Goal: Task Accomplishment & Management: Manage account settings

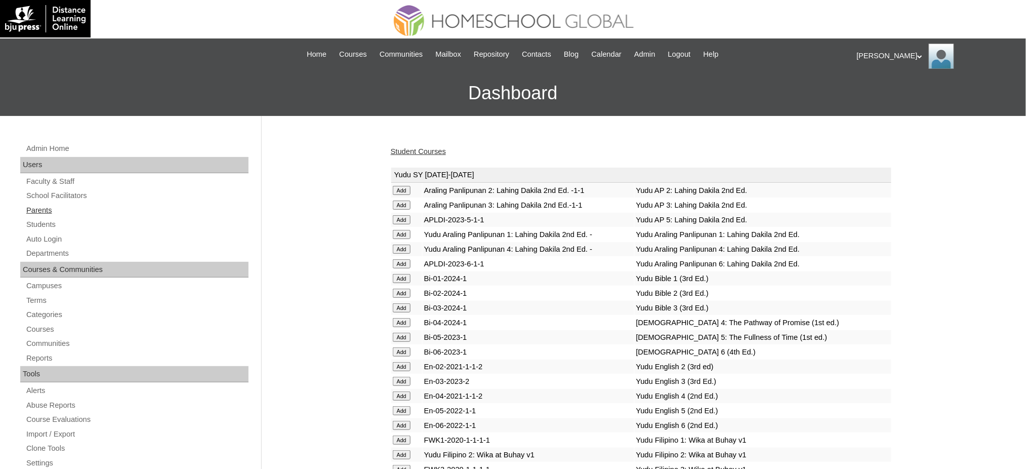
click at [30, 211] on link "Parents" at bounding box center [136, 210] width 223 height 13
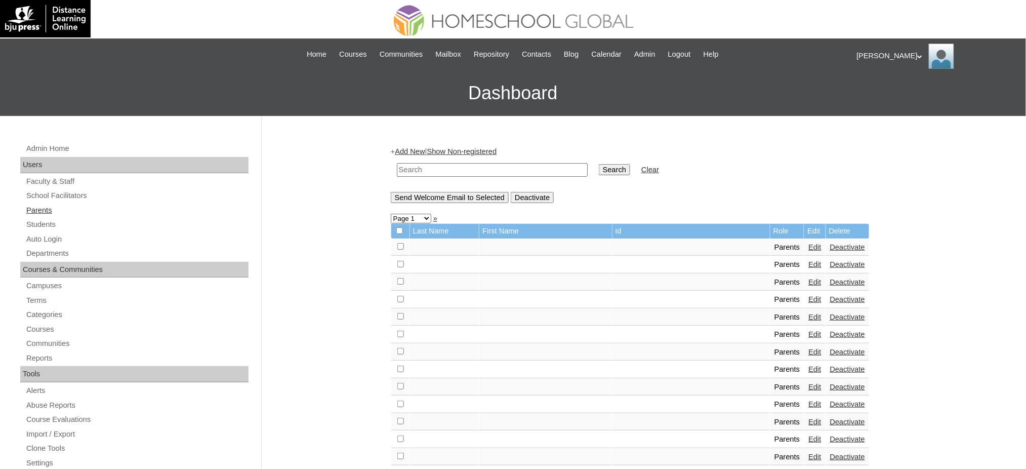
click at [50, 206] on link "Parents" at bounding box center [136, 210] width 223 height 13
click at [480, 168] on input "text" at bounding box center [492, 170] width 191 height 14
paste input "MHP00817-TECHPH2021"
type input "MHP00817-TECHPH2021"
click at [599, 173] on input "Search" at bounding box center [614, 169] width 31 height 11
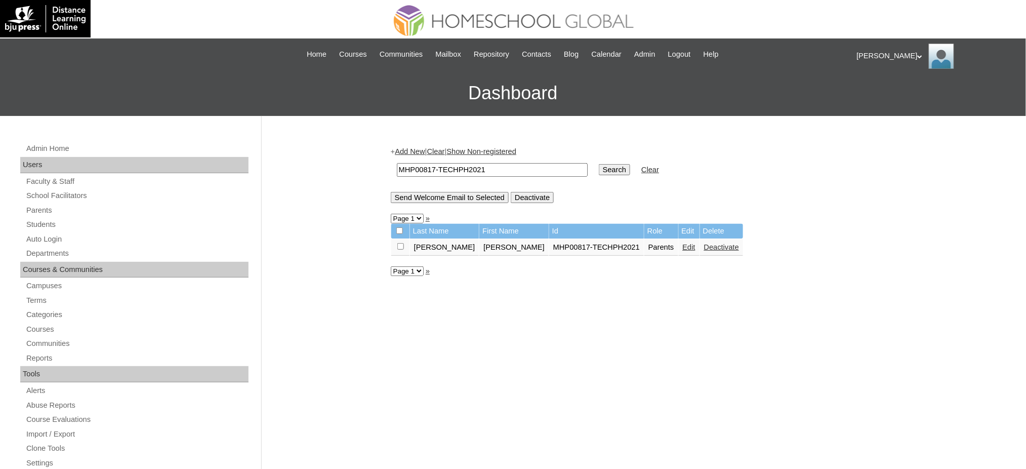
click at [683, 243] on link "Edit" at bounding box center [689, 247] width 13 height 8
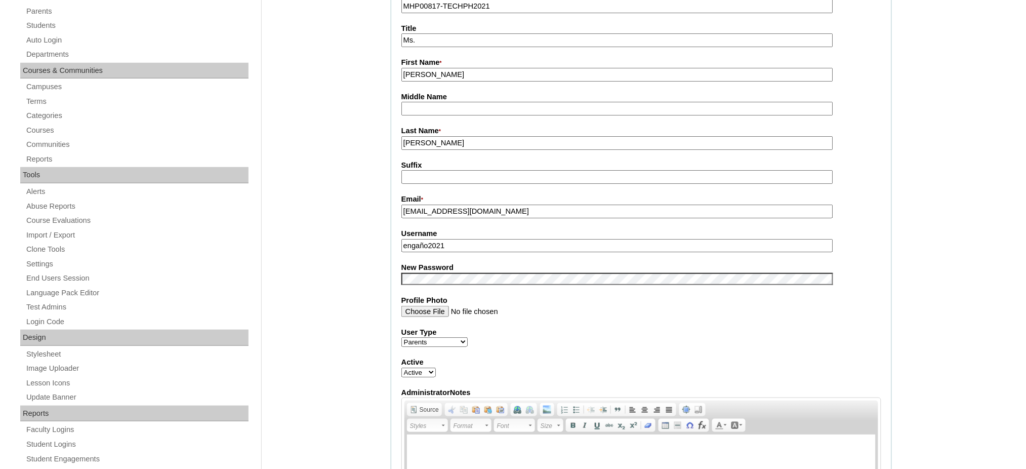
scroll to position [203, 0]
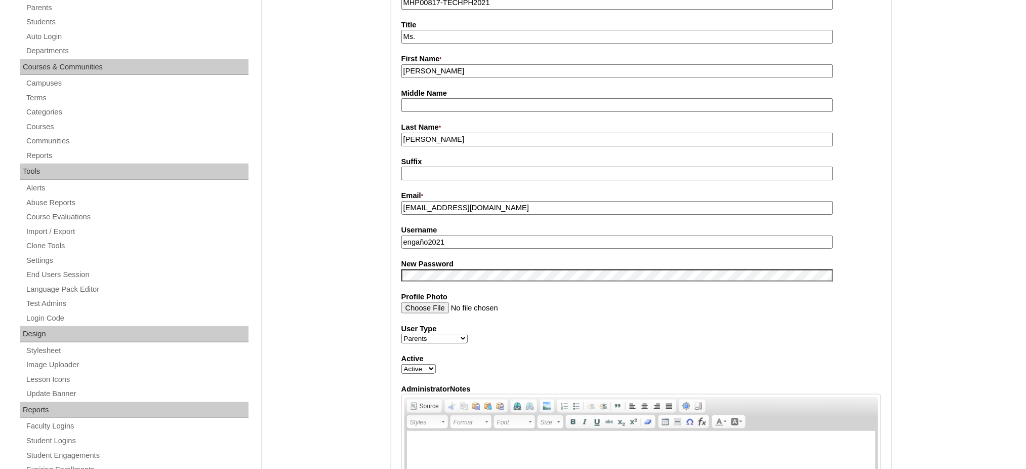
click at [481, 242] on input "engaño2021" at bounding box center [618, 242] width 432 height 14
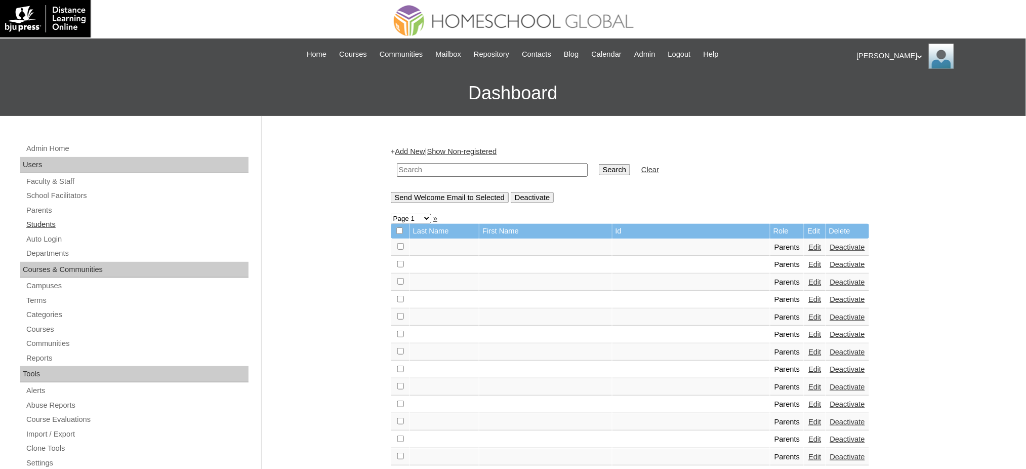
click at [37, 224] on link "Students" at bounding box center [136, 224] width 223 height 13
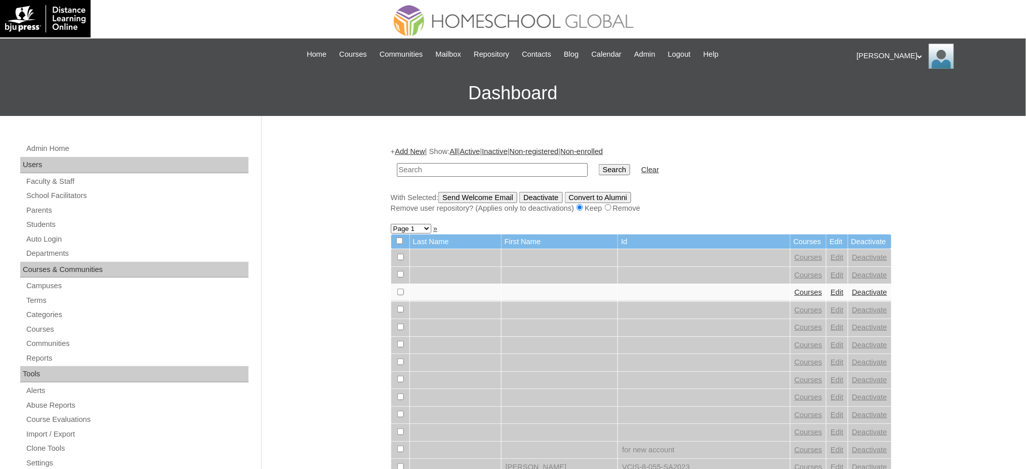
click at [475, 168] on input "text" at bounding box center [492, 170] width 191 height 14
type input "MHS0977-TECHPH2021"
click at [599, 168] on input "Search" at bounding box center [614, 169] width 31 height 11
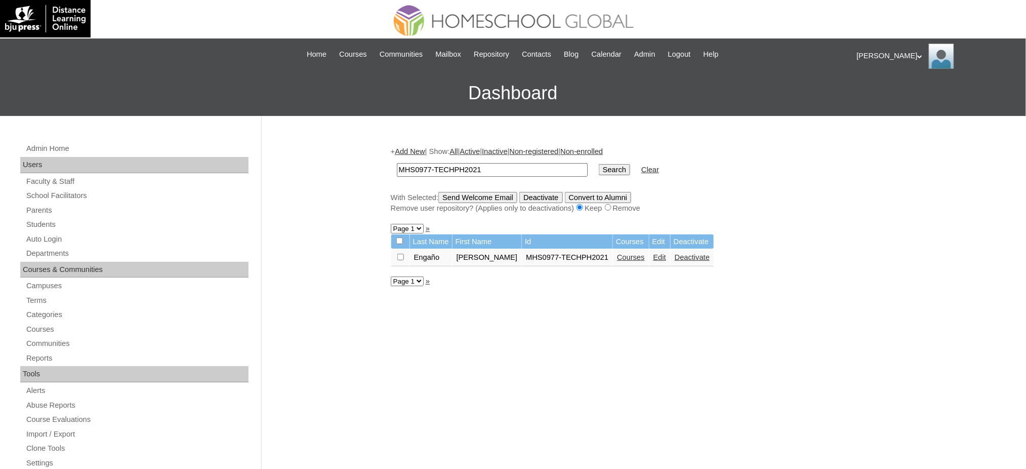
click at [666, 255] on link "Edit" at bounding box center [660, 257] width 13 height 8
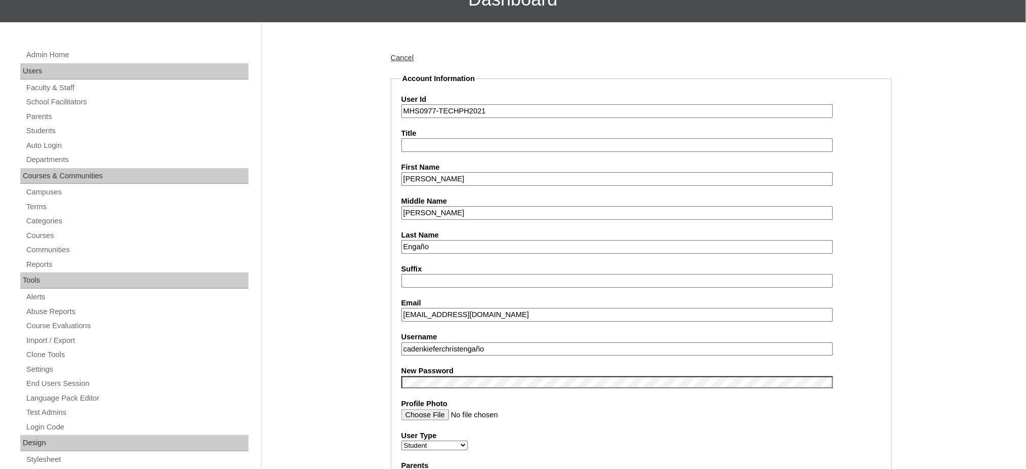
scroll to position [203, 0]
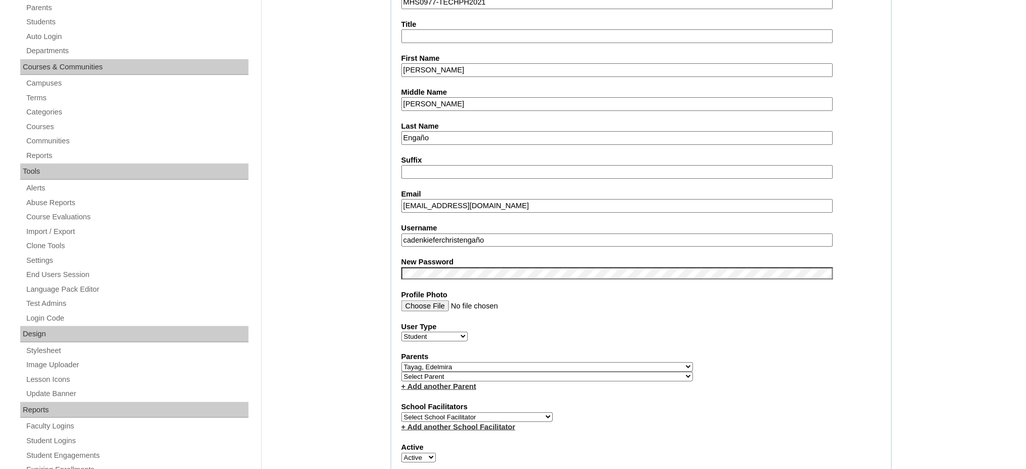
click at [490, 236] on input "cadenkieferchristengaño" at bounding box center [618, 240] width 432 height 14
click at [441, 63] on input "Caden Kiefer-Christ" at bounding box center [618, 70] width 432 height 14
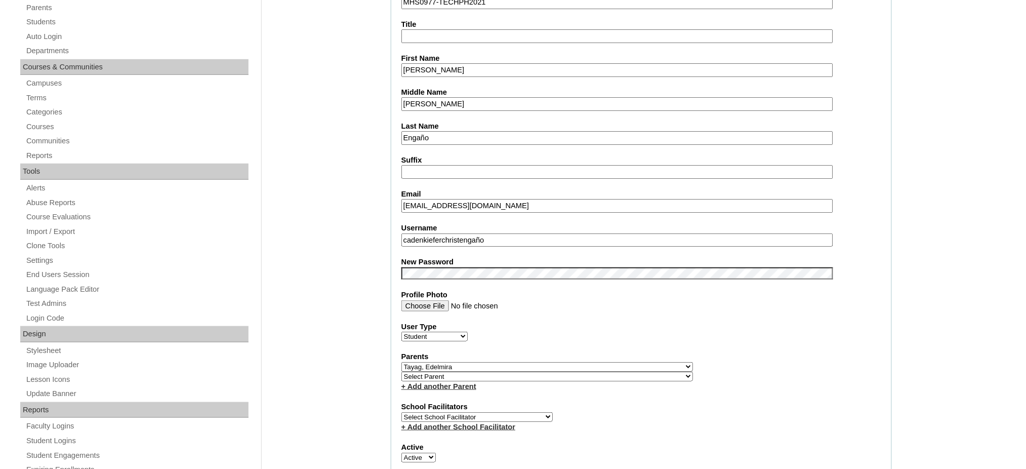
click at [441, 63] on input "Caden Kiefer-Christ" at bounding box center [618, 70] width 432 height 14
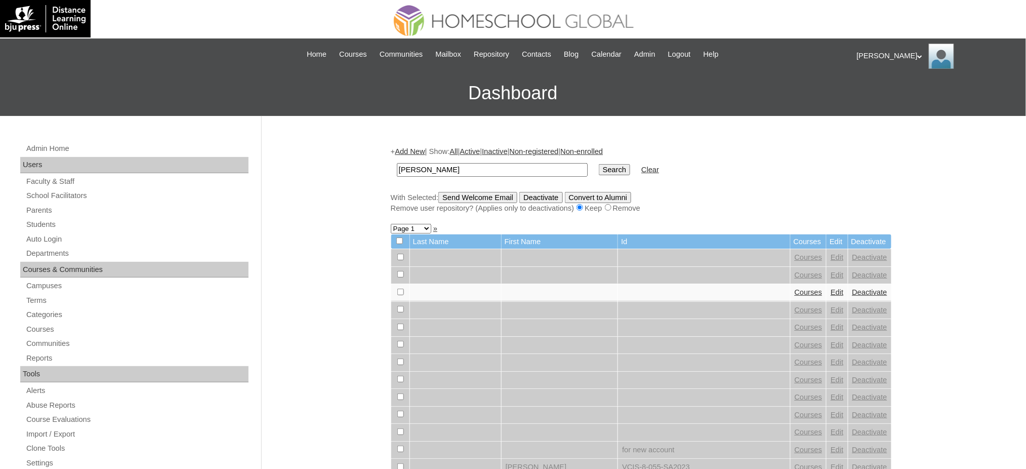
type input "[PERSON_NAME]"
click at [599, 167] on input "Search" at bounding box center [614, 169] width 31 height 11
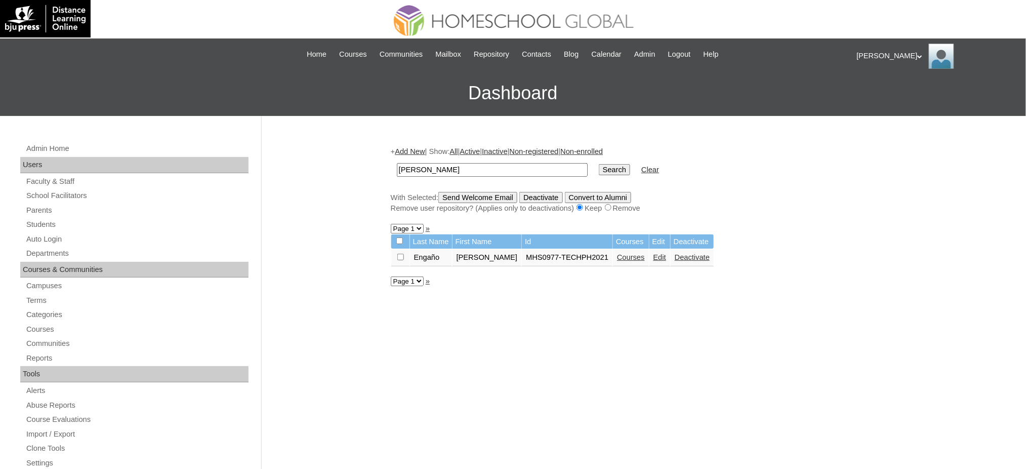
click at [633, 256] on link "Courses" at bounding box center [631, 257] width 28 height 8
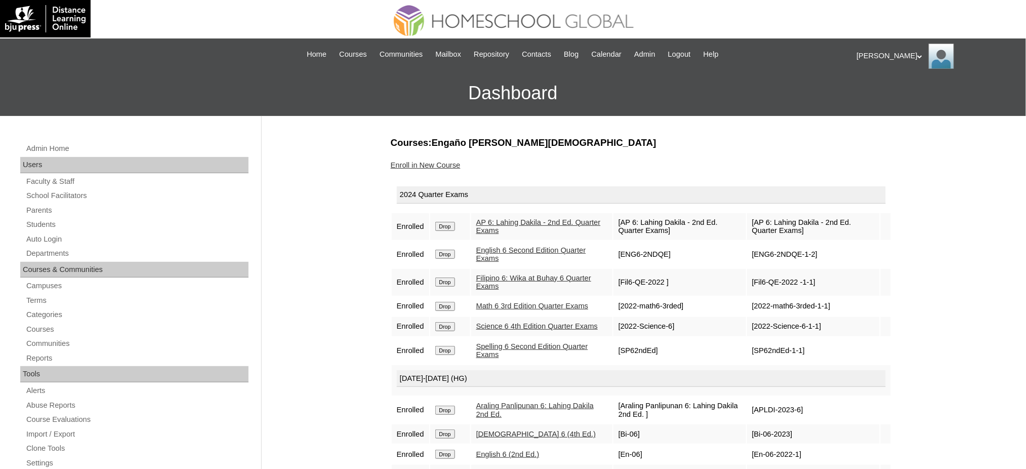
click at [454, 224] on input "Drop" at bounding box center [445, 226] width 20 height 9
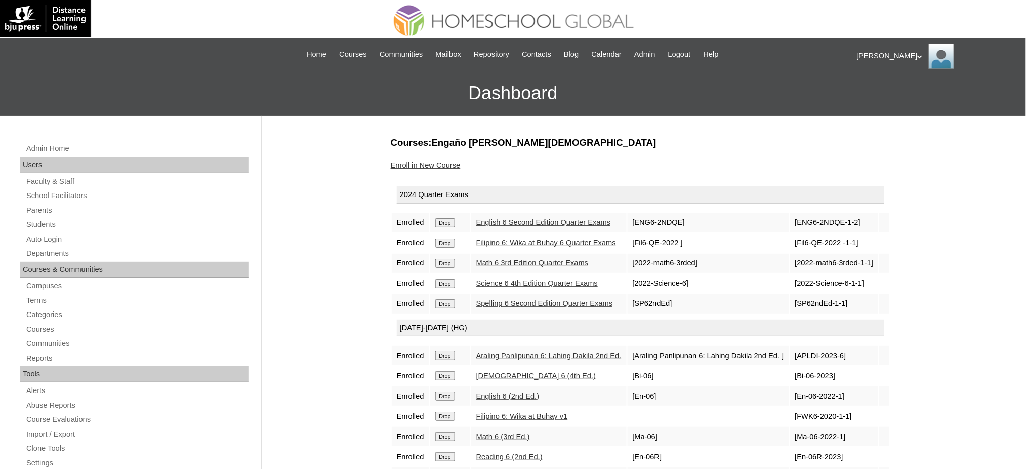
click at [452, 224] on input "Drop" at bounding box center [445, 222] width 20 height 9
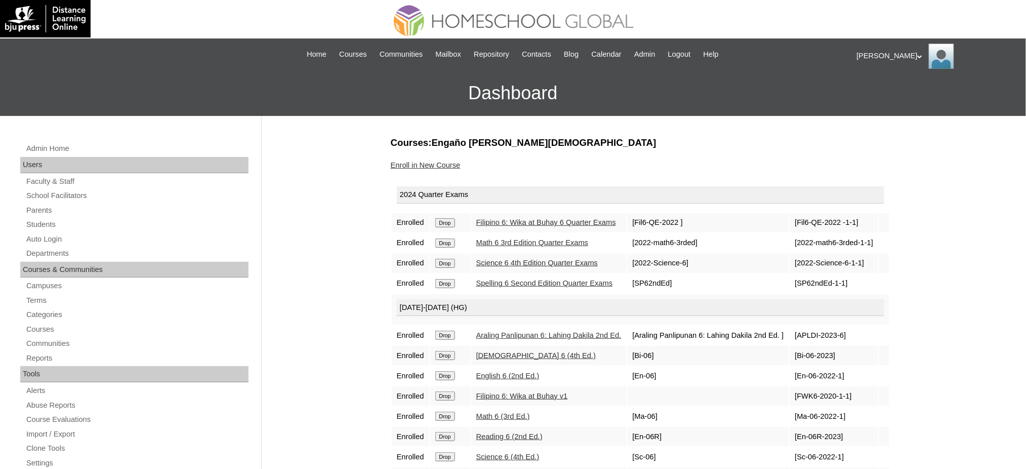
click at [454, 221] on input "Drop" at bounding box center [445, 222] width 20 height 9
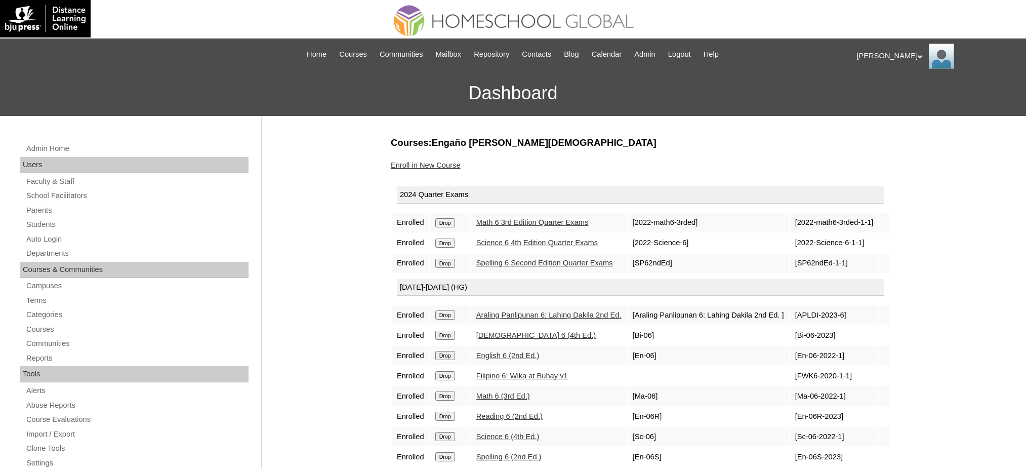
click at [450, 225] on input "Drop" at bounding box center [445, 222] width 20 height 9
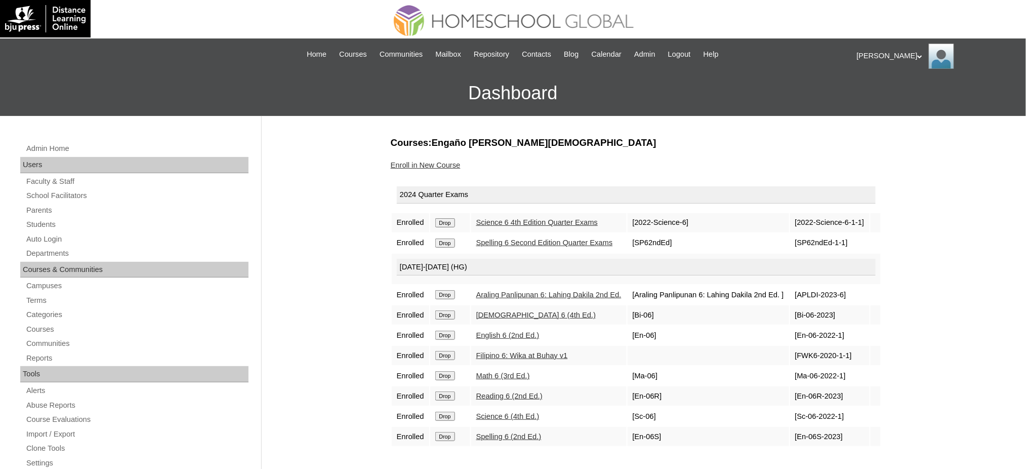
click at [455, 223] on input "Drop" at bounding box center [445, 222] width 20 height 9
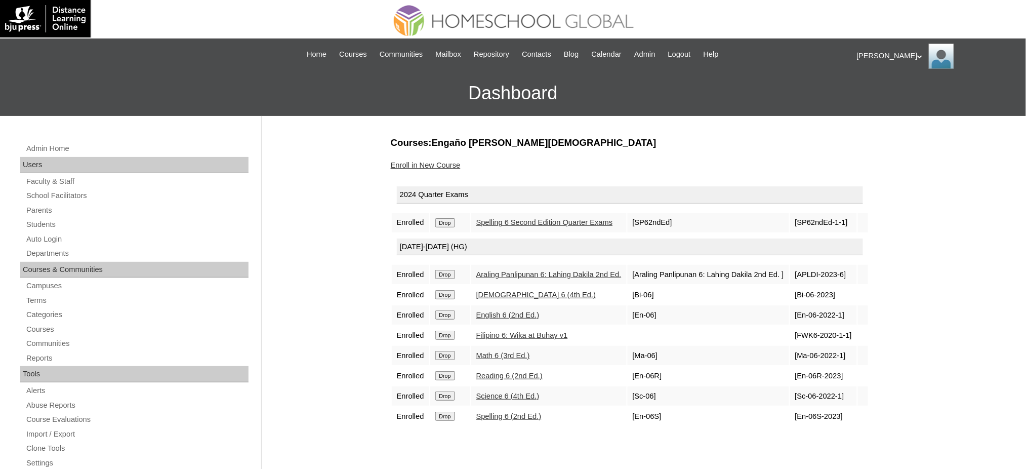
click at [454, 225] on td "Drop" at bounding box center [450, 222] width 40 height 19
click at [454, 218] on input "Drop" at bounding box center [445, 222] width 20 height 9
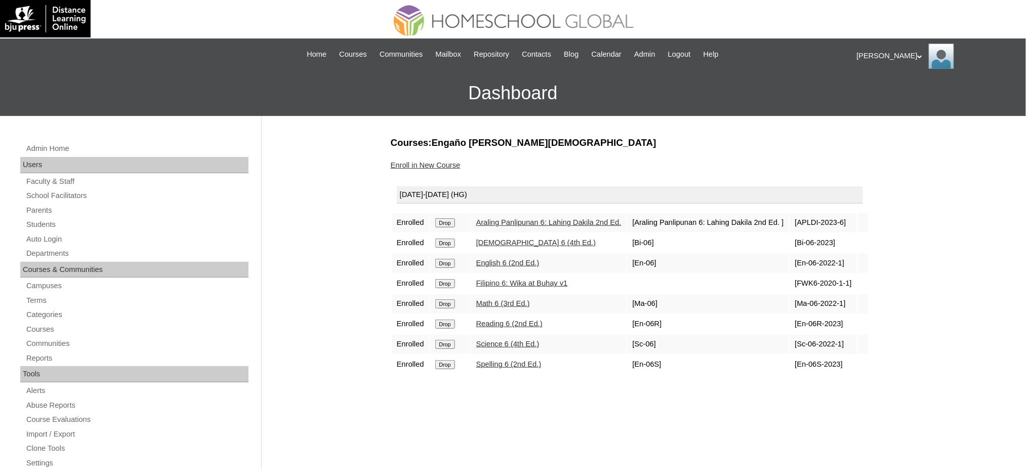
click at [450, 224] on input "Drop" at bounding box center [445, 222] width 20 height 9
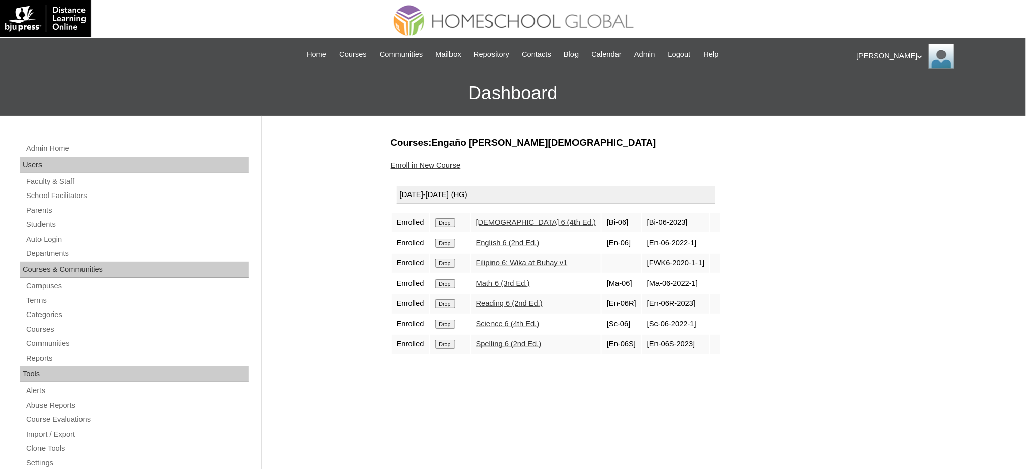
click at [449, 220] on input "Drop" at bounding box center [445, 222] width 20 height 9
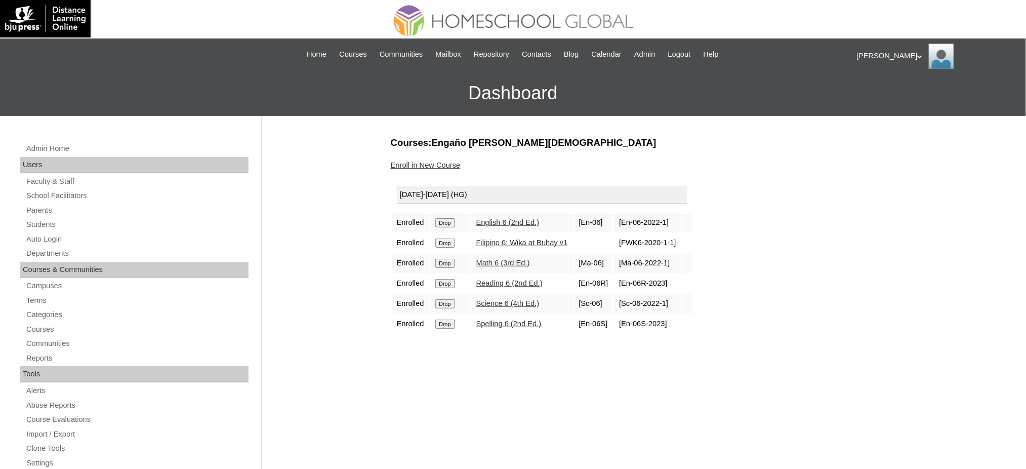
click at [454, 219] on input "Drop" at bounding box center [445, 222] width 20 height 9
click at [445, 224] on input "Drop" at bounding box center [445, 222] width 20 height 9
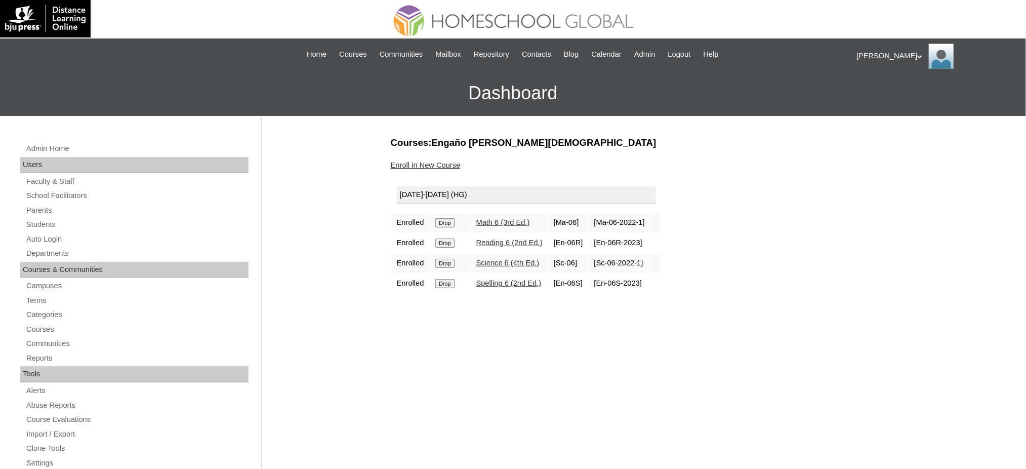
click at [446, 222] on input "Drop" at bounding box center [445, 222] width 20 height 9
click at [451, 218] on input "Drop" at bounding box center [445, 222] width 20 height 9
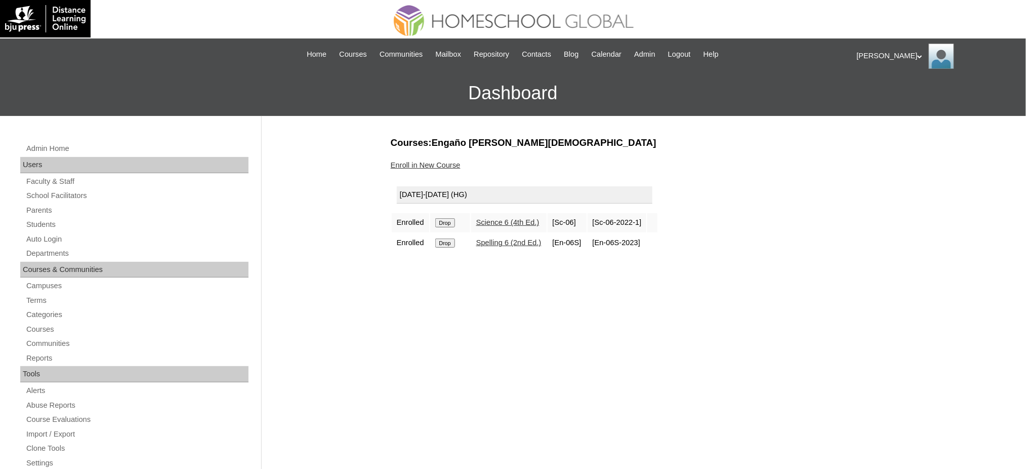
click at [448, 223] on input "Drop" at bounding box center [445, 222] width 20 height 9
click at [444, 220] on input "Drop" at bounding box center [445, 222] width 20 height 9
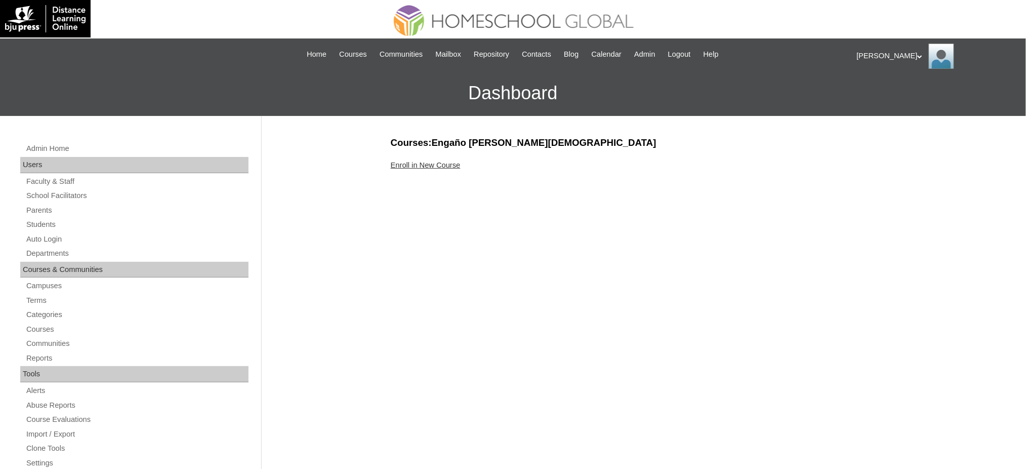
click at [433, 165] on link "Enroll in New Course" at bounding box center [426, 165] width 70 height 8
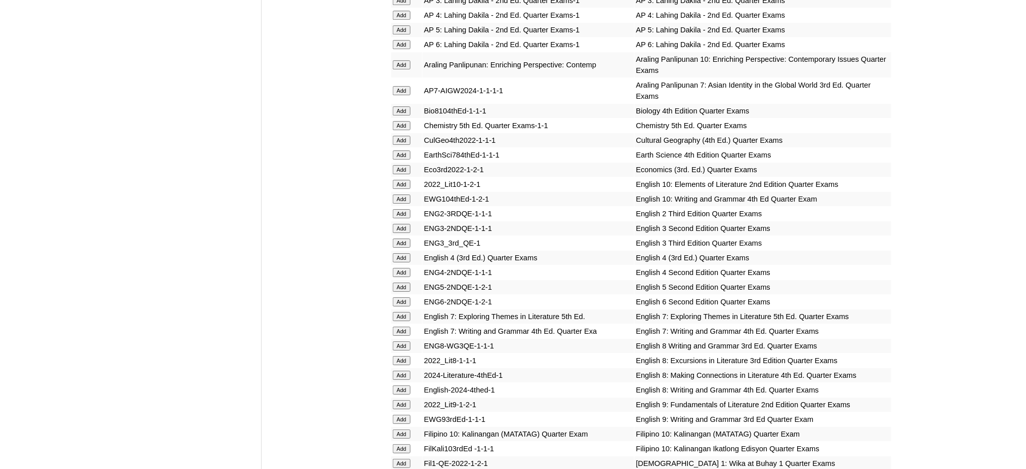
scroll to position [1147, 0]
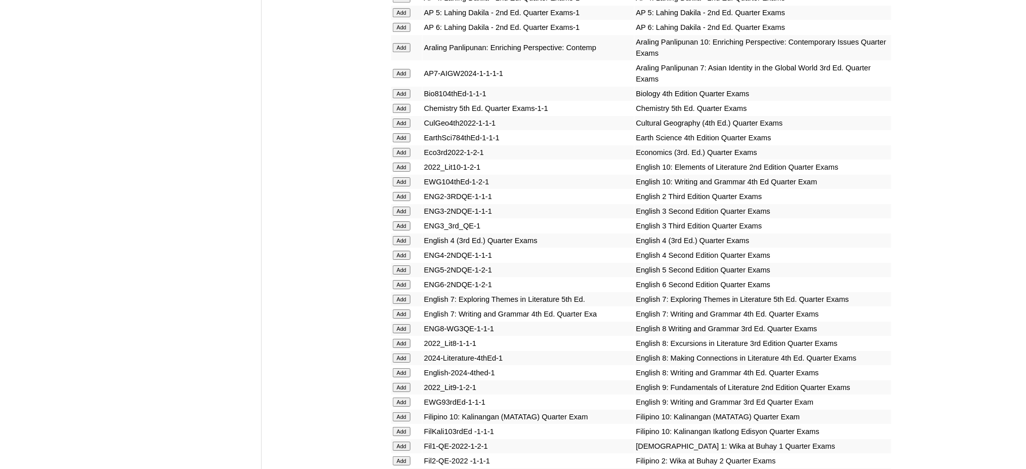
click at [402, 69] on input "Add" at bounding box center [402, 73] width 18 height 9
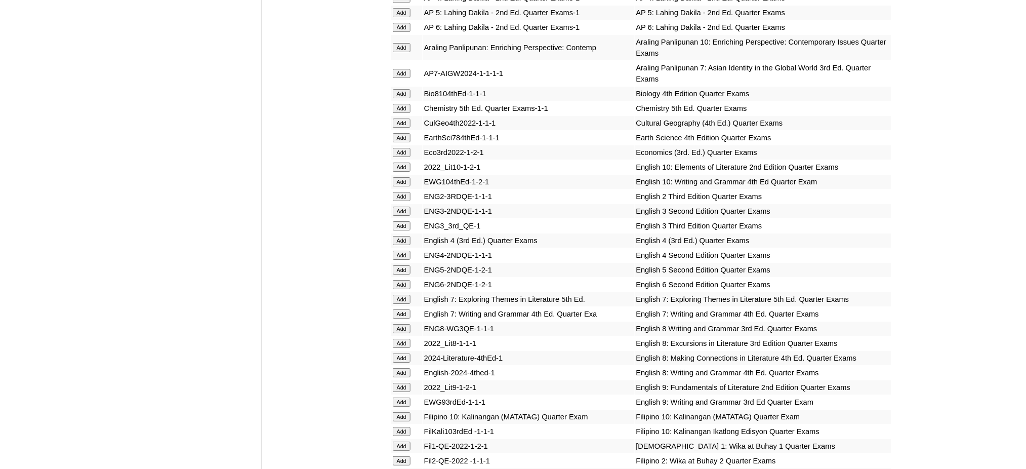
click at [398, 133] on input "Add" at bounding box center [402, 137] width 18 height 9
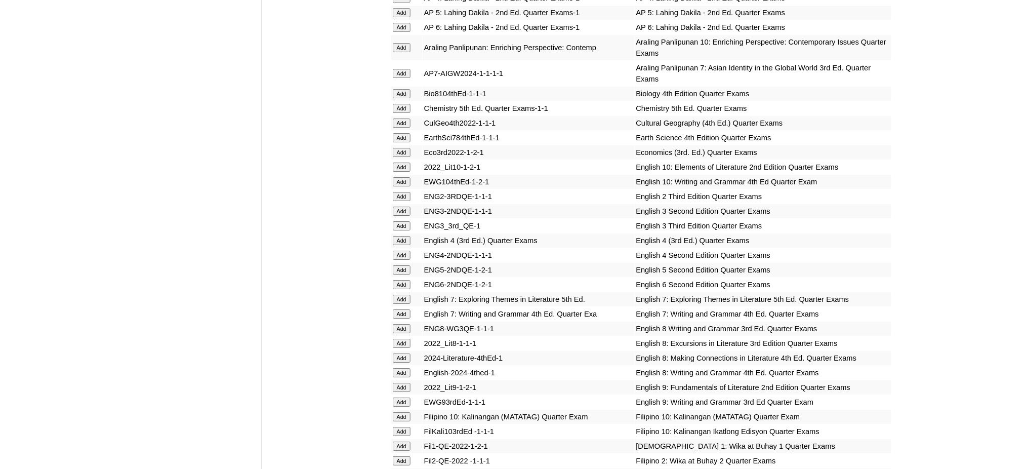
click at [398, 133] on input "Add" at bounding box center [402, 137] width 18 height 9
click at [404, 295] on input "Add" at bounding box center [402, 299] width 18 height 9
click at [408, 309] on input "Add" at bounding box center [402, 313] width 18 height 9
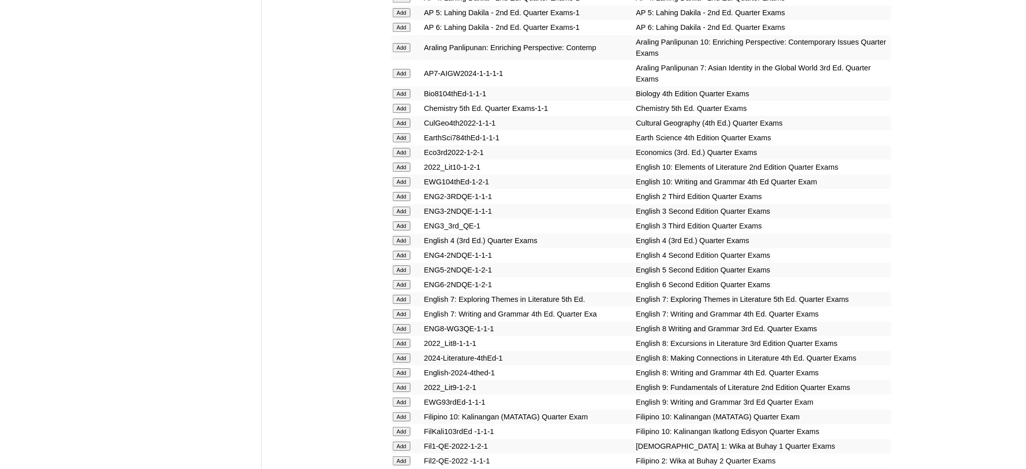
click at [408, 309] on input "Add" at bounding box center [402, 313] width 18 height 9
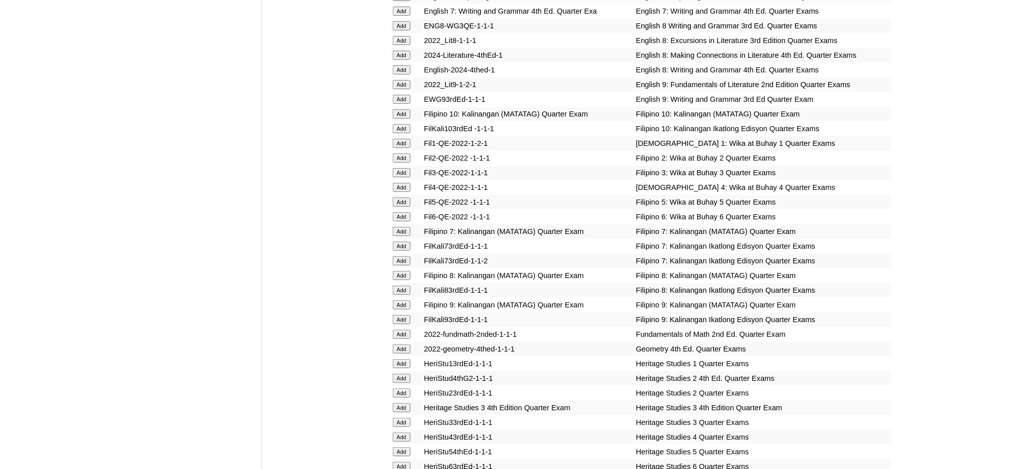
scroll to position [1485, 0]
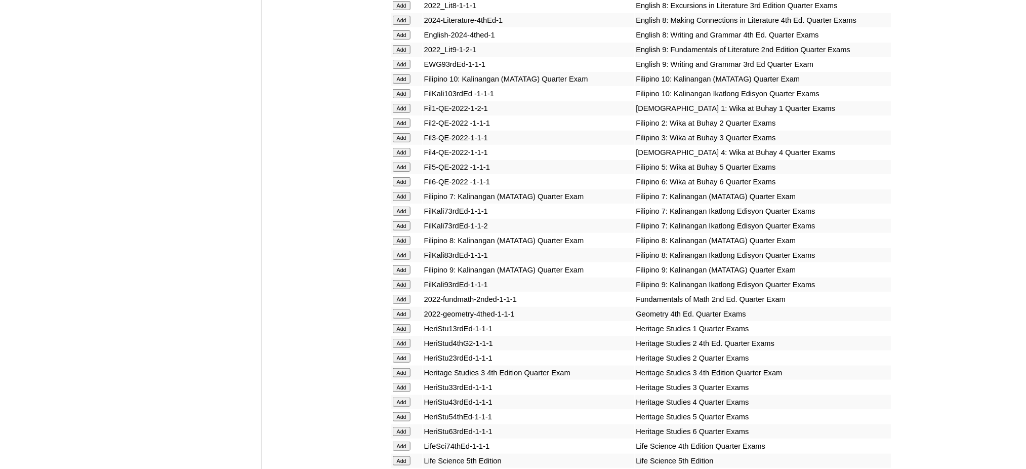
click at [408, 192] on input "Add" at bounding box center [402, 196] width 18 height 9
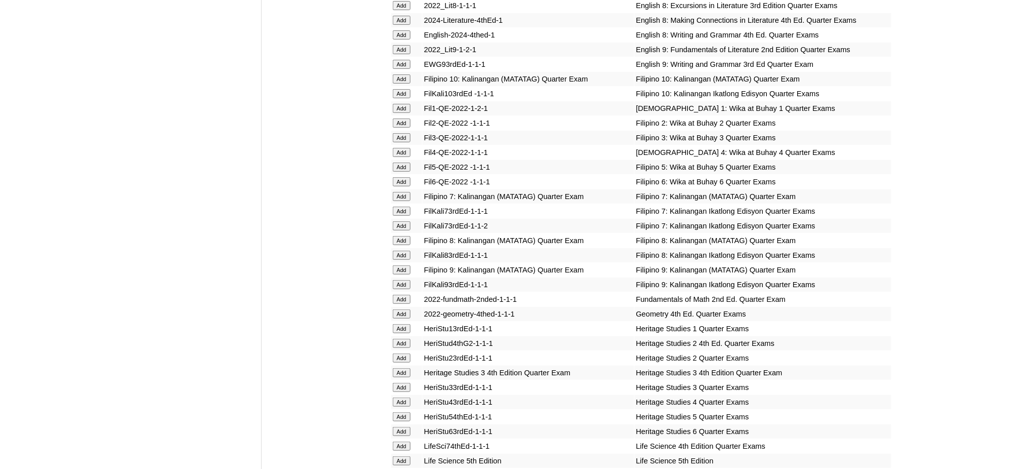
click at [408, 192] on input "Add" at bounding box center [402, 196] width 18 height 9
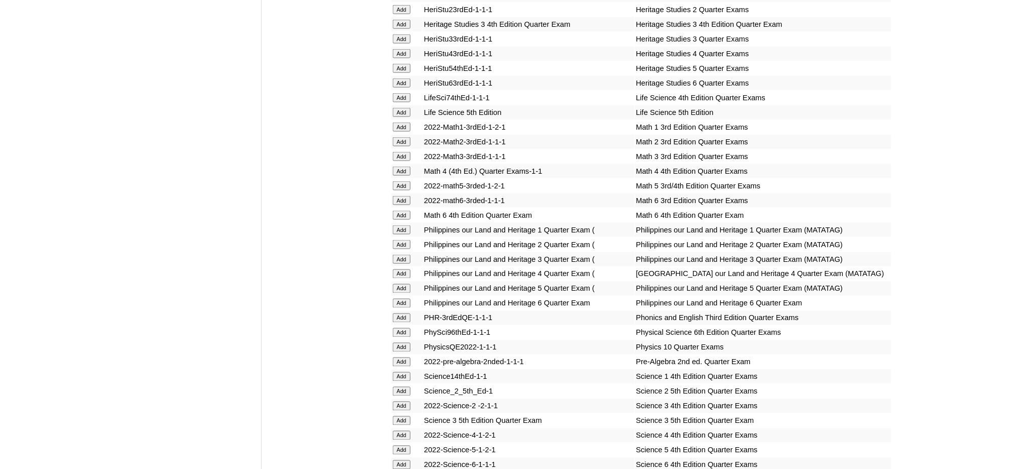
scroll to position [1890, 0]
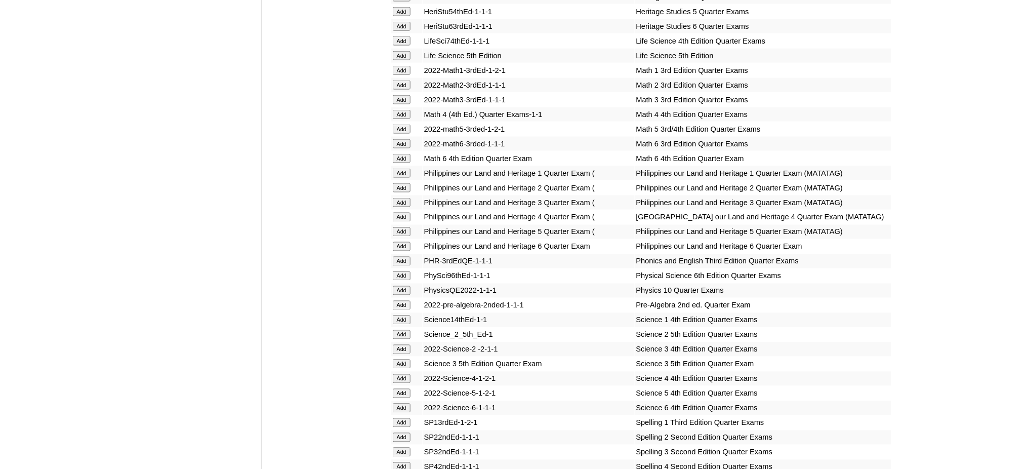
click at [406, 301] on input "Add" at bounding box center [402, 305] width 18 height 9
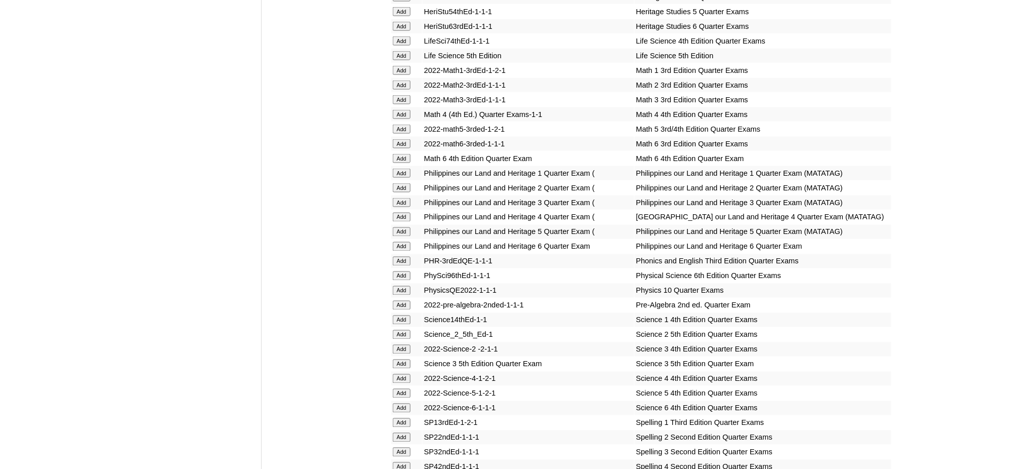
click at [406, 301] on input "Add" at bounding box center [402, 305] width 18 height 9
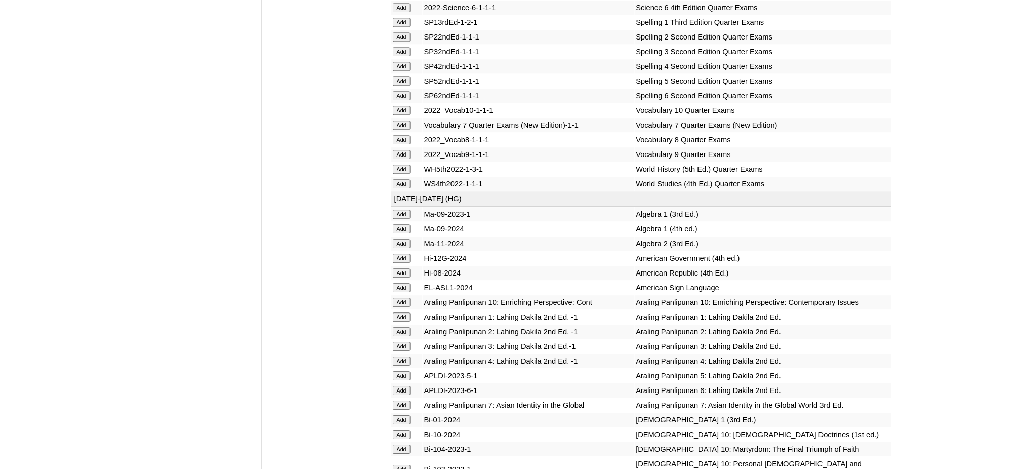
scroll to position [2295, 0]
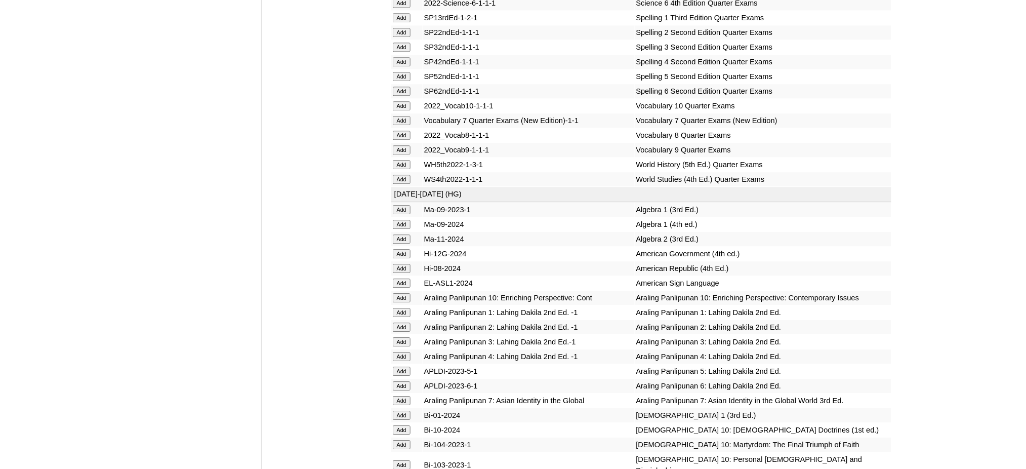
click at [396, 116] on input "Add" at bounding box center [402, 120] width 18 height 9
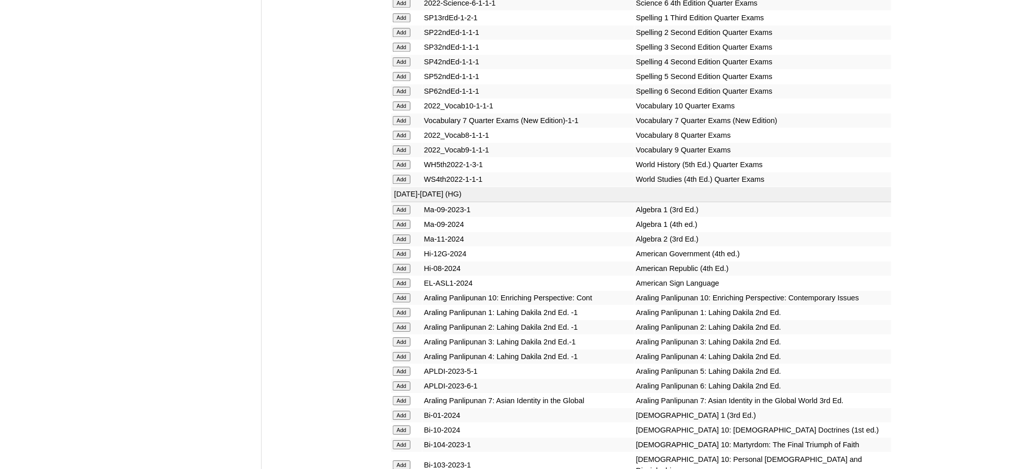
click at [396, 116] on input "Add" at bounding box center [402, 120] width 18 height 9
click at [407, 396] on input "Add" at bounding box center [402, 400] width 18 height 9
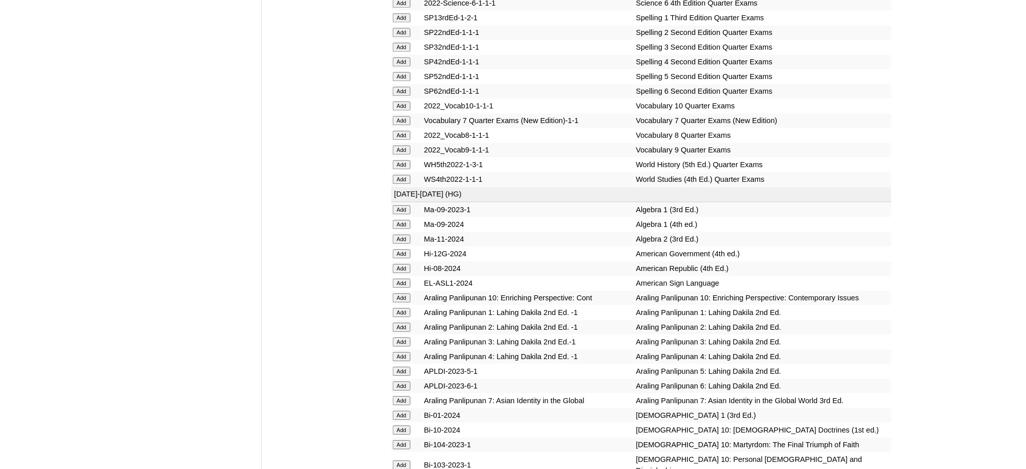
click at [407, 396] on input "Add" at bounding box center [402, 400] width 18 height 9
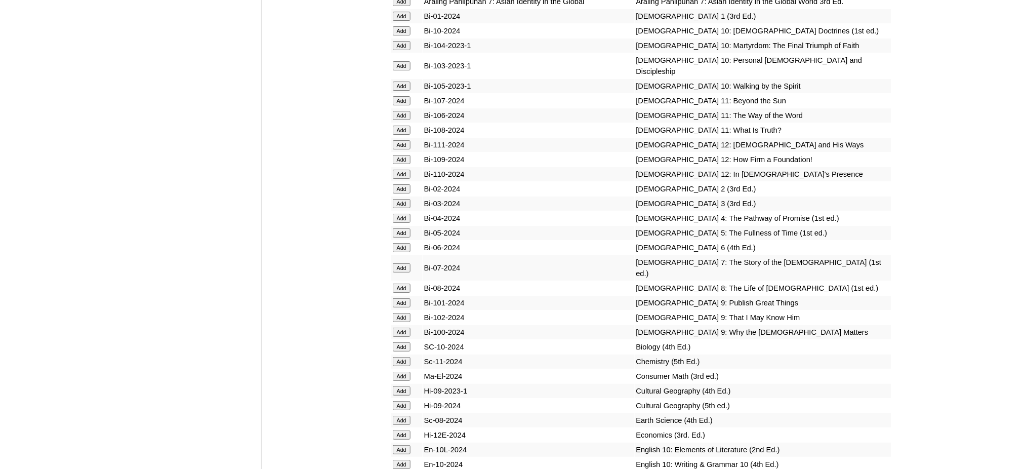
scroll to position [2700, 0]
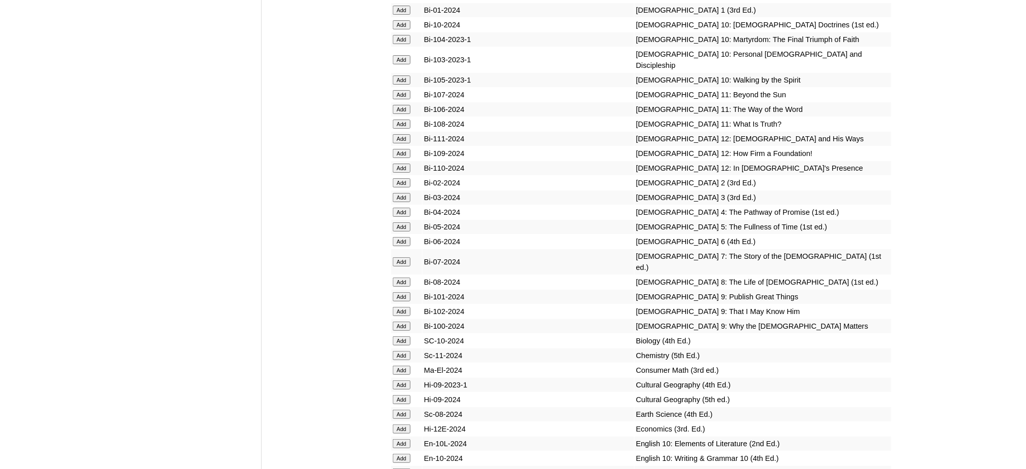
click at [402, 257] on input "Add" at bounding box center [402, 261] width 18 height 9
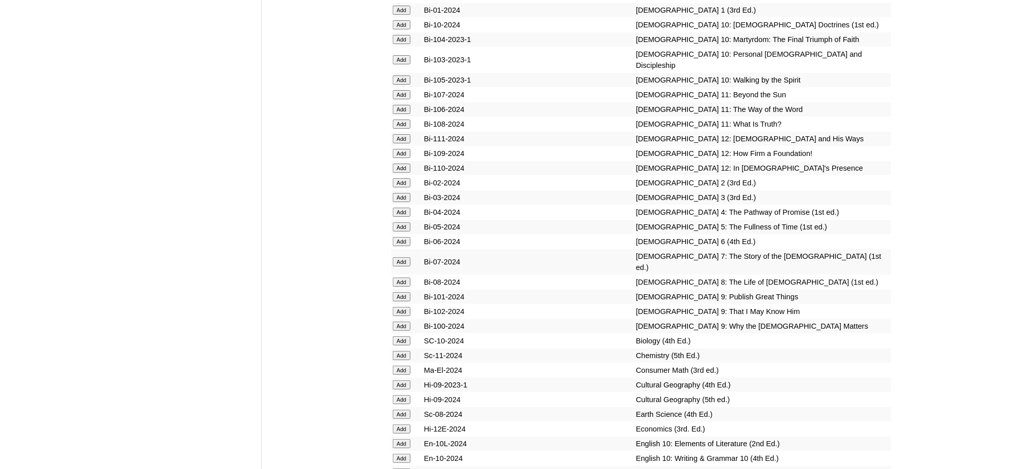
click at [402, 257] on input "Add" at bounding box center [402, 261] width 18 height 9
click at [407, 410] on input "Add" at bounding box center [402, 414] width 18 height 9
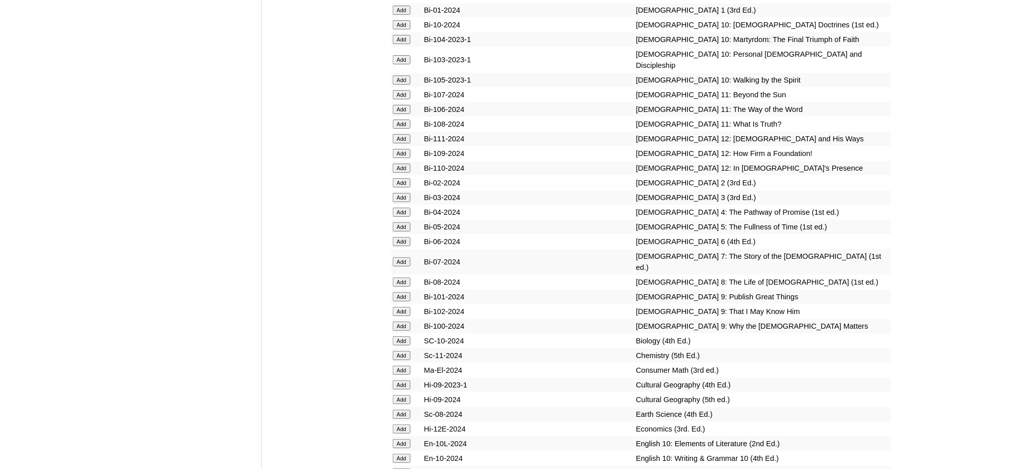
click at [407, 410] on input "Add" at bounding box center [402, 414] width 18 height 9
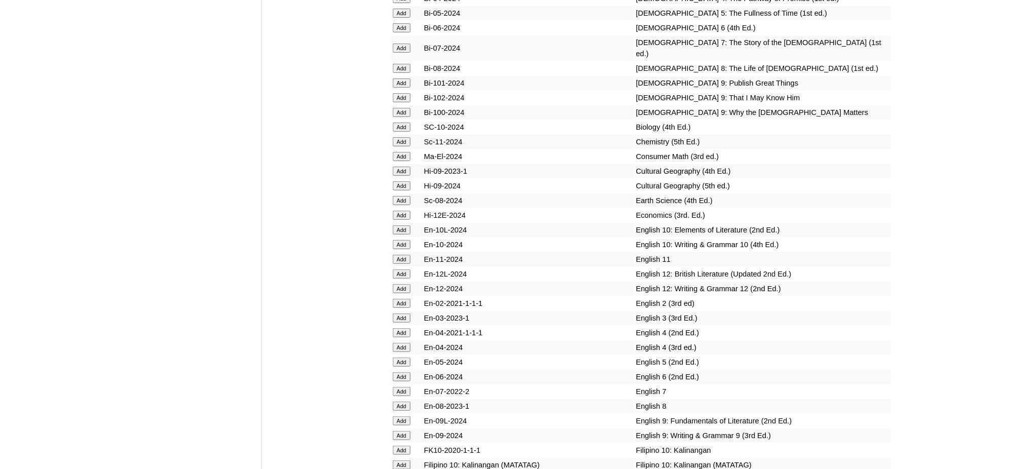
scroll to position [2970, 0]
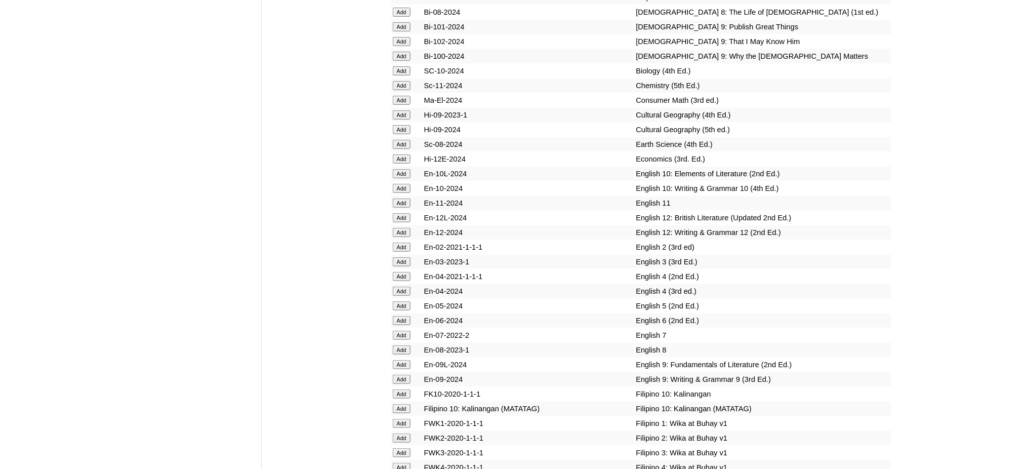
click at [403, 331] on input "Add" at bounding box center [402, 335] width 18 height 9
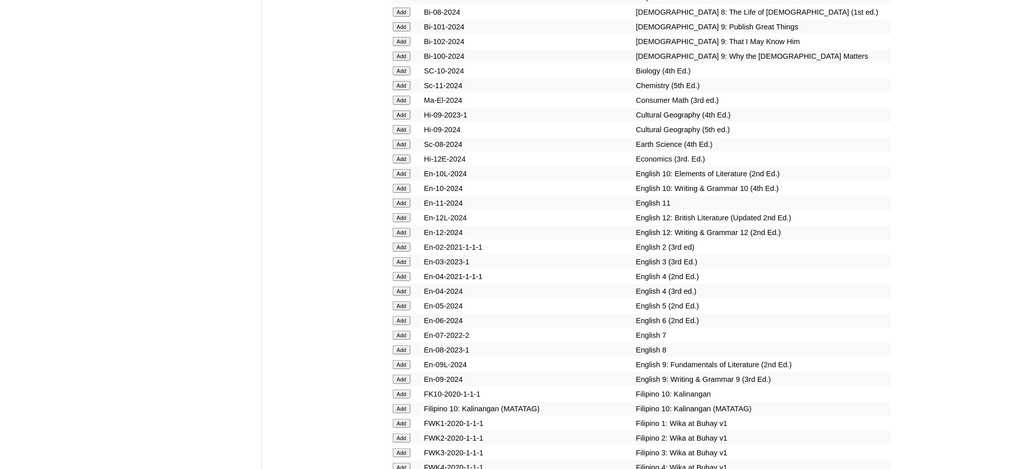
click at [403, 331] on input "Add" at bounding box center [402, 335] width 18 height 9
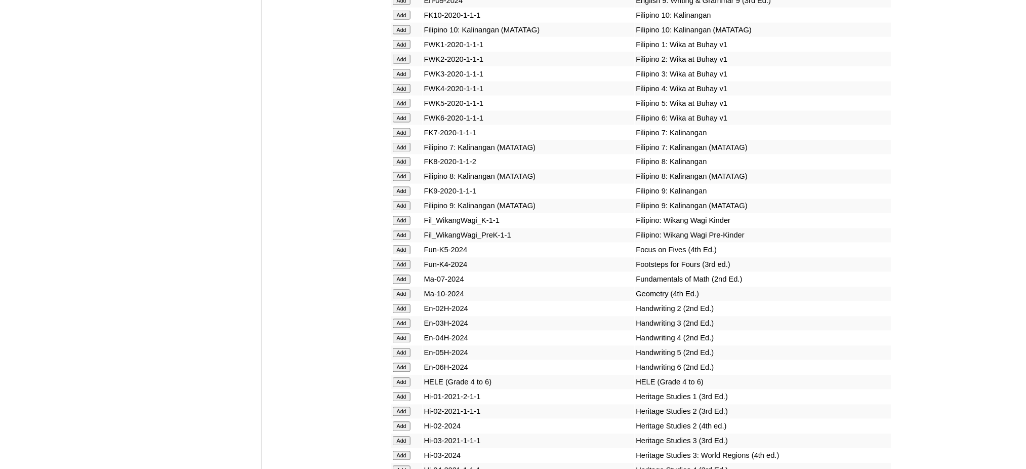
scroll to position [3375, 0]
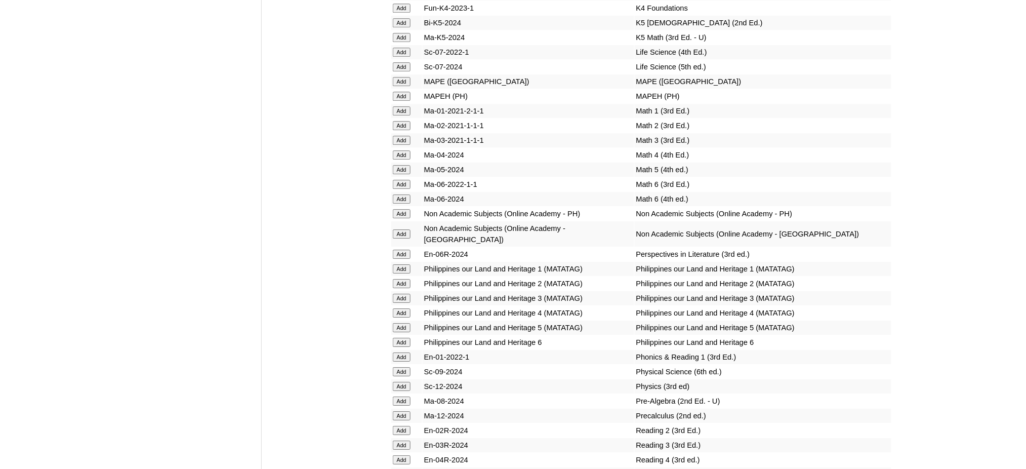
scroll to position [3780, 0]
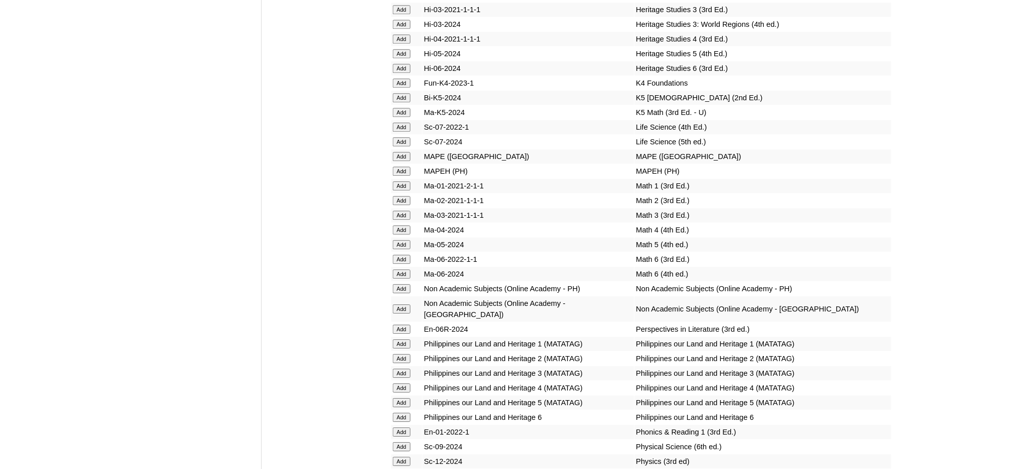
click at [402, 167] on input "Add" at bounding box center [402, 171] width 18 height 9
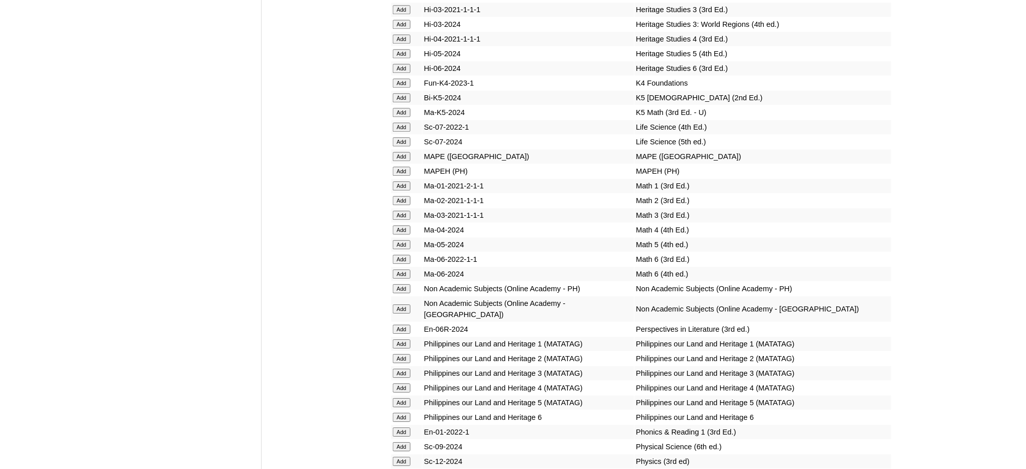
click at [402, 167] on input "Add" at bounding box center [402, 171] width 18 height 9
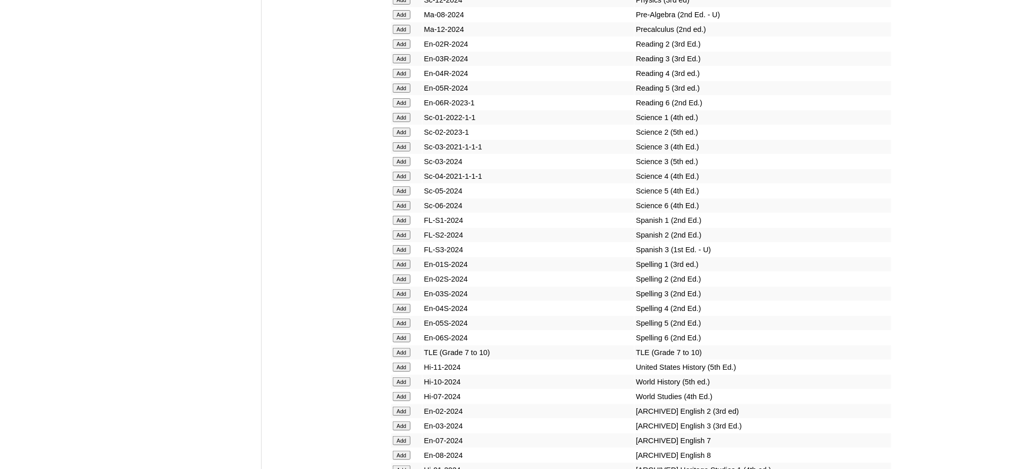
scroll to position [4253, 0]
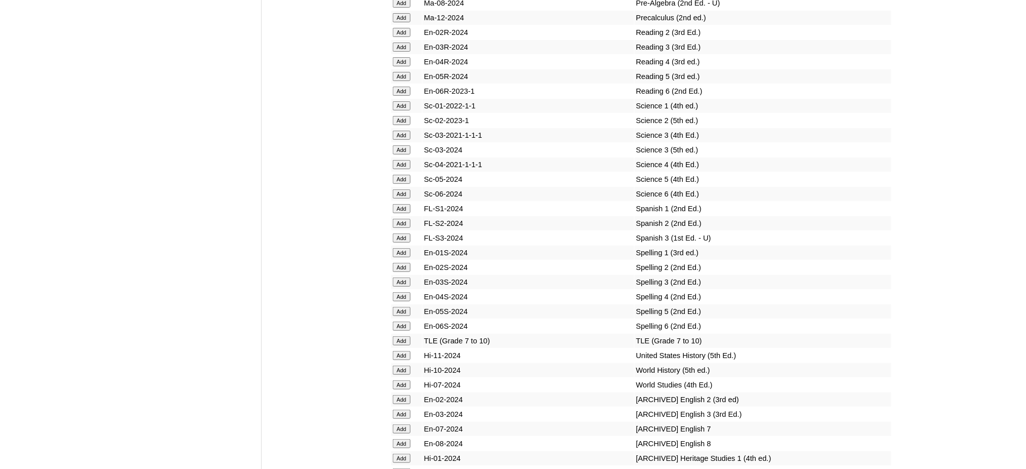
click at [408, 336] on input "Add" at bounding box center [402, 340] width 18 height 9
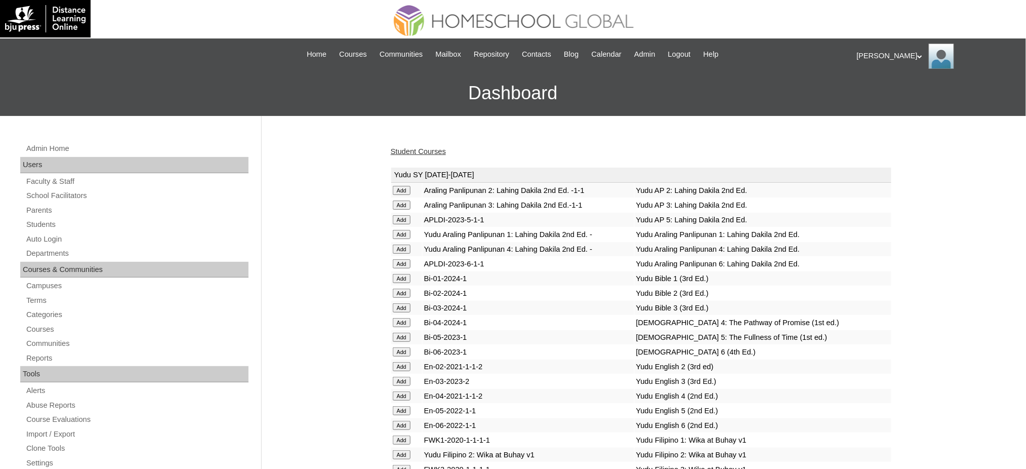
click at [424, 148] on link "Student Courses" at bounding box center [418, 151] width 55 height 8
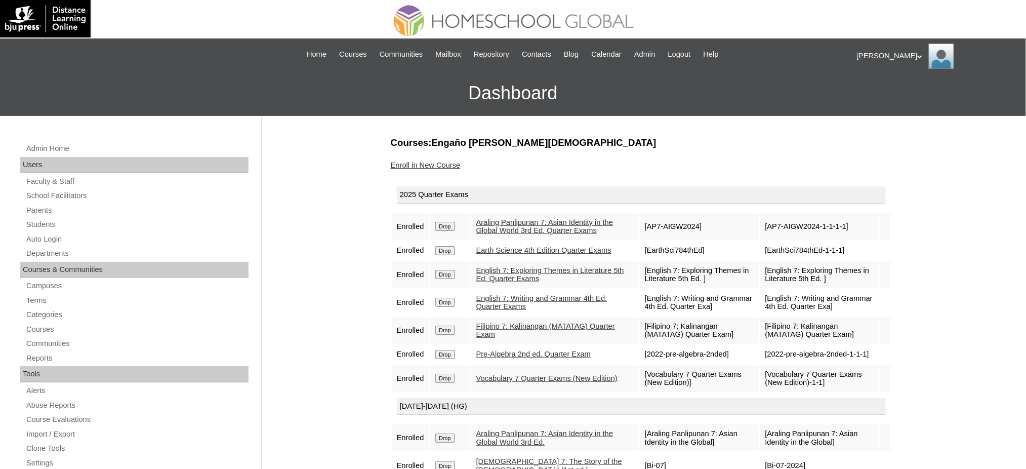
click at [389, 163] on div "Courses:Engaño [PERSON_NAME][DEMOGRAPHIC_DATA] Enroll in New Course 2025 Quarte…" at bounding box center [639, 475] width 506 height 678
click at [398, 165] on link "Enroll in New Course" at bounding box center [426, 165] width 70 height 8
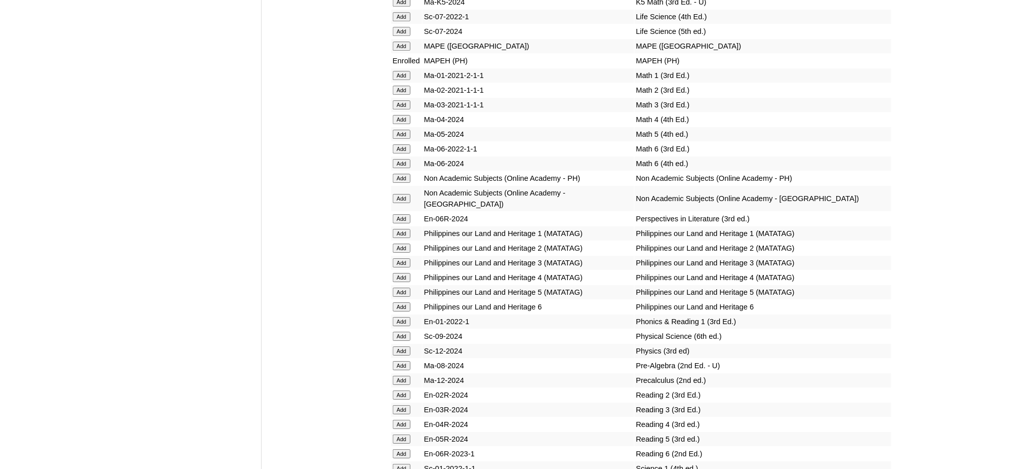
scroll to position [3916, 0]
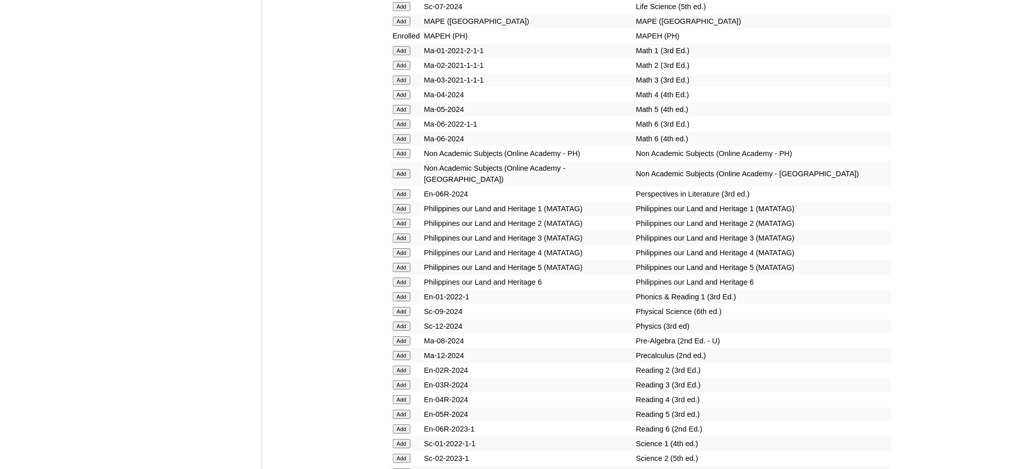
click at [403, 336] on input "Add" at bounding box center [402, 340] width 18 height 9
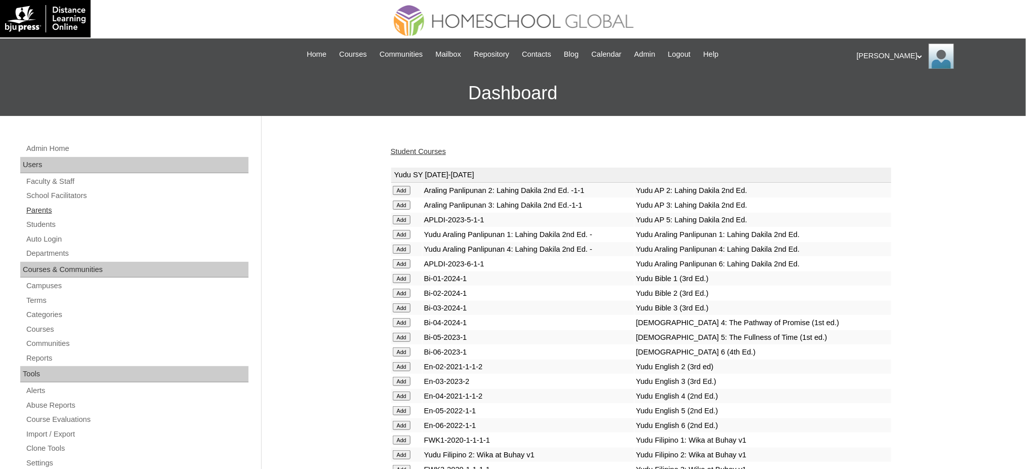
click at [46, 213] on link "Parents" at bounding box center [136, 210] width 223 height 13
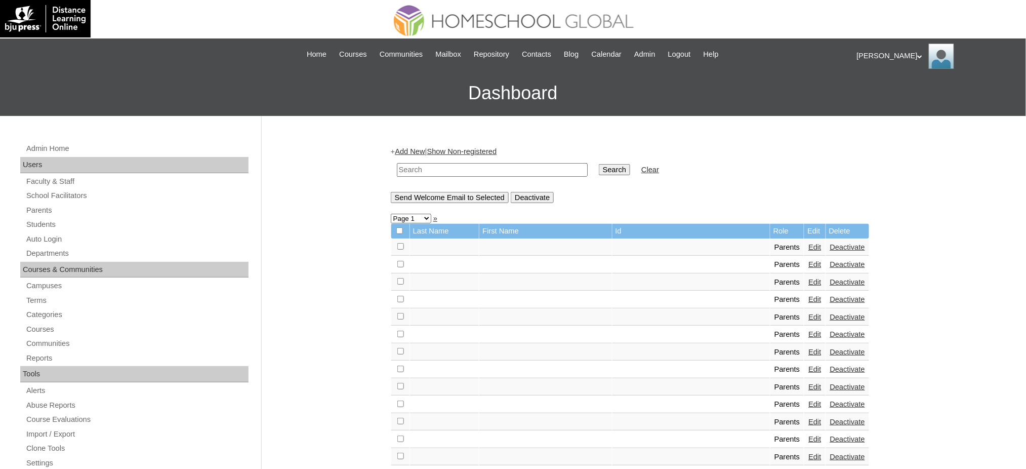
click at [419, 150] on link "Add New" at bounding box center [410, 151] width 30 height 8
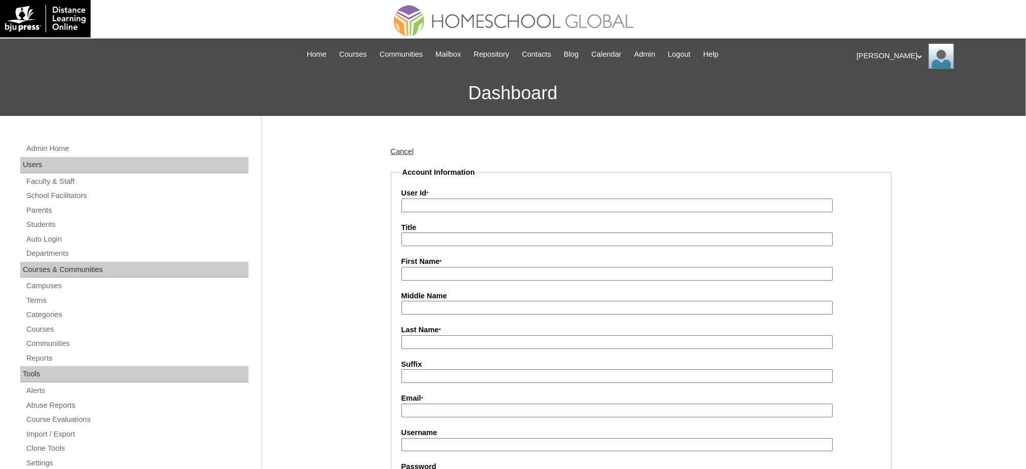
click at [431, 208] on input "User Id *" at bounding box center [618, 205] width 432 height 14
paste input "MHP0209-TECHPH2025"
type input "MHP0209-TECHPH2025"
drag, startPoint x: 433, startPoint y: 240, endPoint x: 439, endPoint y: 246, distance: 7.9
click at [433, 240] on input "Title" at bounding box center [618, 239] width 432 height 14
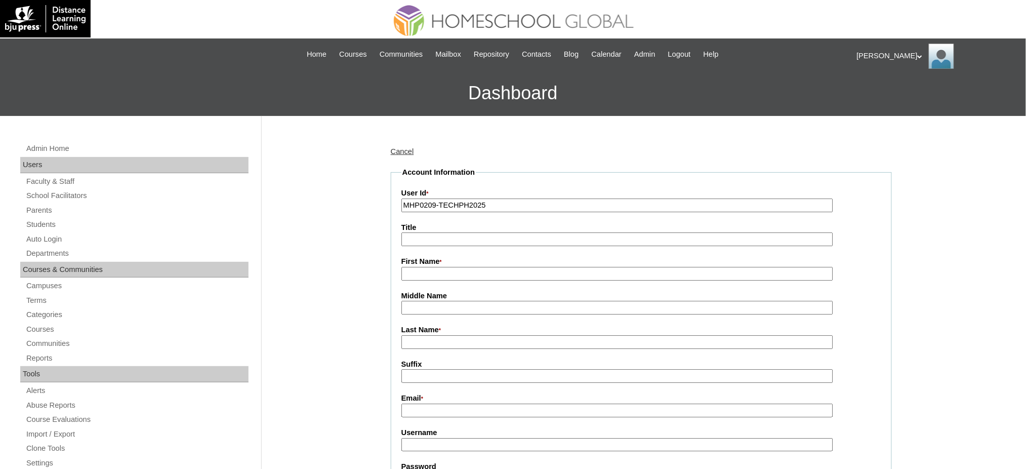
type input "Ms."
click at [448, 276] on input "First Name *" at bounding box center [618, 274] width 432 height 14
paste input "Rhea Flor"
type input "Rhea Flor"
click at [419, 338] on input "Last Name *" at bounding box center [618, 342] width 432 height 14
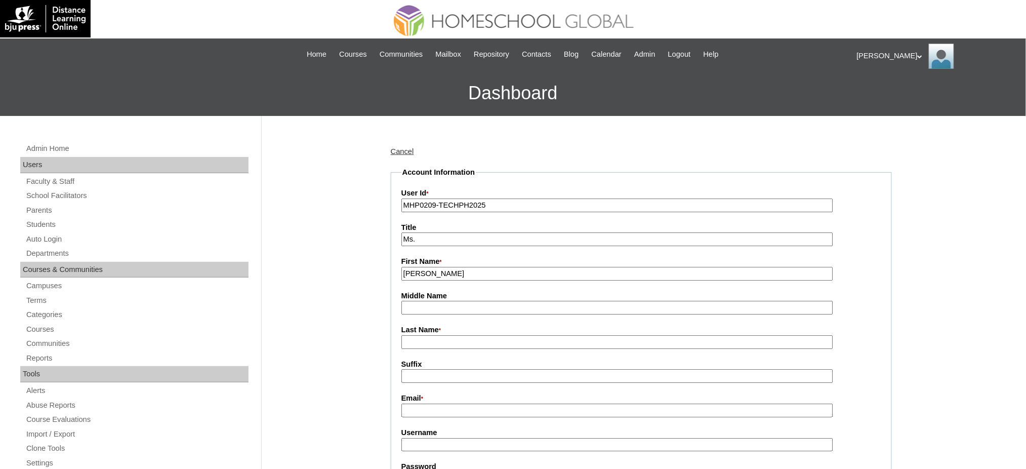
paste input "Tolentino"
type input "Tolentino"
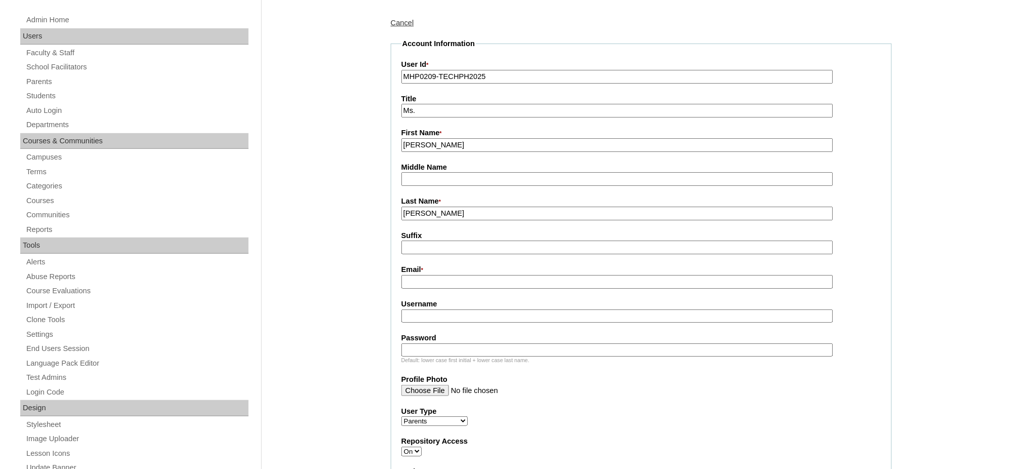
scroll to position [135, 0]
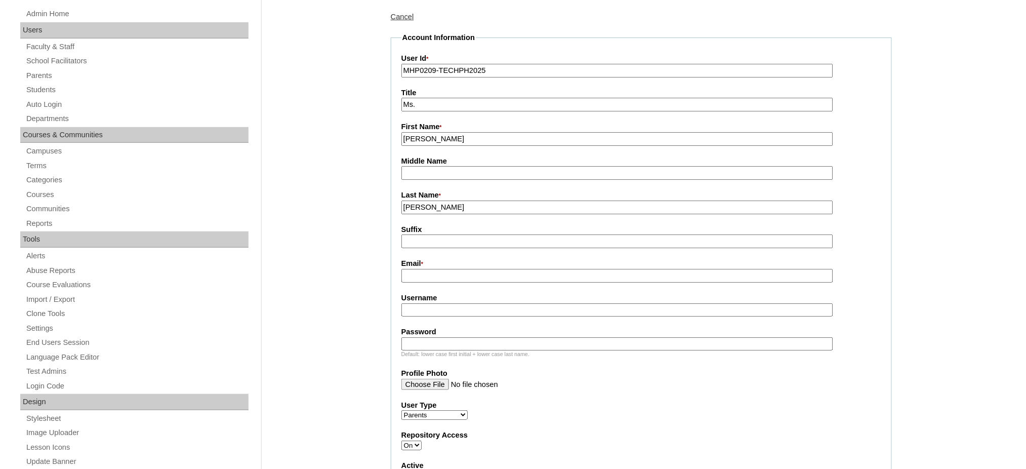
click at [443, 273] on input "Email *" at bounding box center [618, 276] width 432 height 14
paste input "honeyrhea826@gmail.com"
type input "honeyrhea826@gmail.com"
click at [468, 305] on input "Username" at bounding box center [618, 310] width 432 height 14
paste input "nazarioR2025"
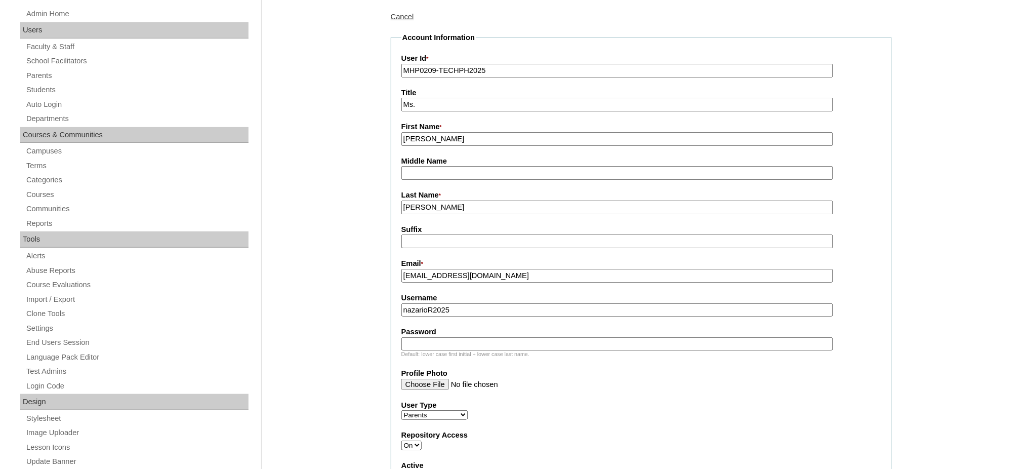
type input "nazarioR2025"
click at [445, 337] on input "Password" at bounding box center [618, 344] width 432 height 14
paste input "techccG40"
type input "techccG40"
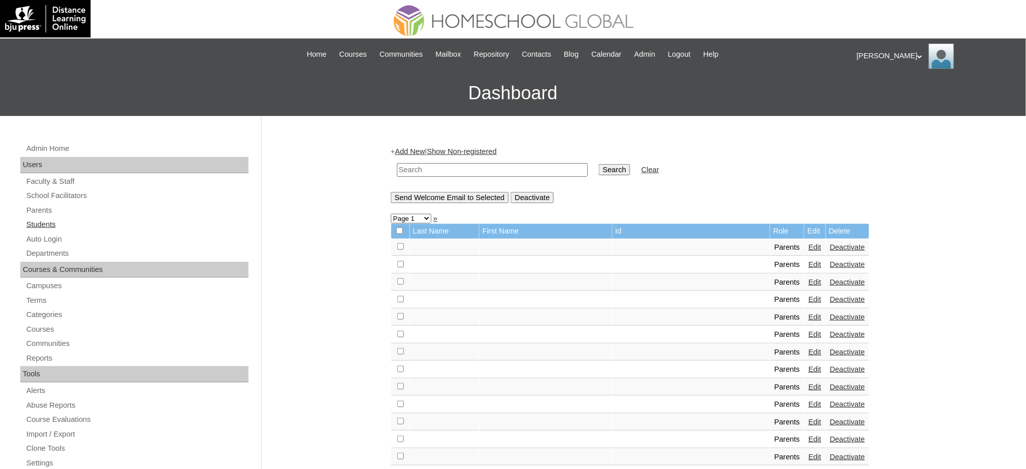
click at [42, 226] on link "Students" at bounding box center [136, 224] width 223 height 13
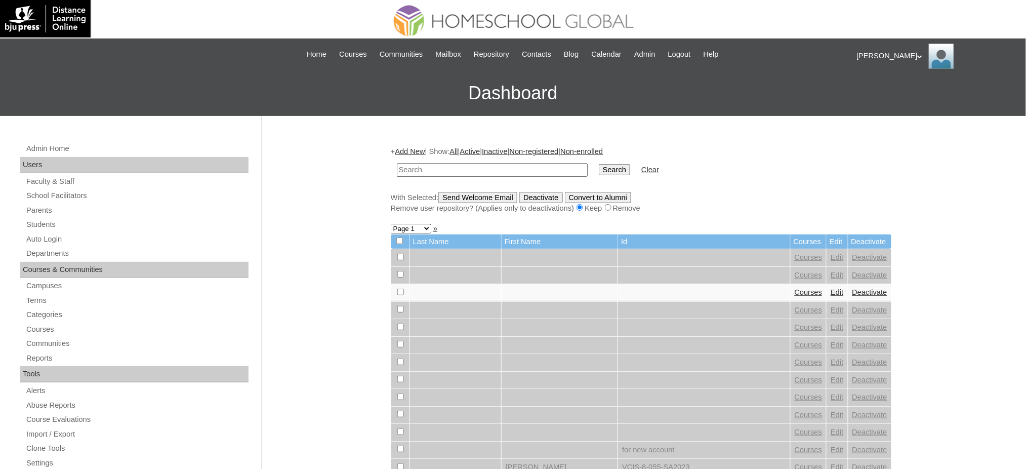
click at [414, 151] on link "Add New" at bounding box center [410, 151] width 30 height 8
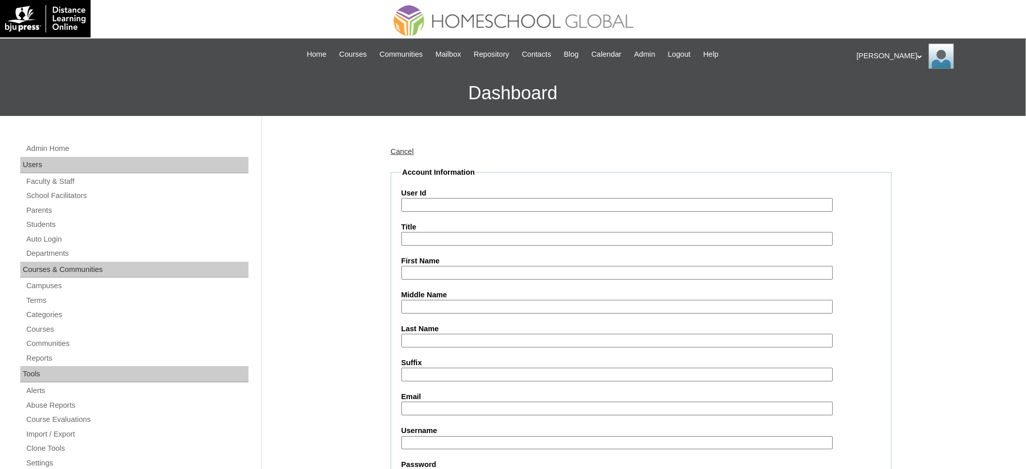
click at [440, 203] on input "User Id" at bounding box center [618, 205] width 432 height 14
paste input "MHS00308-TECHPH2025"
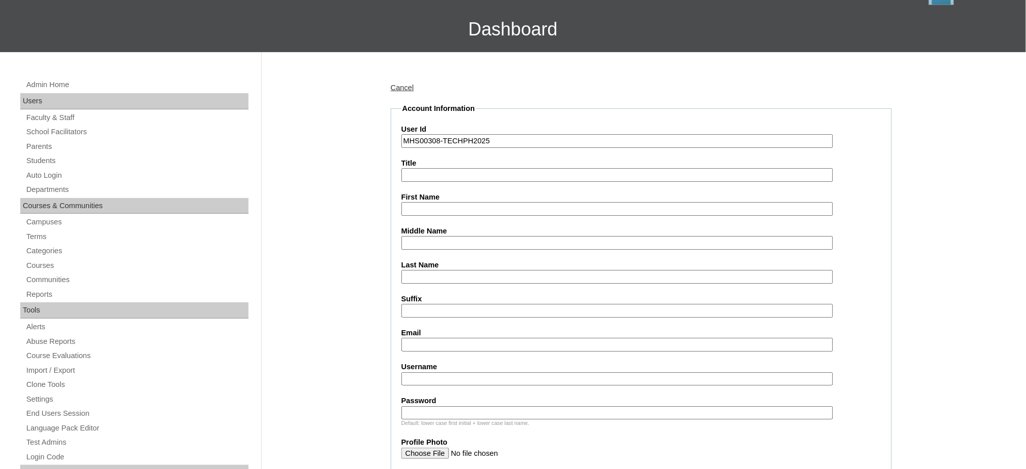
scroll to position [67, 0]
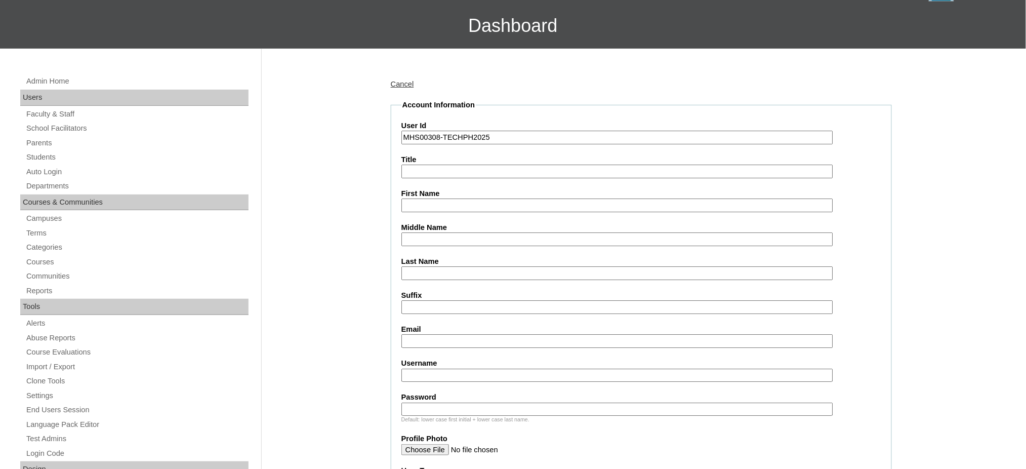
type input "MHS00308-TECHPH2025"
click at [437, 203] on input "First Name" at bounding box center [618, 205] width 432 height 14
paste input "Cadence Mereese"
type input "Cadence Mereese"
click at [446, 235] on input "Middle Name" at bounding box center [618, 239] width 432 height 14
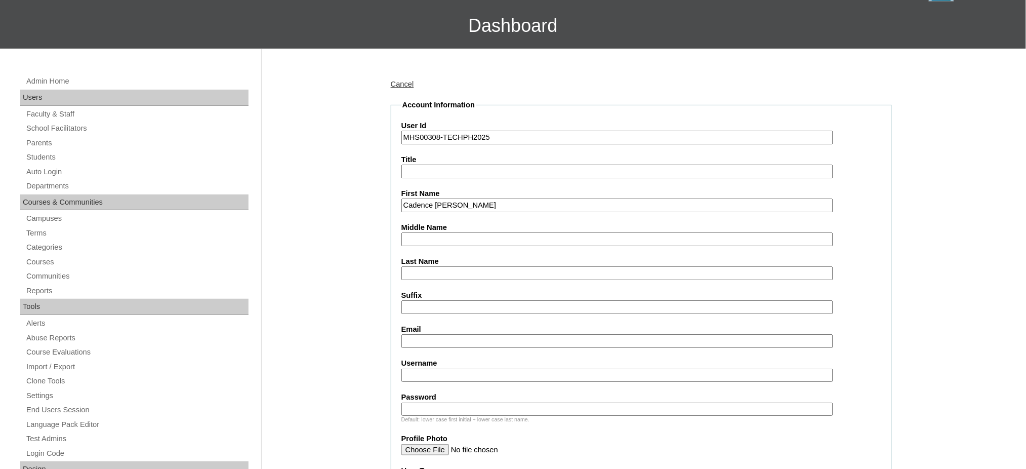
paste input "Tolentino"
type input "Tolentino"
click at [434, 267] on input "Last Name" at bounding box center [618, 273] width 432 height 14
paste input "Ciriaco"
type input "Ciriaco"
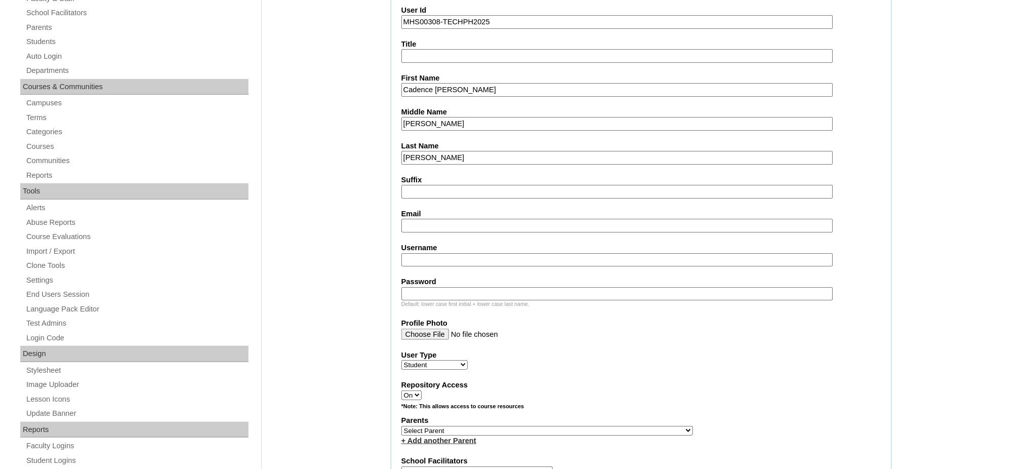
scroll to position [203, 0]
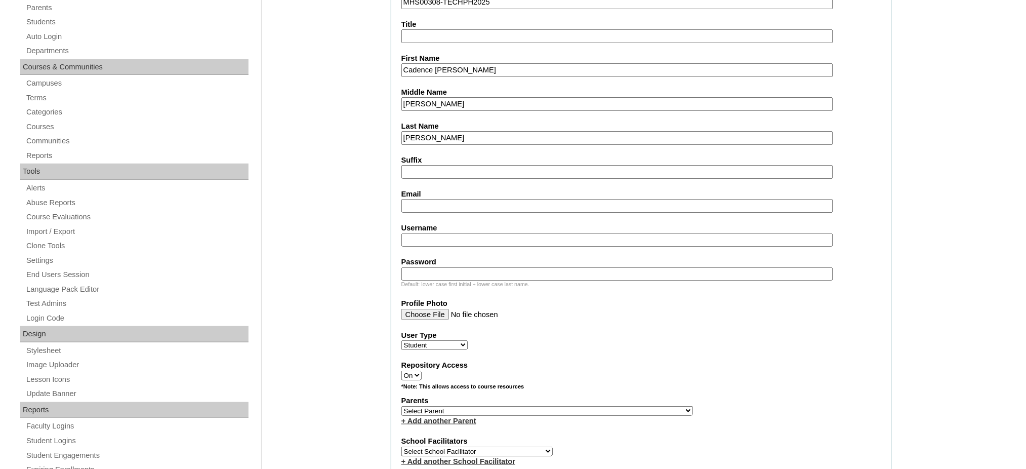
click at [436, 203] on input "Email" at bounding box center [618, 206] width 432 height 14
paste input "honeyrhea826@gmail.com"
type input "honeyrhea826@gmail.com"
click at [452, 233] on input "Username" at bounding box center [618, 240] width 432 height 14
paste input "cadenceciriaco"
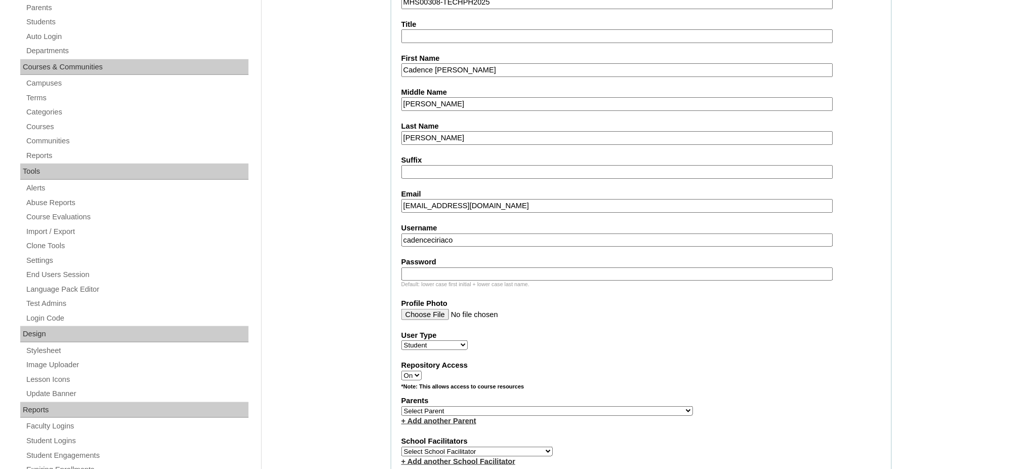
type input "cadenceciriaco"
click at [425, 267] on input "Password" at bounding box center [618, 274] width 432 height 14
paste input "250007034"
type input "250007034"
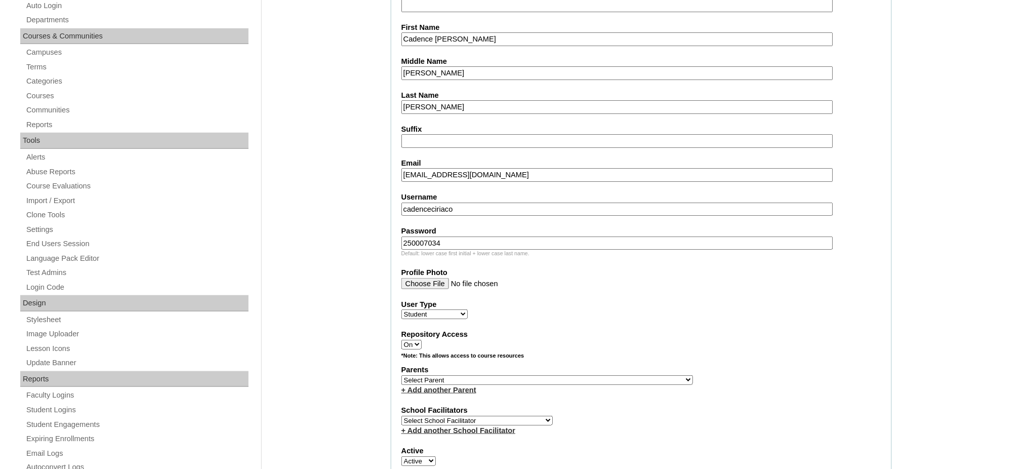
scroll to position [337, 0]
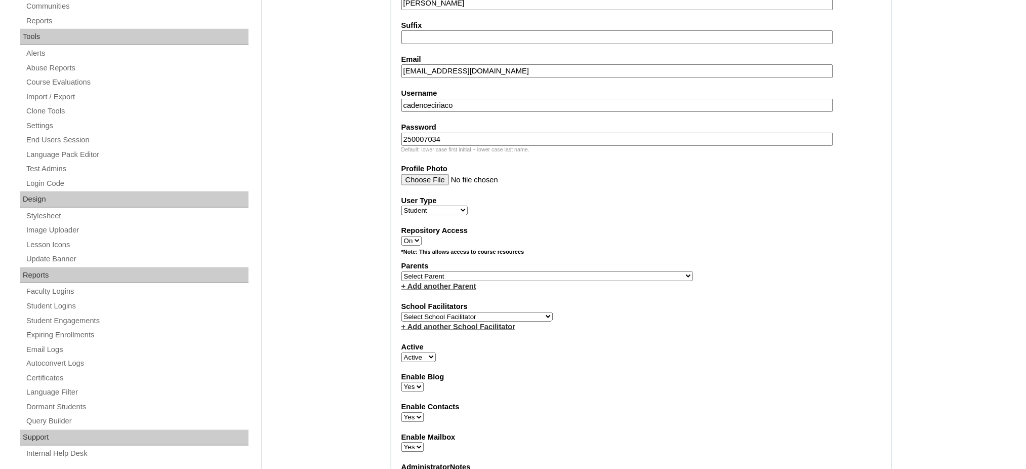
click at [576, 271] on select "Select Parent , , , , , , , , , , , , , , , , , , , , , , , , , , , , , , , , ,…" at bounding box center [548, 276] width 292 height 10
select select "44005"
click at [402, 271] on select "Select Parent , , , , , , , , , , , , , , , , , , , , , , , , , , , , , , , , ,…" at bounding box center [548, 276] width 292 height 10
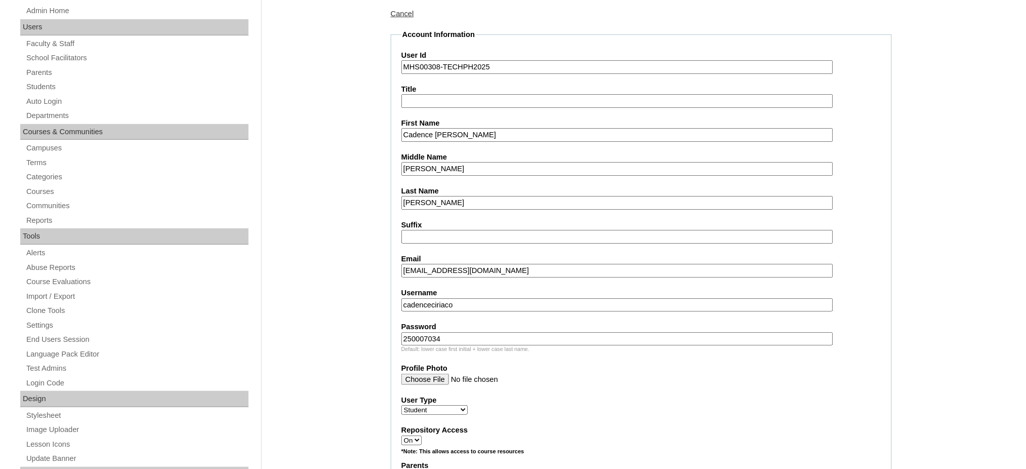
scroll to position [135, 0]
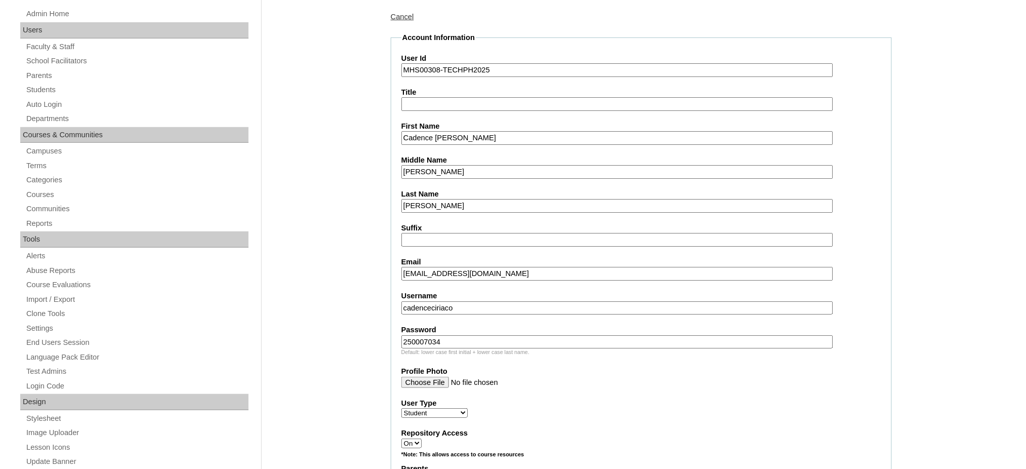
click at [473, 140] on input "Cadence Mereese" at bounding box center [618, 138] width 432 height 14
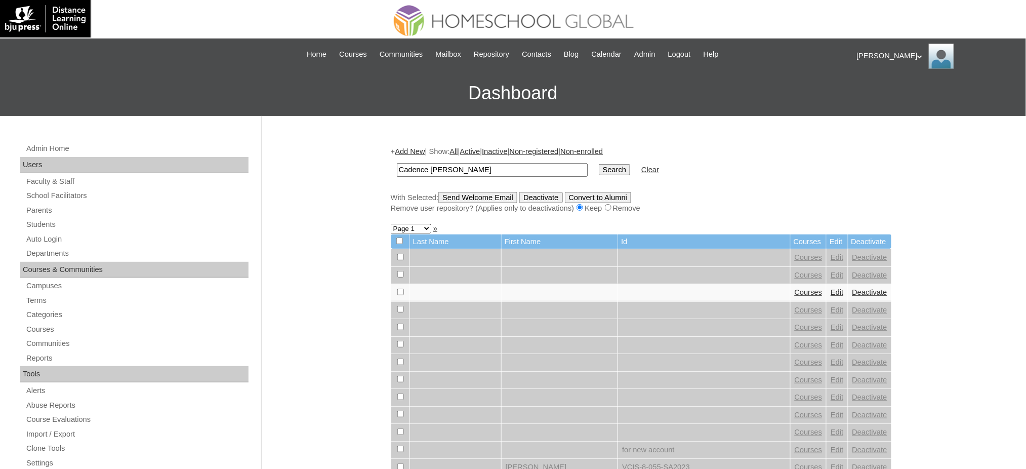
type input "Cadence [PERSON_NAME]"
click at [599, 169] on input "Search" at bounding box center [614, 169] width 31 height 11
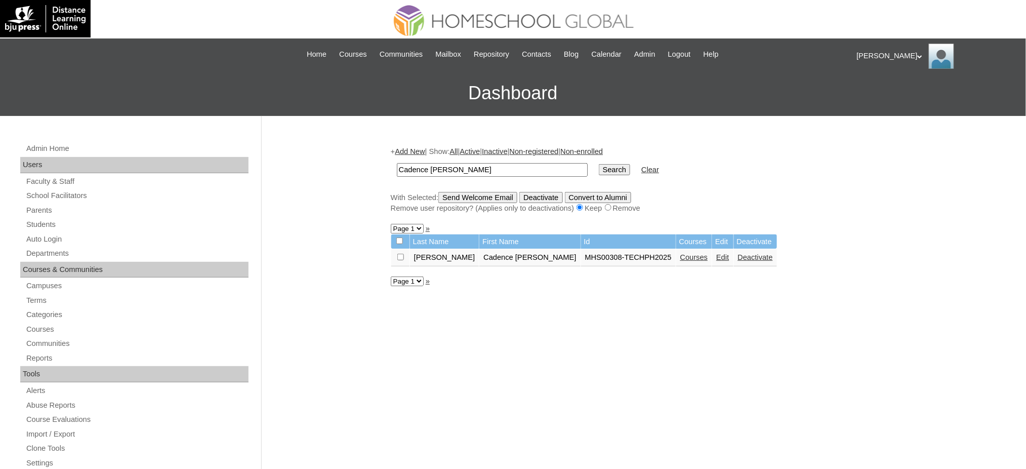
click at [681, 253] on link "Courses" at bounding box center [695, 257] width 28 height 8
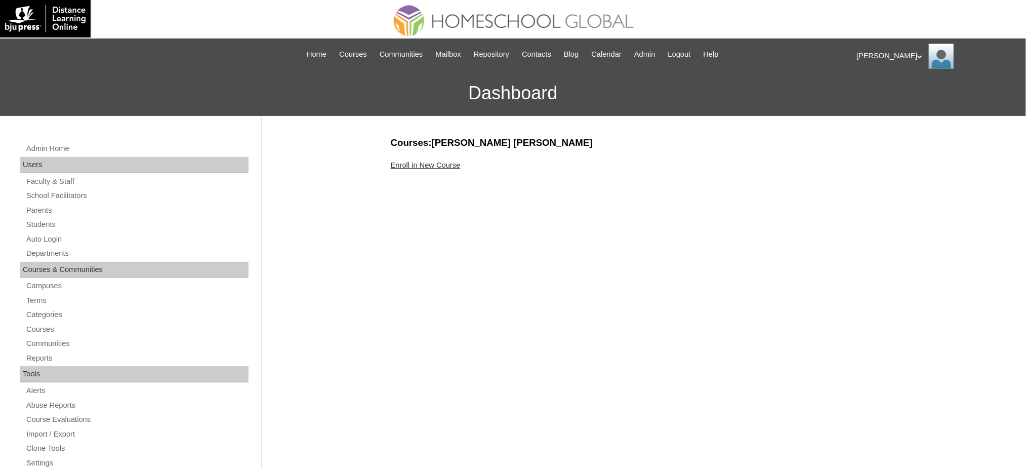
click at [454, 166] on link "Enroll in New Course" at bounding box center [426, 165] width 70 height 8
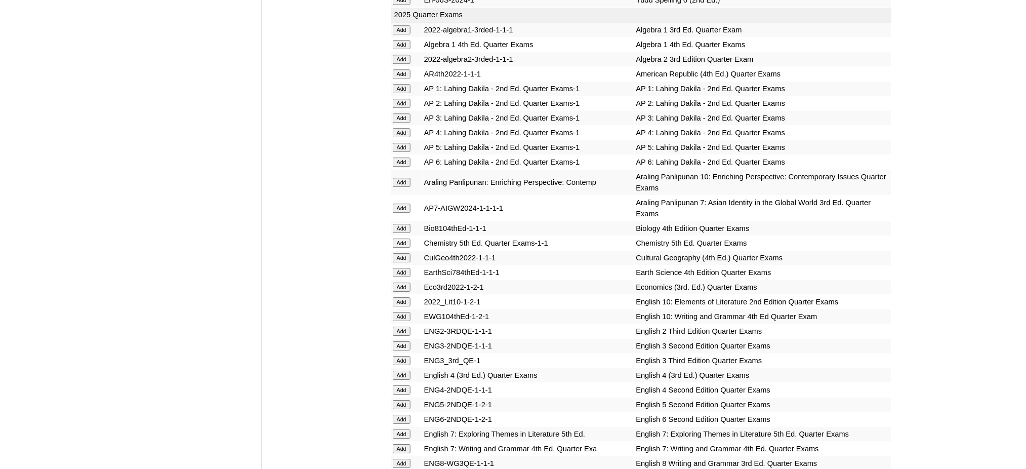
scroll to position [1080, 0]
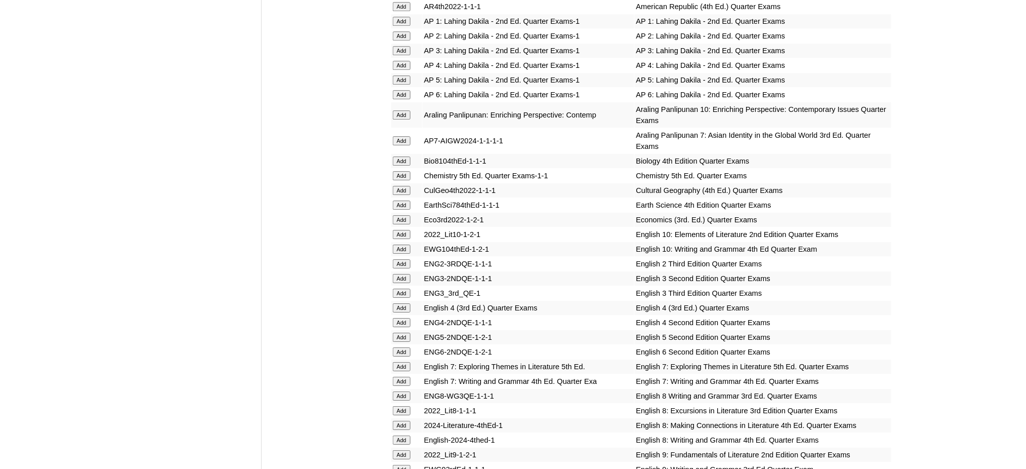
click at [402, 136] on input "Add" at bounding box center [402, 140] width 18 height 9
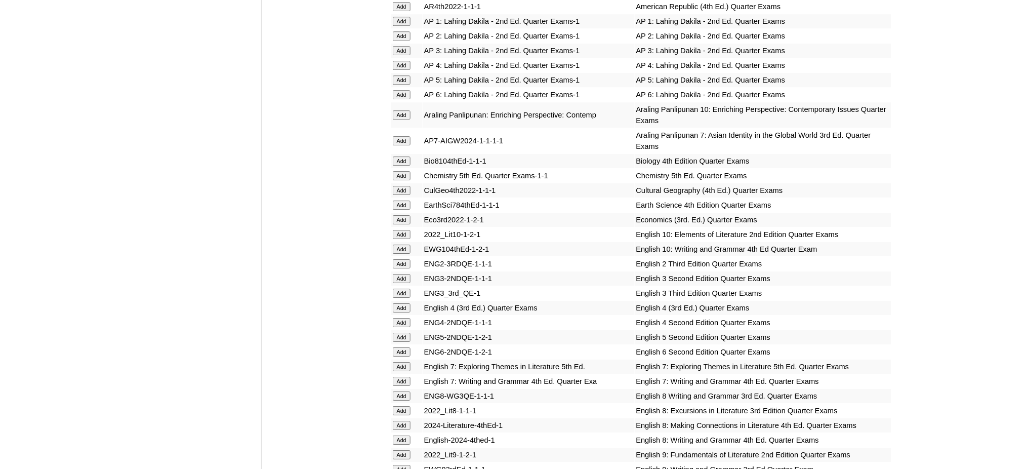
click at [402, 136] on input "Add" at bounding box center [402, 140] width 18 height 9
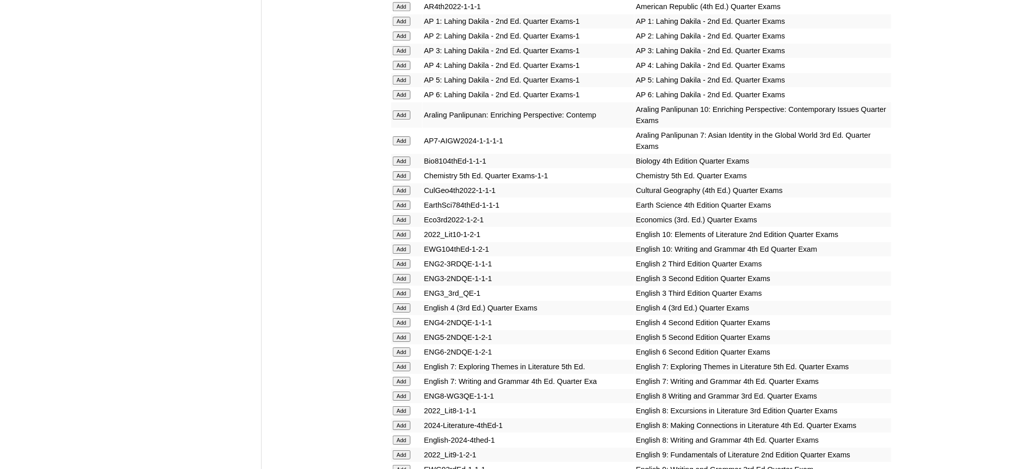
click at [402, 136] on input "Add" at bounding box center [402, 140] width 18 height 9
click at [406, 201] on input "Add" at bounding box center [402, 205] width 18 height 9
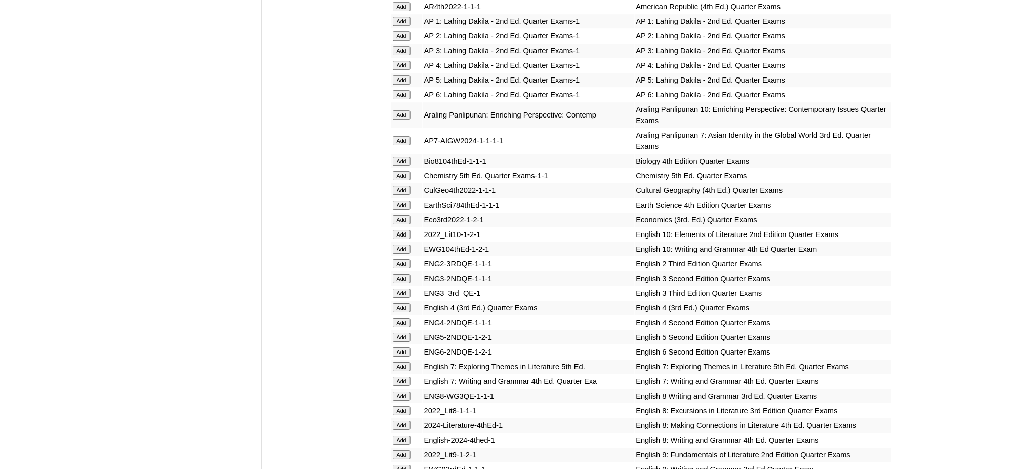
click at [406, 201] on input "Add" at bounding box center [402, 205] width 18 height 9
click at [404, 362] on input "Add" at bounding box center [402, 366] width 18 height 9
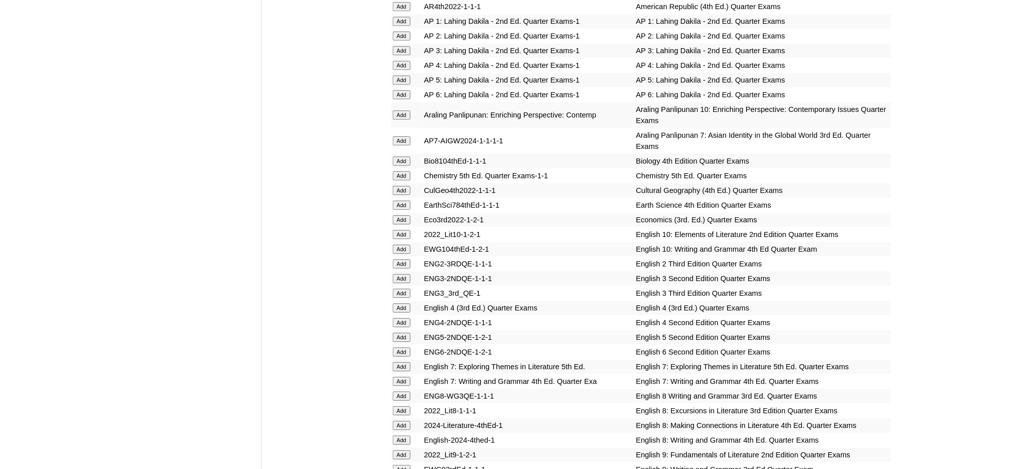
click at [402, 377] on input "Add" at bounding box center [402, 381] width 18 height 9
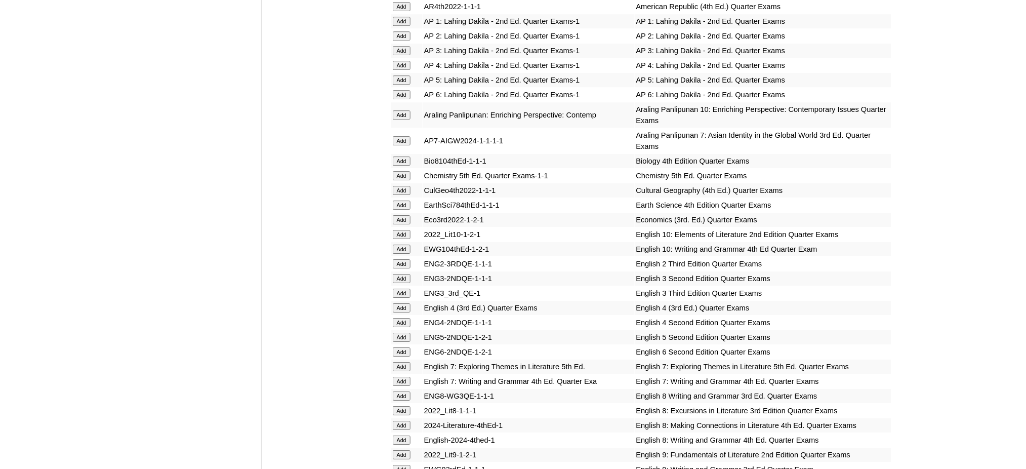
click at [402, 377] on input "Add" at bounding box center [402, 381] width 18 height 9
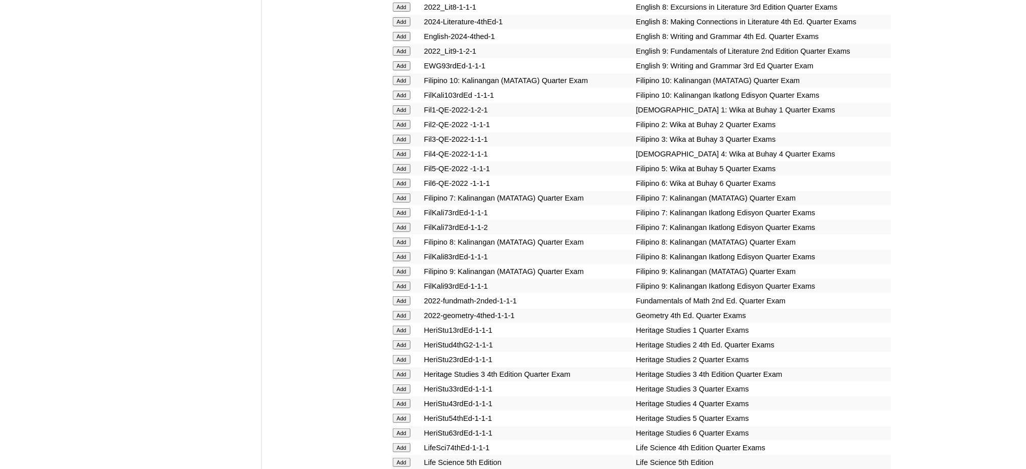
scroll to position [1485, 0]
click at [402, 192] on input "Add" at bounding box center [402, 196] width 18 height 9
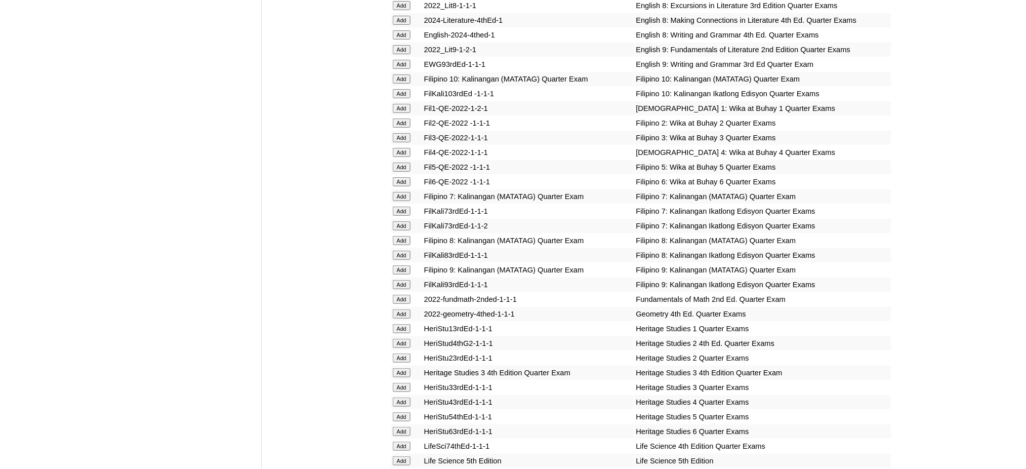
click at [402, 192] on input "Add" at bounding box center [402, 196] width 18 height 9
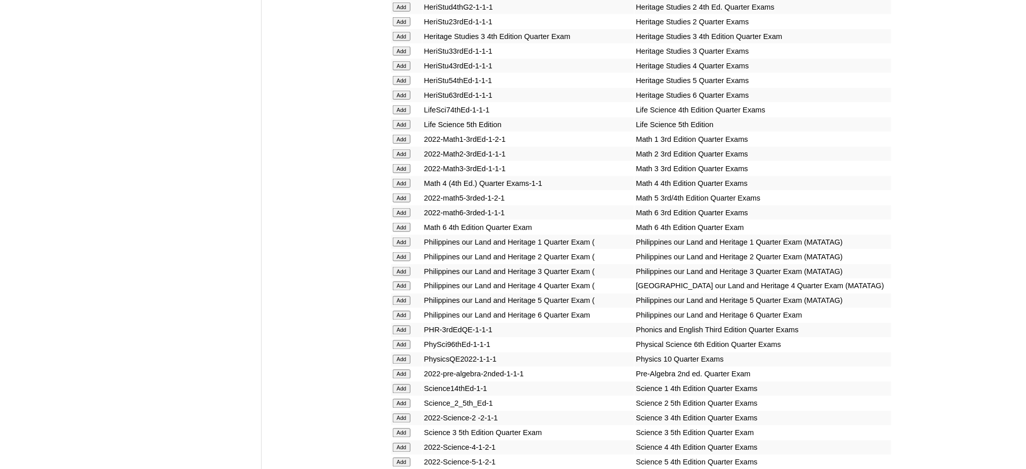
scroll to position [1823, 0]
click at [403, 368] on input "Add" at bounding box center [402, 372] width 18 height 9
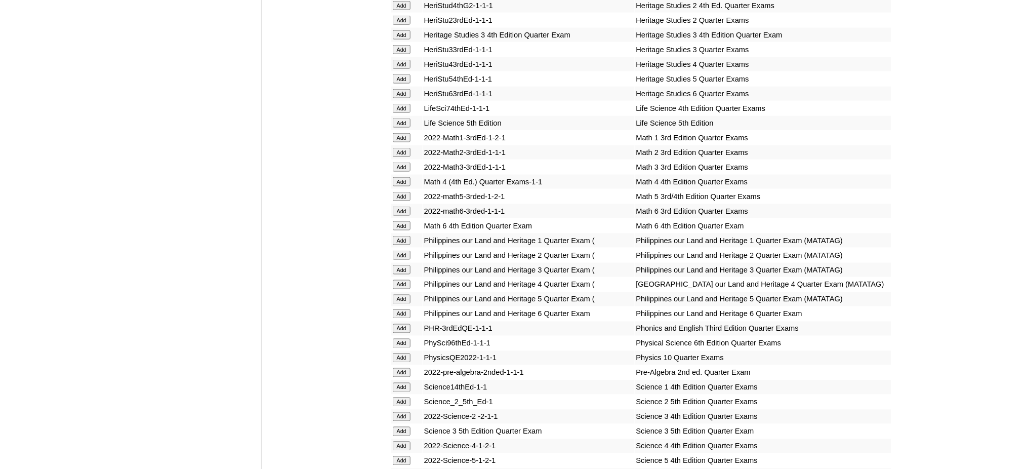
click at [403, 368] on input "Add" at bounding box center [402, 372] width 18 height 9
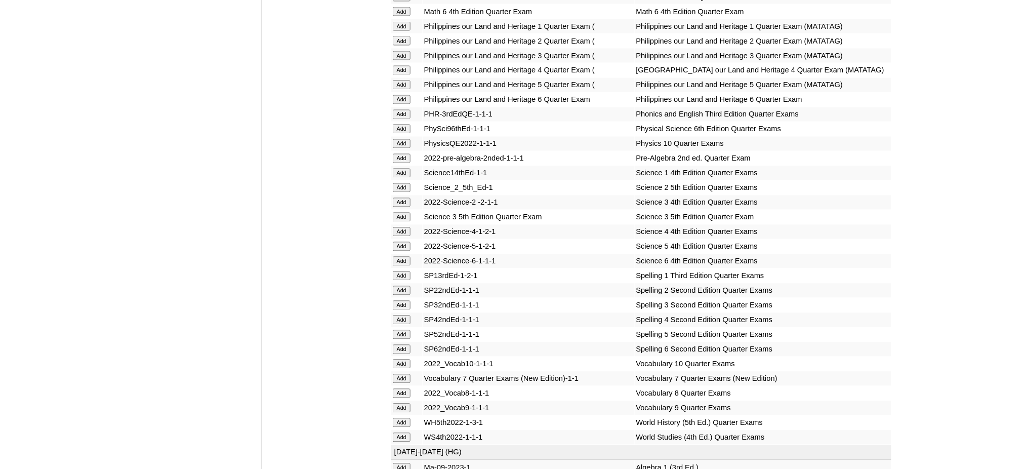
scroll to position [2160, 0]
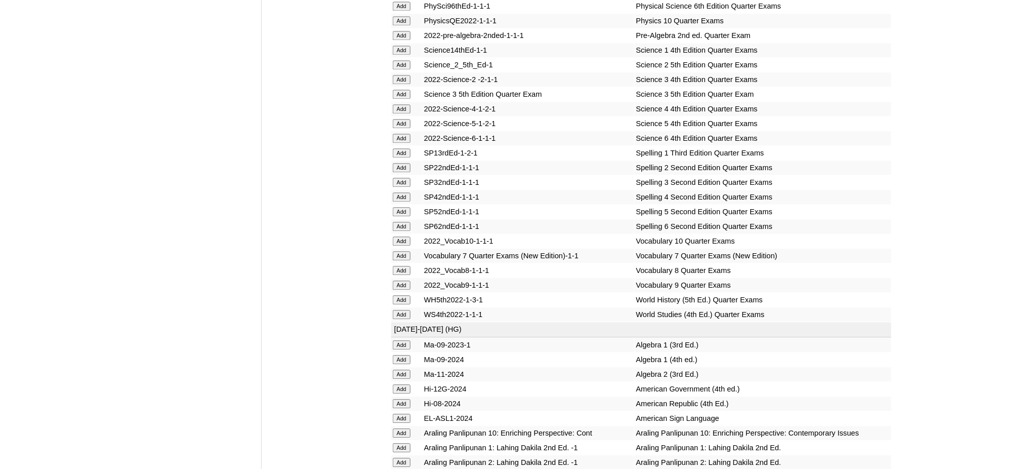
click at [406, 251] on input "Add" at bounding box center [402, 255] width 18 height 9
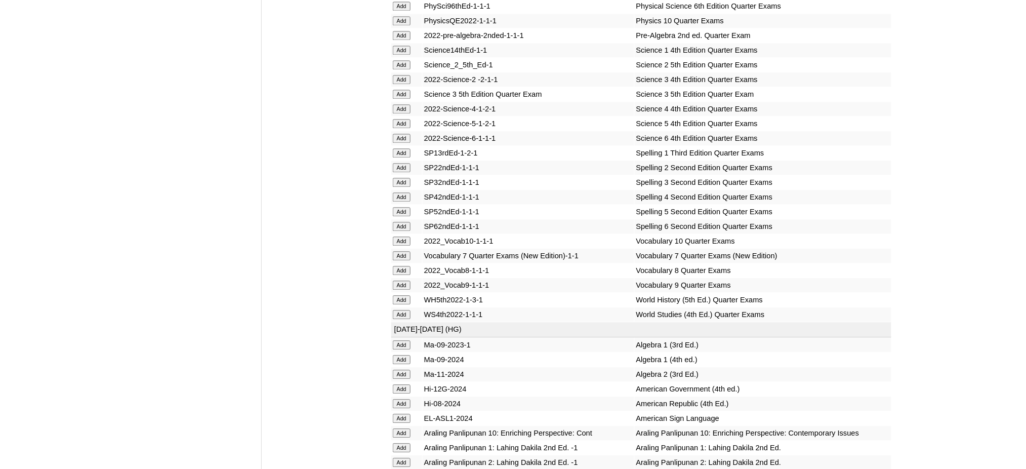
click at [406, 251] on input "Add" at bounding box center [402, 255] width 18 height 9
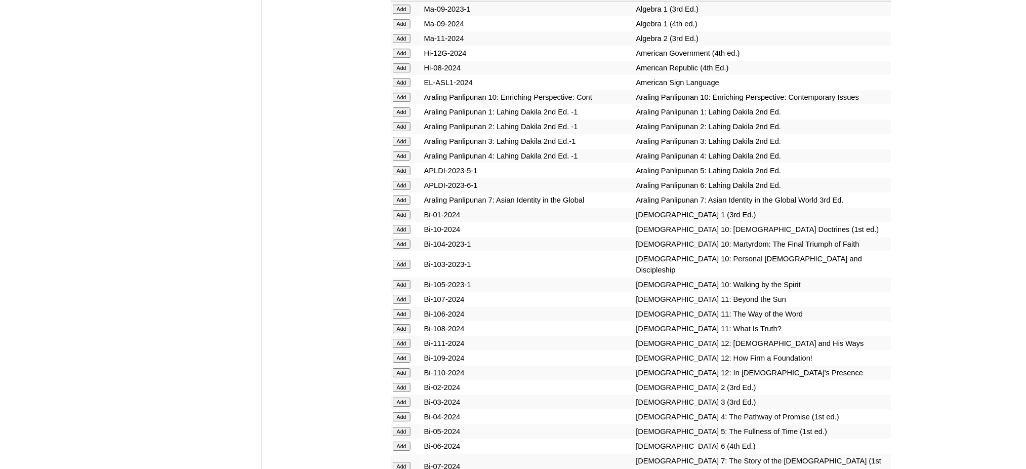
scroll to position [2498, 0]
click at [407, 193] on input "Add" at bounding box center [402, 197] width 18 height 9
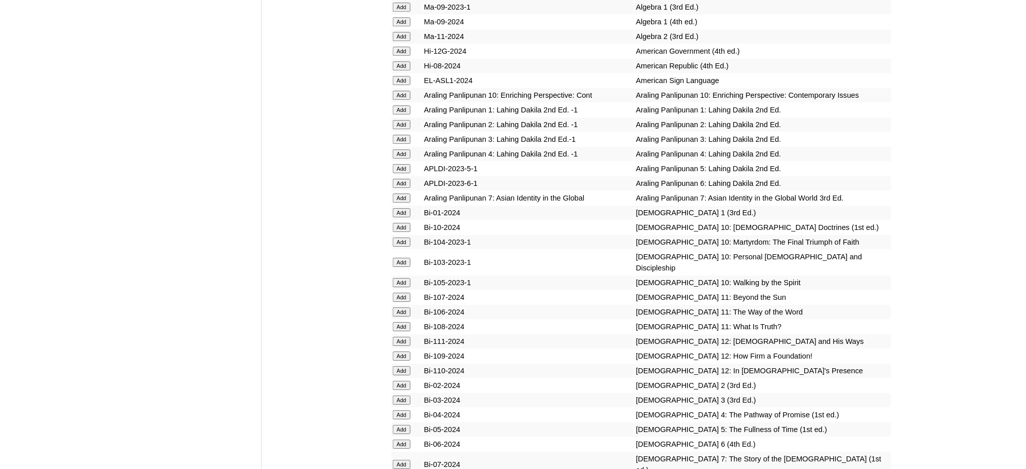
click at [407, 193] on input "Add" at bounding box center [402, 197] width 18 height 9
click at [404, 460] on input "Add" at bounding box center [402, 464] width 18 height 9
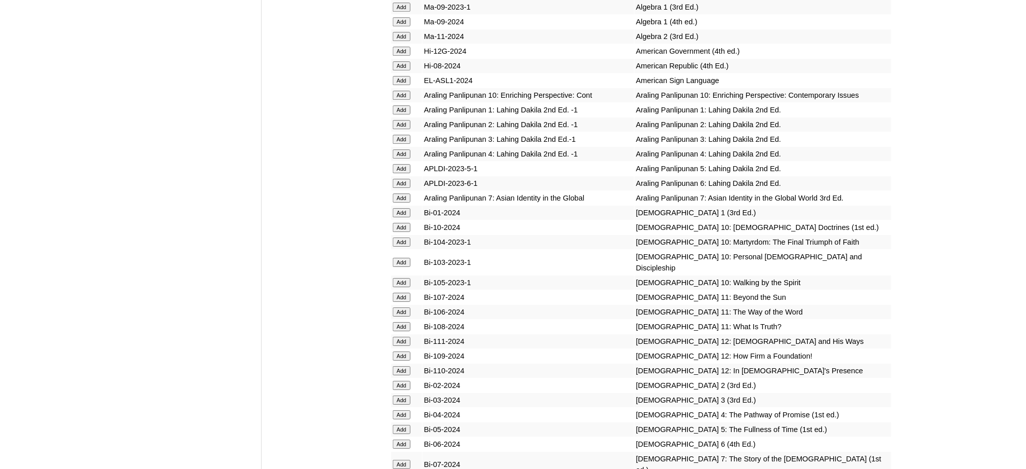
click at [404, 460] on input "Add" at bounding box center [402, 464] width 18 height 9
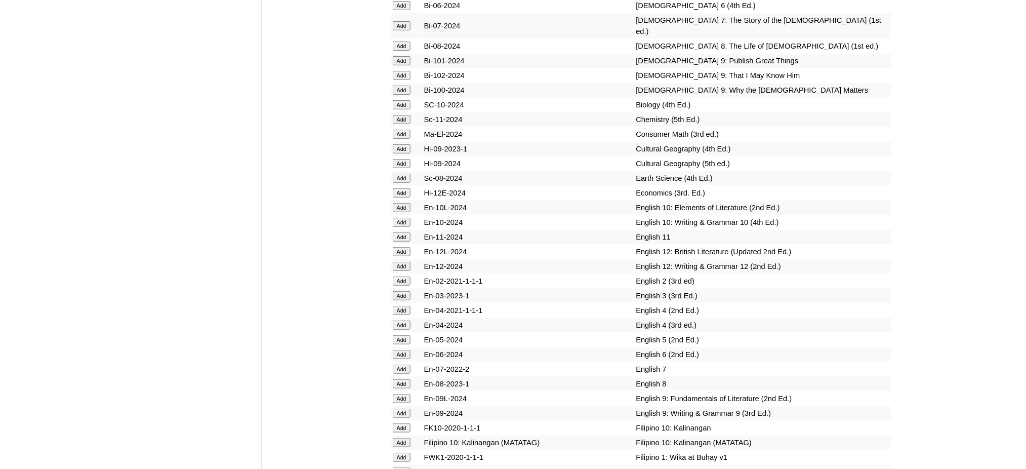
scroll to position [2970, 0]
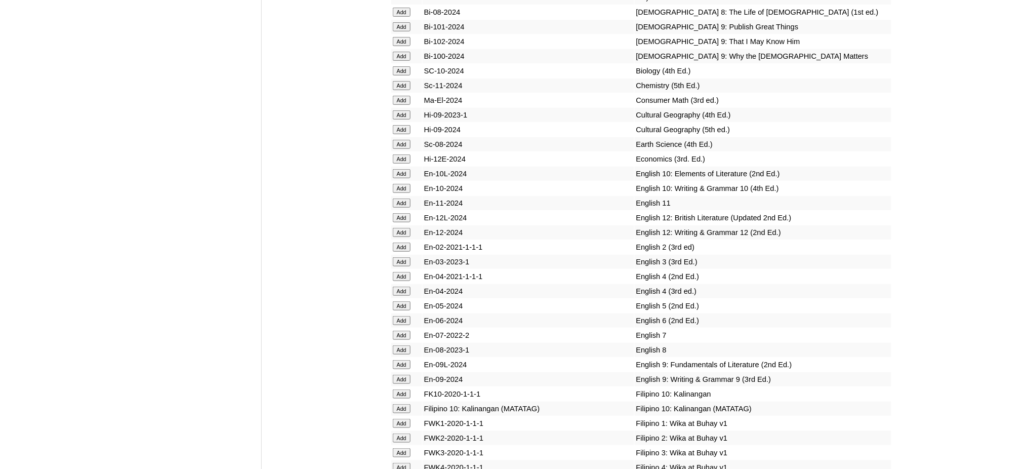
click at [406, 331] on input "Add" at bounding box center [402, 335] width 18 height 9
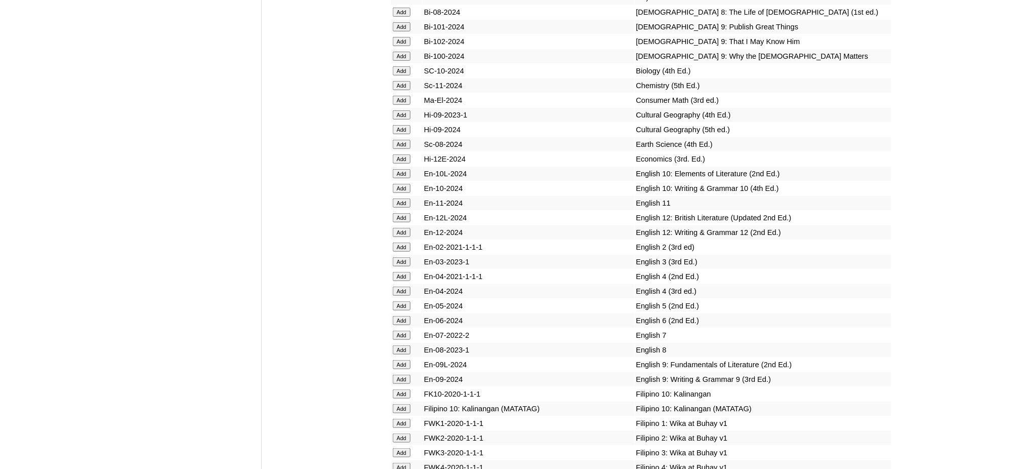
click at [406, 331] on input "Add" at bounding box center [402, 335] width 18 height 9
click at [406, 140] on input "Add" at bounding box center [402, 144] width 18 height 9
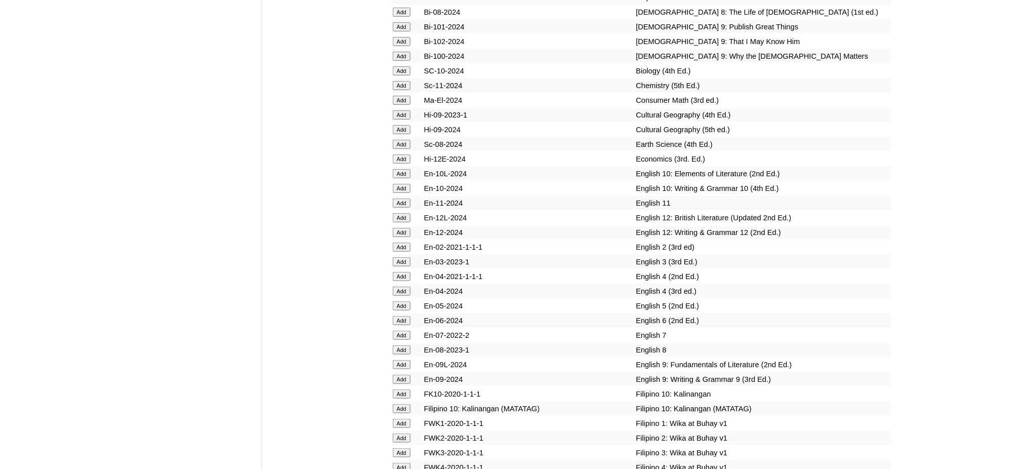
click at [406, 140] on input "Add" at bounding box center [402, 144] width 18 height 9
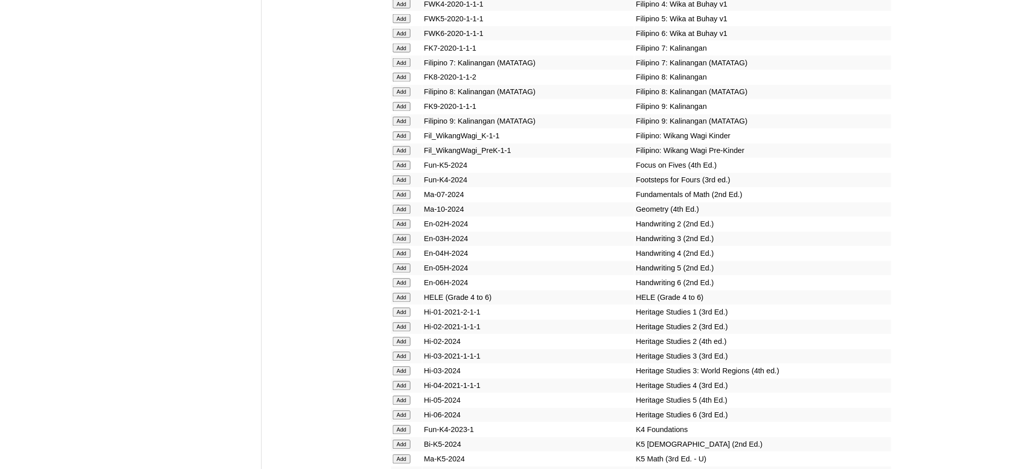
scroll to position [3443, 0]
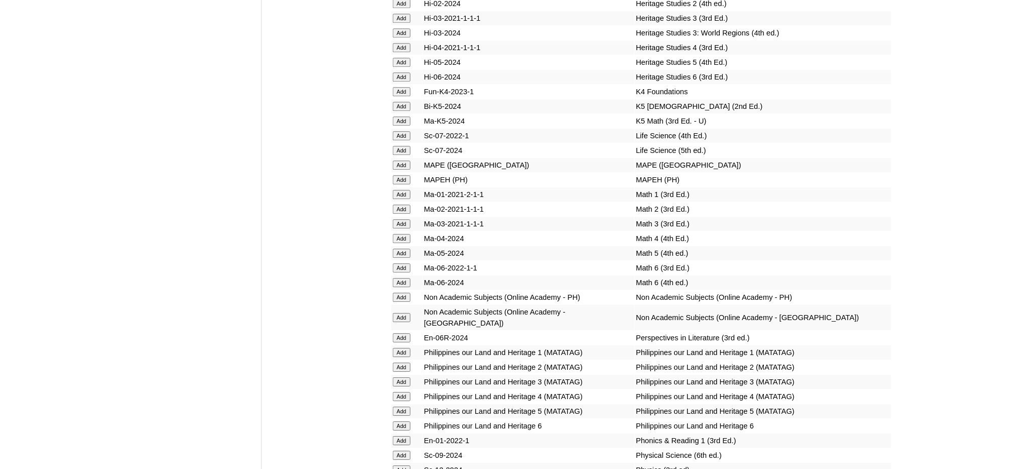
scroll to position [3780, 0]
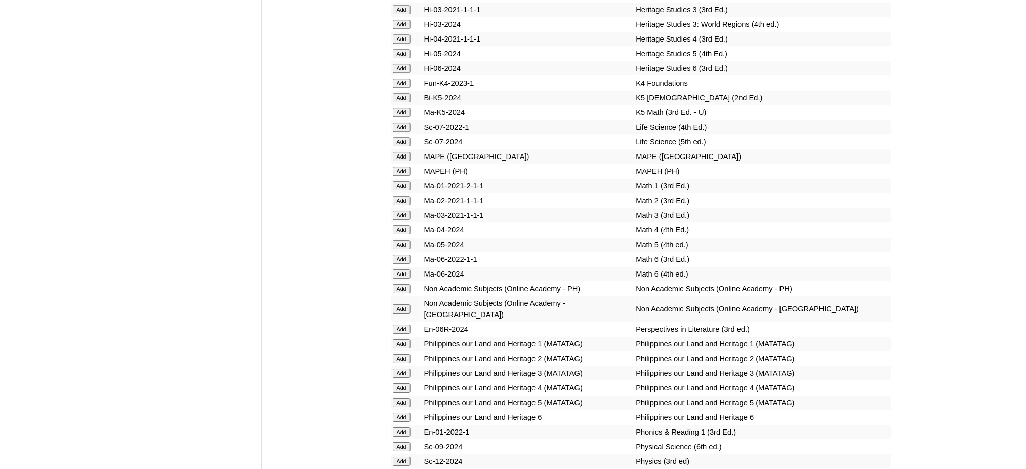
click at [399, 167] on input "Add" at bounding box center [402, 171] width 18 height 9
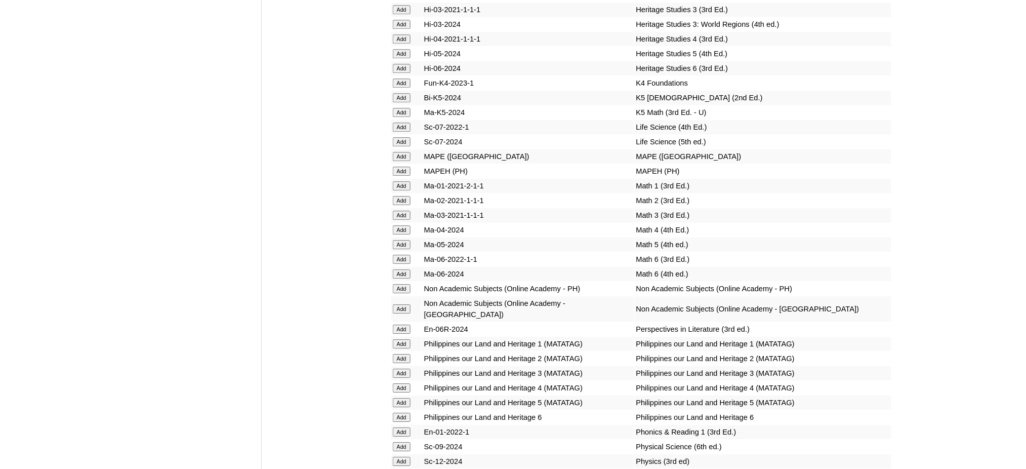
click at [399, 167] on input "Add" at bounding box center [402, 171] width 18 height 9
click at [393, 468] on input "Add" at bounding box center [402, 475] width 18 height 9
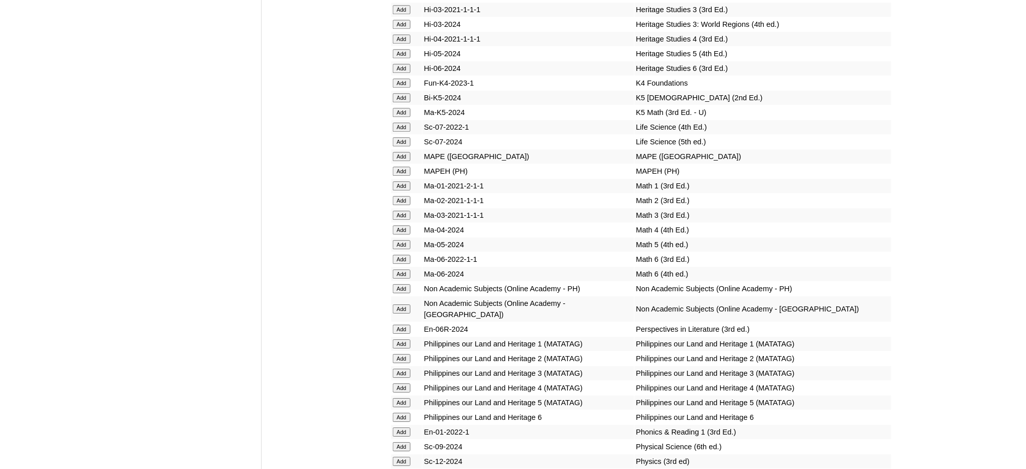
click at [393, 468] on input "Add" at bounding box center [402, 475] width 18 height 9
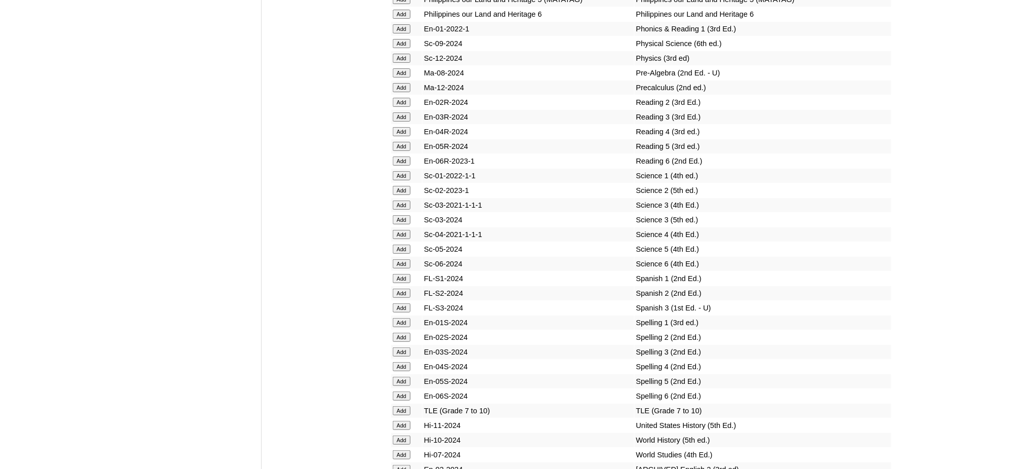
scroll to position [4185, 0]
click at [402, 404] on input "Add" at bounding box center [402, 408] width 18 height 9
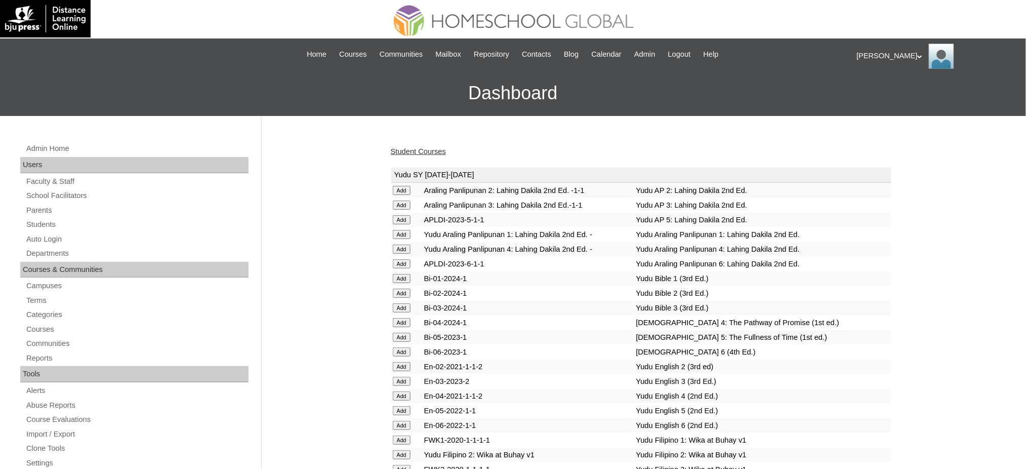
click at [415, 154] on link "Student Courses" at bounding box center [418, 151] width 55 height 8
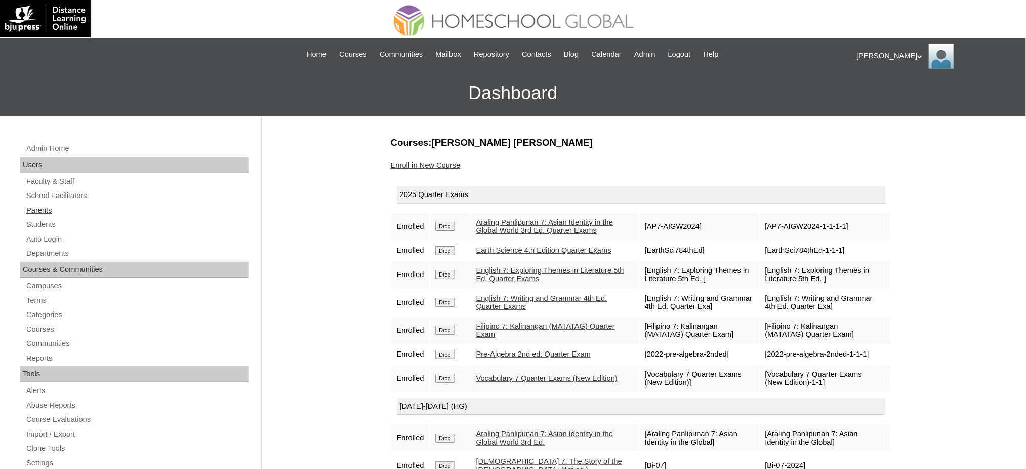
click at [41, 206] on link "Parents" at bounding box center [136, 210] width 223 height 13
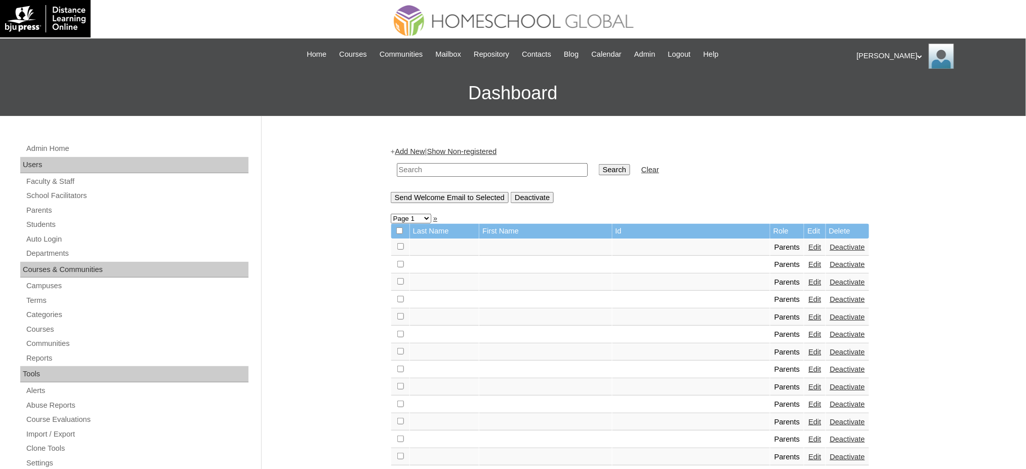
click at [477, 175] on td at bounding box center [492, 170] width 201 height 24
click at [481, 169] on input "text" at bounding box center [492, 170] width 191 height 14
paste input "MHP0221-TECHPH2024"
type input "MHP0221-TECHPH2024"
click at [599, 167] on input "Search" at bounding box center [614, 169] width 31 height 11
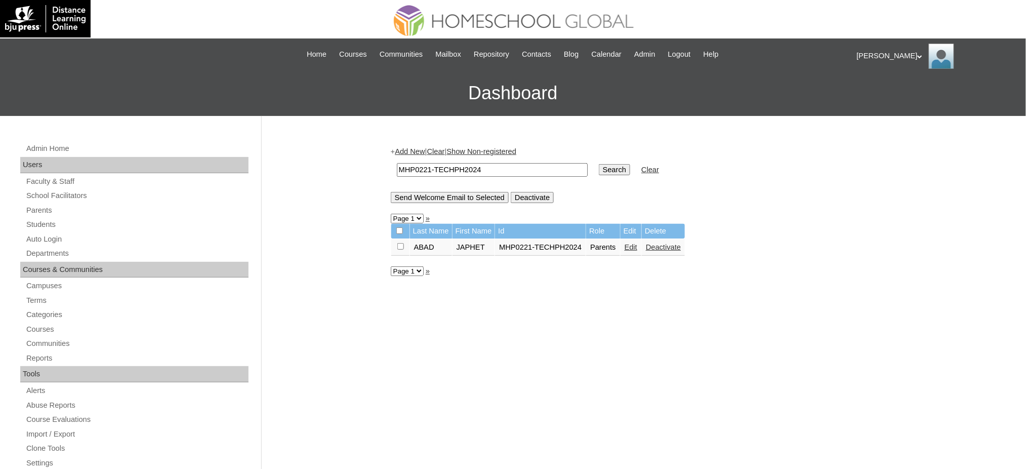
click at [629, 243] on link "Edit" at bounding box center [631, 247] width 13 height 8
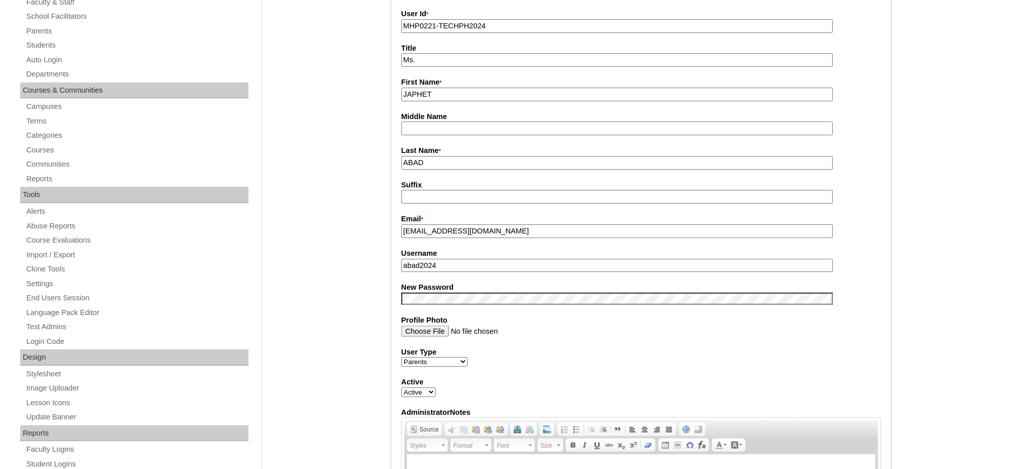
scroll to position [203, 0]
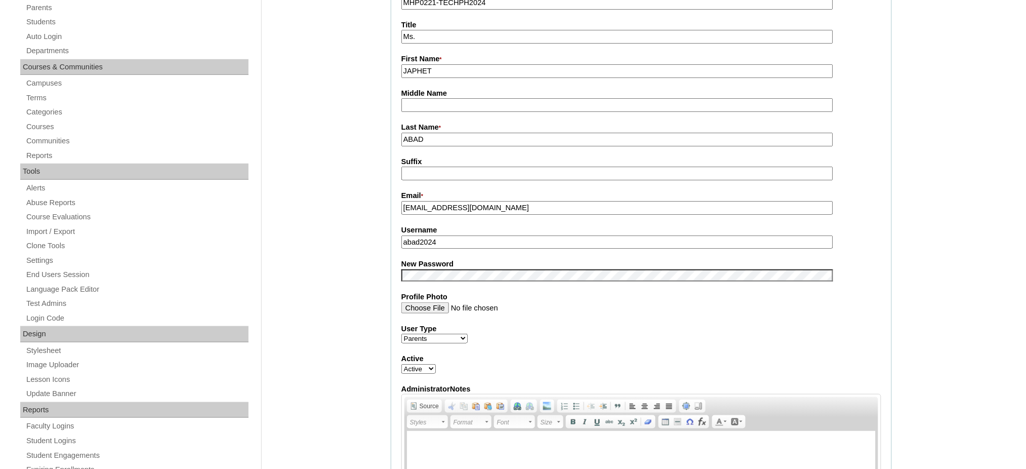
click at [446, 235] on input "abad2024" at bounding box center [618, 242] width 432 height 14
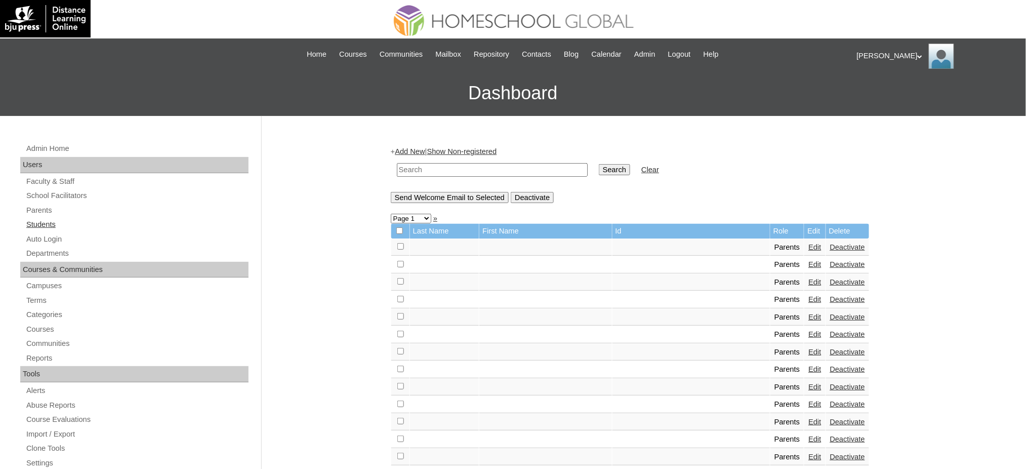
click at [44, 224] on link "Students" at bounding box center [136, 224] width 223 height 13
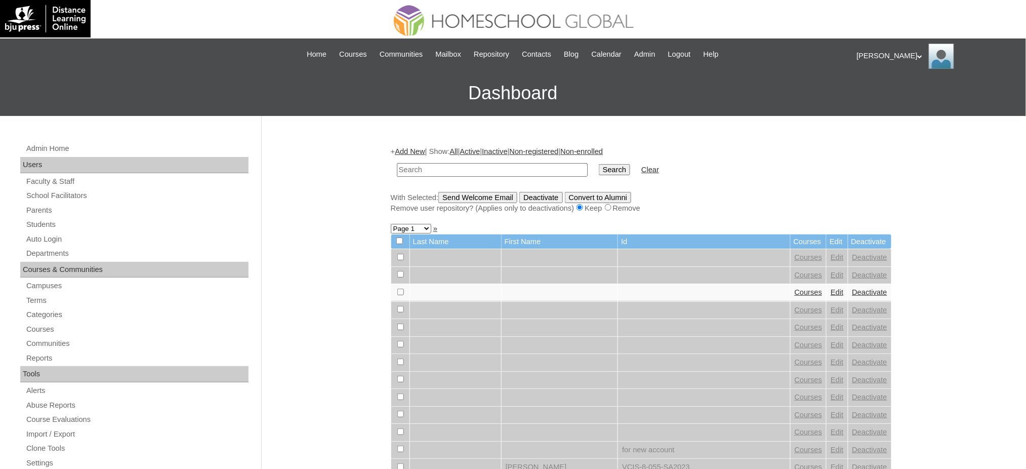
paste input "MHS0266-TECHPH2024"
type input "MHS0266-TECHPH2024"
click at [599, 169] on input "Search" at bounding box center [614, 169] width 31 height 11
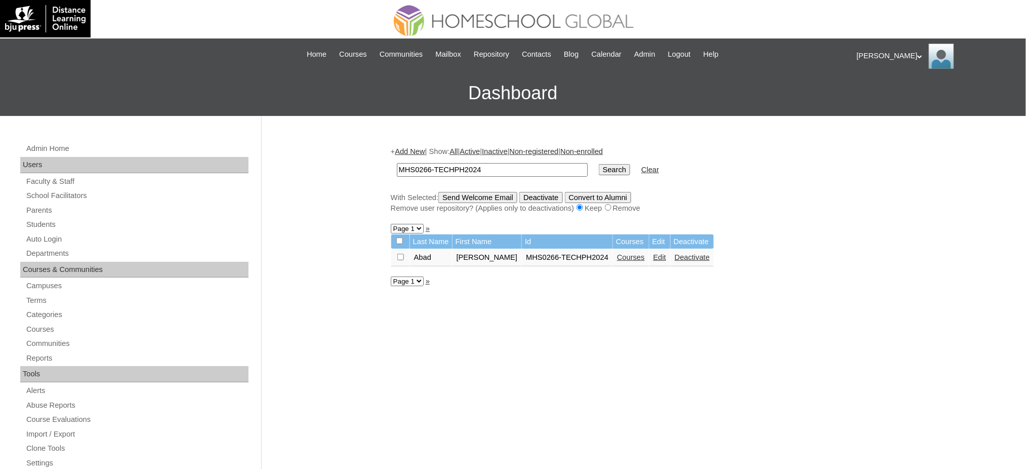
click at [654, 256] on link "Edit" at bounding box center [660, 257] width 13 height 8
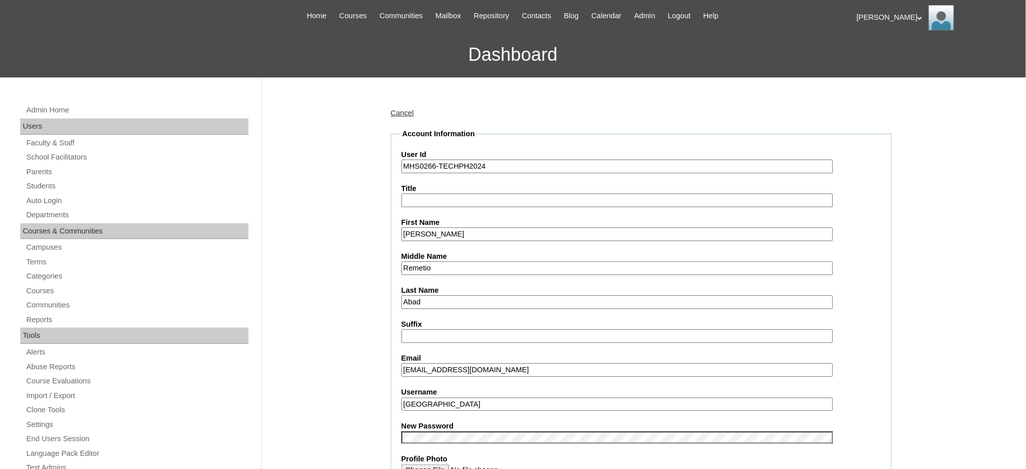
scroll to position [135, 0]
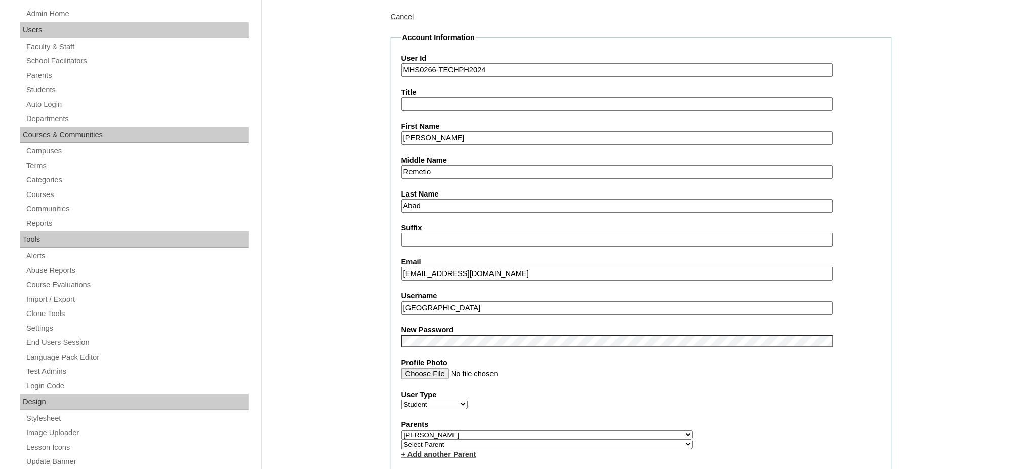
click at [499, 303] on input "sethabad" at bounding box center [618, 308] width 432 height 14
click at [442, 131] on input "Seth Dominic" at bounding box center [618, 138] width 432 height 14
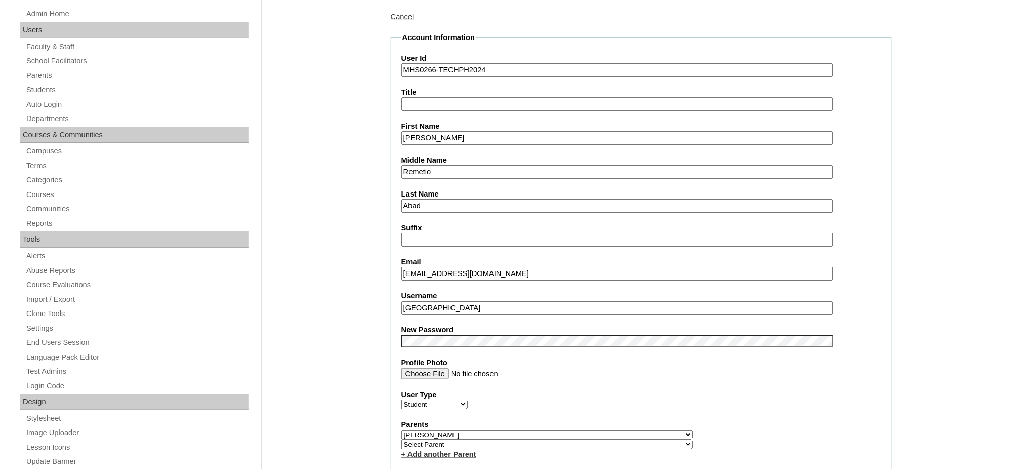
click at [442, 131] on input "Seth Dominic" at bounding box center [618, 138] width 432 height 14
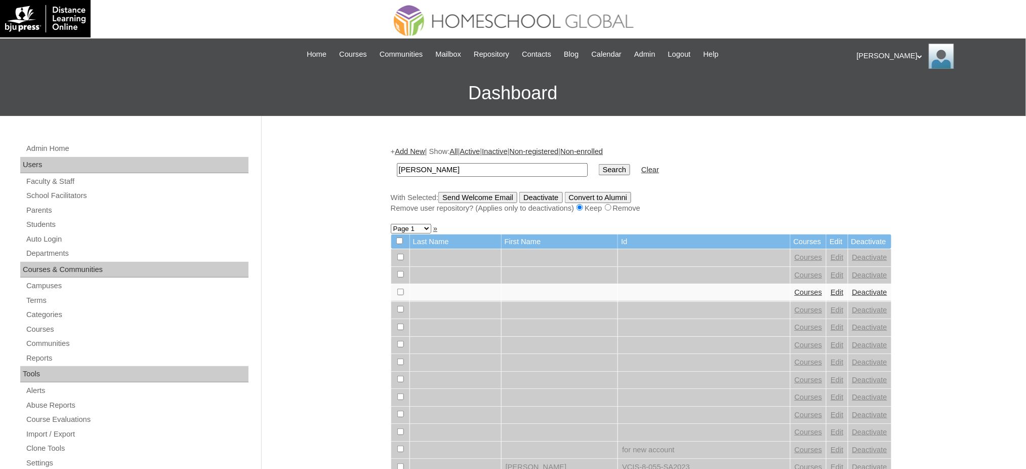
type input "[PERSON_NAME]"
click at [599, 164] on input "Search" at bounding box center [614, 169] width 31 height 11
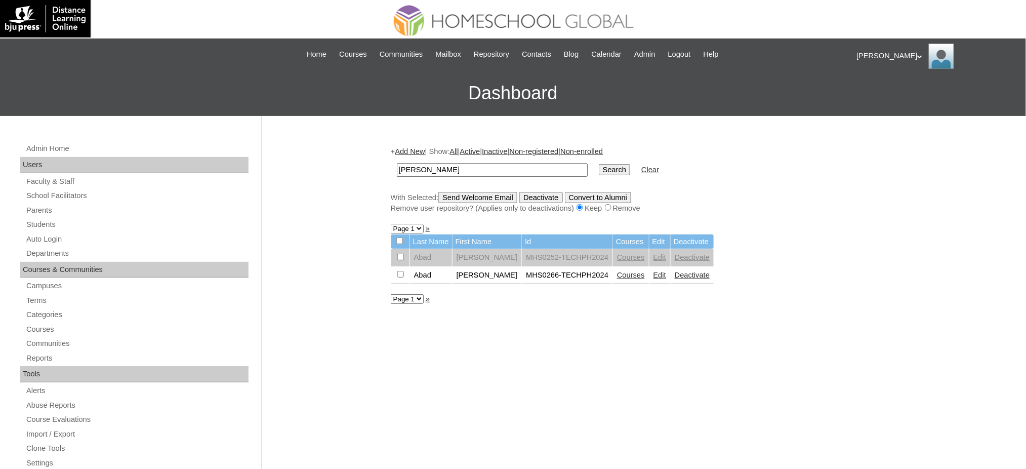
click at [626, 274] on link "Courses" at bounding box center [631, 275] width 28 height 8
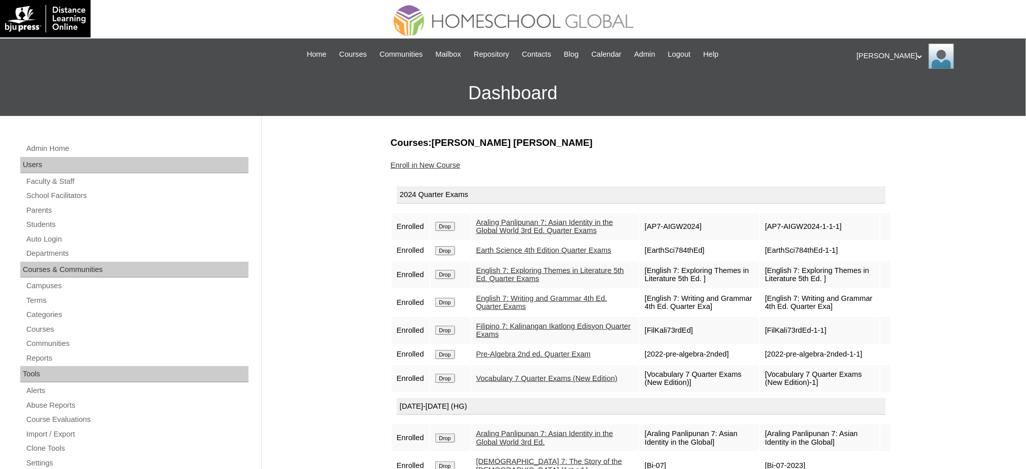
click at [440, 227] on input "Drop" at bounding box center [445, 226] width 20 height 9
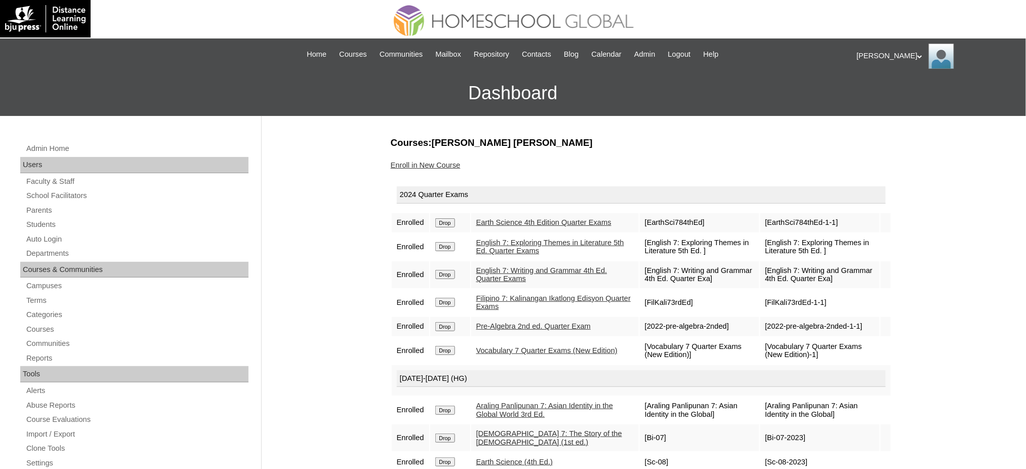
click at [454, 223] on input "Drop" at bounding box center [445, 222] width 20 height 9
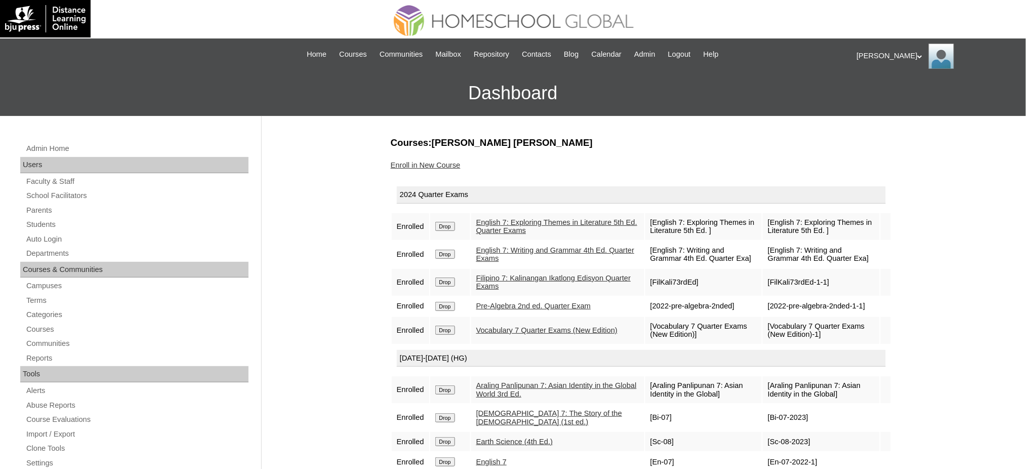
click at [452, 223] on input "Drop" at bounding box center [445, 226] width 20 height 9
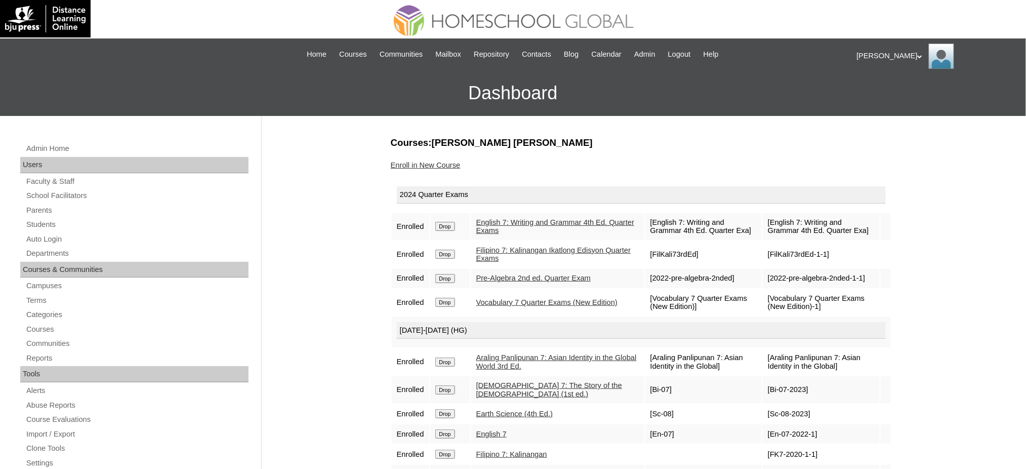
click at [447, 222] on input "Drop" at bounding box center [445, 226] width 20 height 9
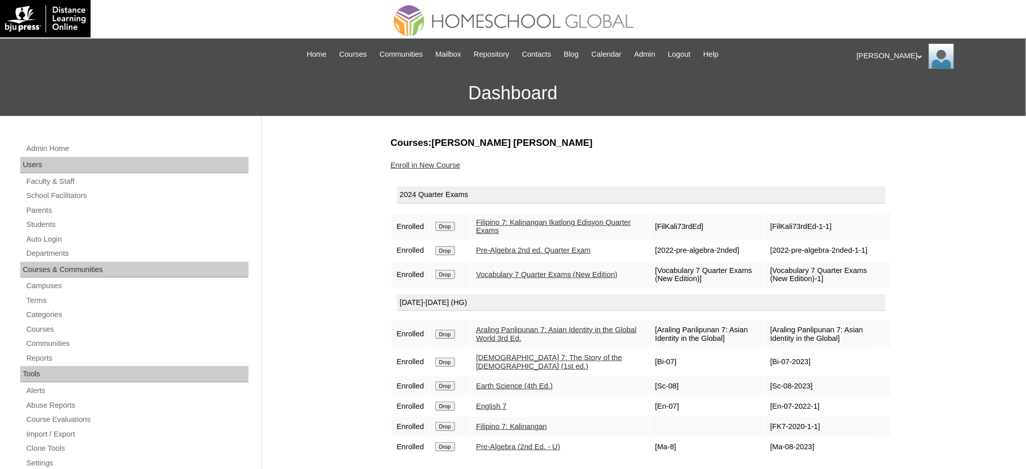
click at [447, 222] on input "Drop" at bounding box center [445, 226] width 20 height 9
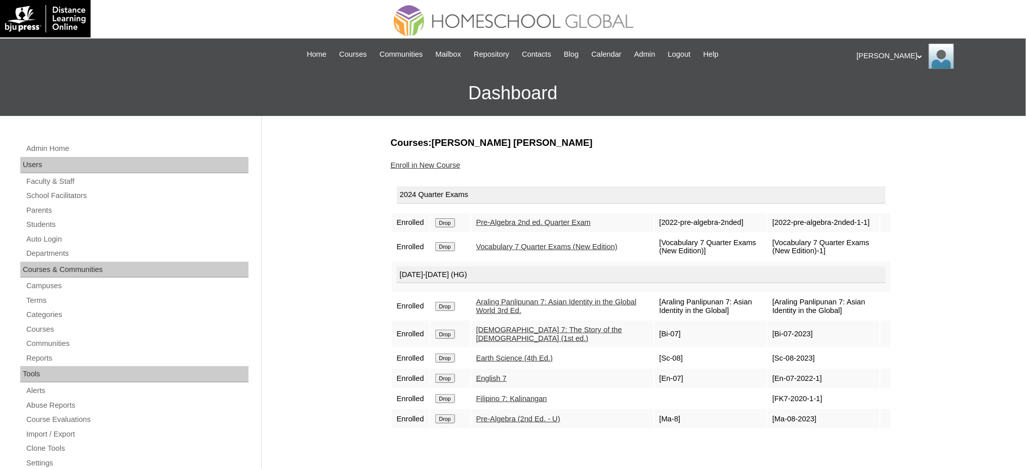
click at [449, 223] on input "Drop" at bounding box center [445, 222] width 20 height 9
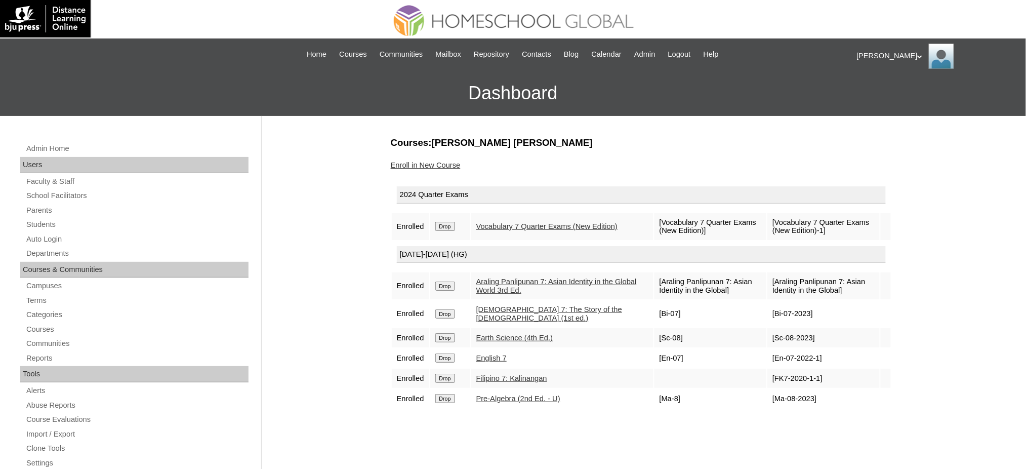
click at [446, 224] on input "Drop" at bounding box center [445, 226] width 20 height 9
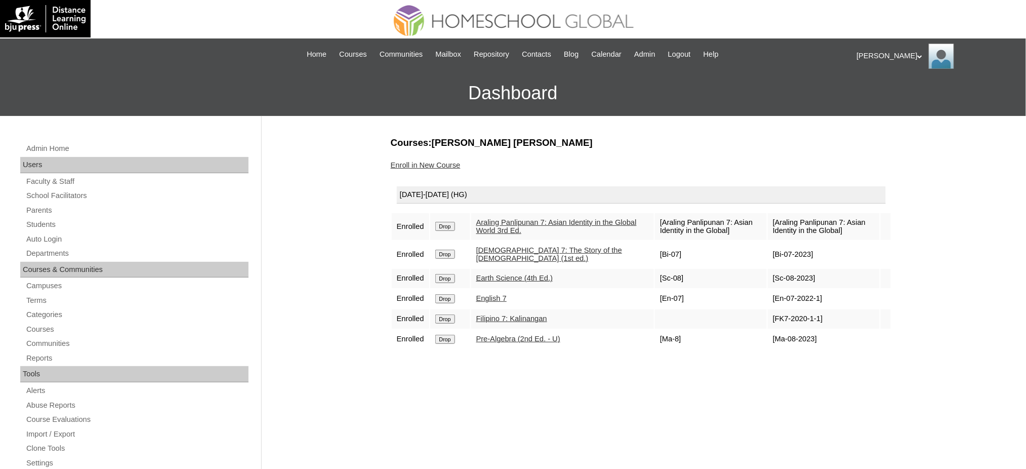
click at [451, 224] on input "Drop" at bounding box center [445, 226] width 20 height 9
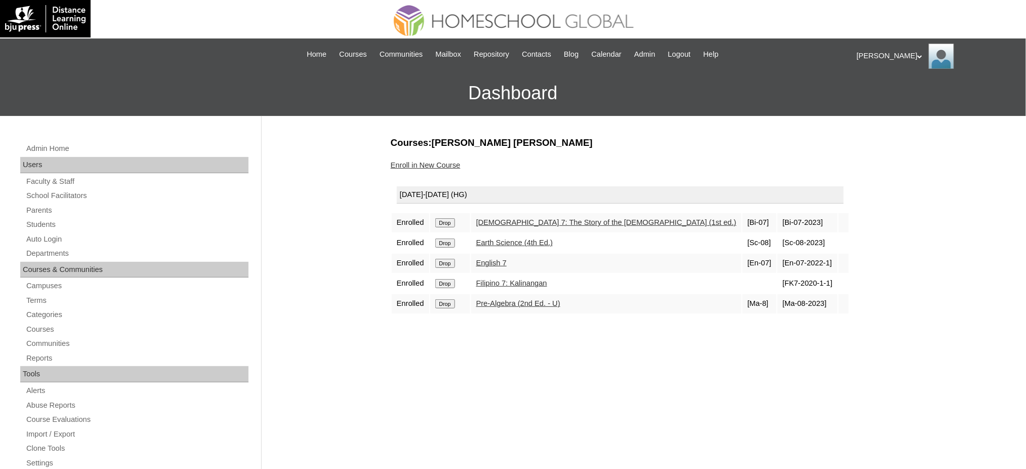
click at [441, 221] on input "Drop" at bounding box center [445, 222] width 20 height 9
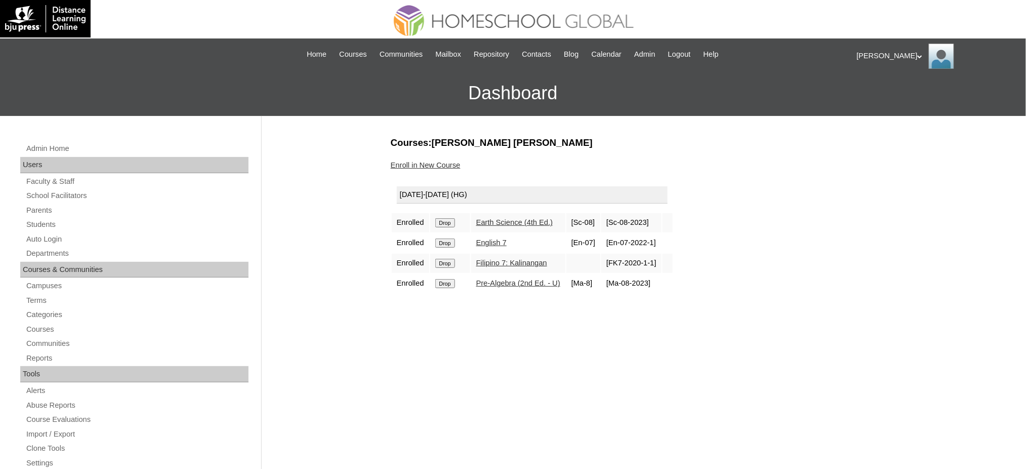
click at [452, 219] on input "Drop" at bounding box center [445, 222] width 20 height 9
click at [444, 223] on input "Drop" at bounding box center [445, 222] width 20 height 9
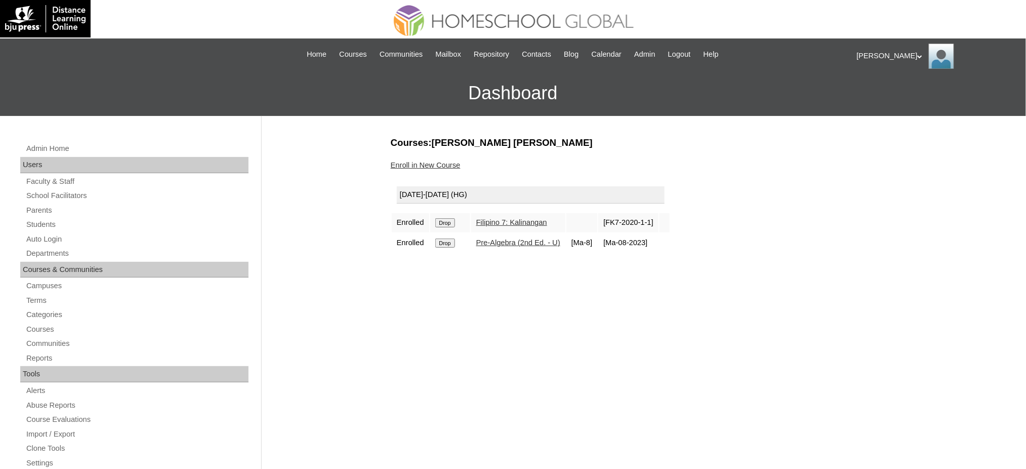
click at [443, 221] on input "Drop" at bounding box center [445, 222] width 20 height 9
click at [447, 224] on input "Drop" at bounding box center [445, 222] width 20 height 9
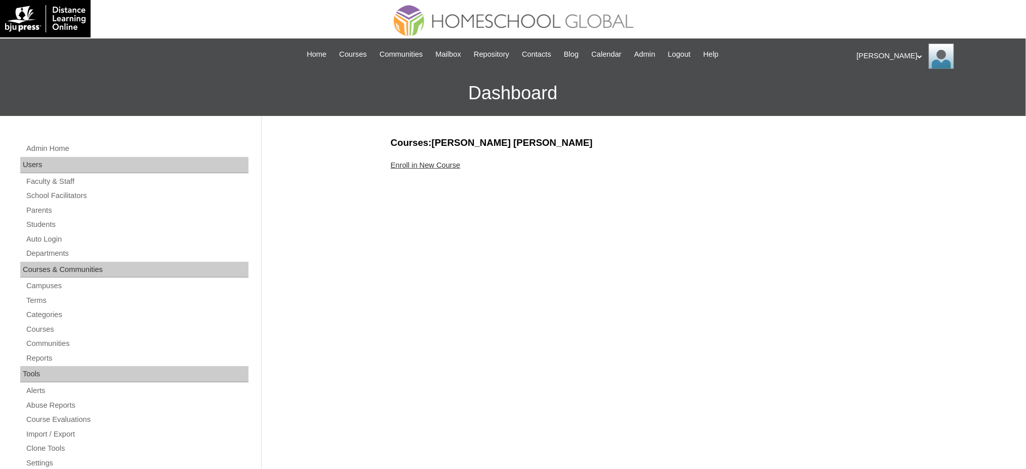
click at [407, 165] on link "Enroll in New Course" at bounding box center [426, 165] width 70 height 8
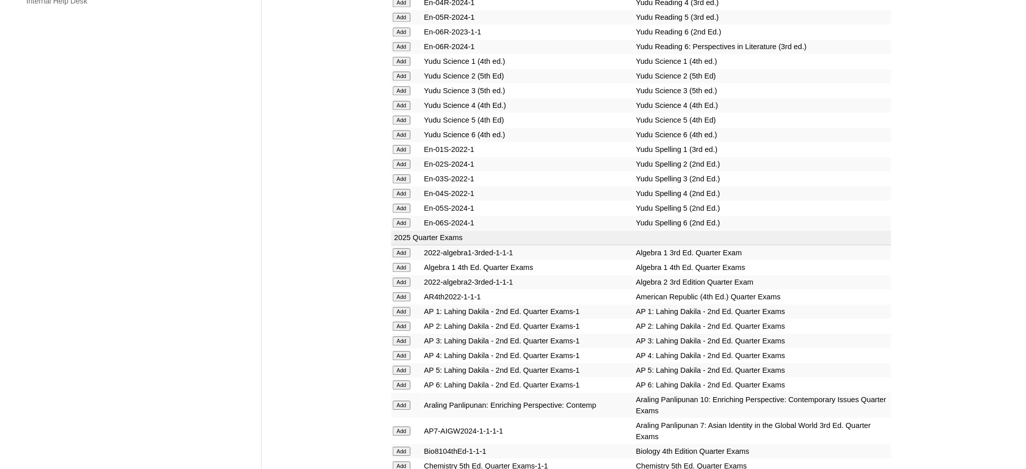
scroll to position [810, 0]
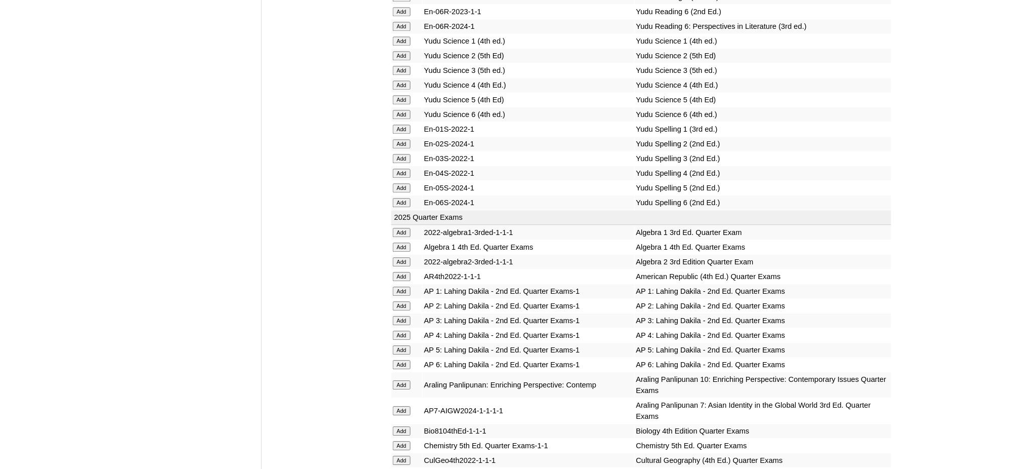
click at [403, 243] on input "Add" at bounding box center [402, 247] width 18 height 9
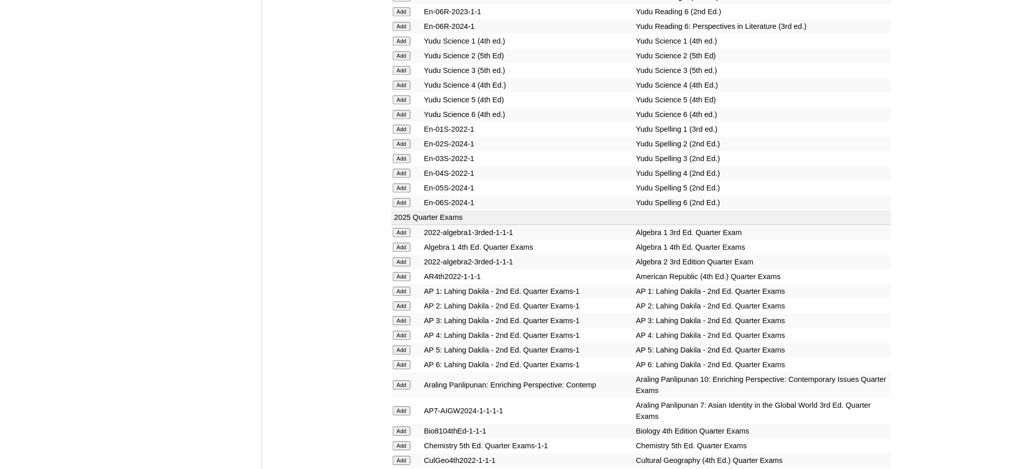
click at [407, 426] on input "Add" at bounding box center [402, 430] width 18 height 9
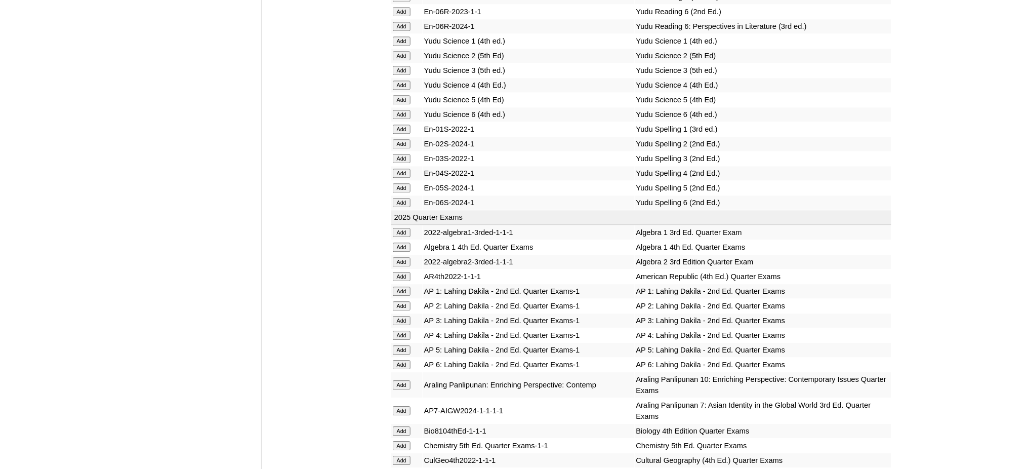
click at [407, 426] on input "Add" at bounding box center [402, 430] width 18 height 9
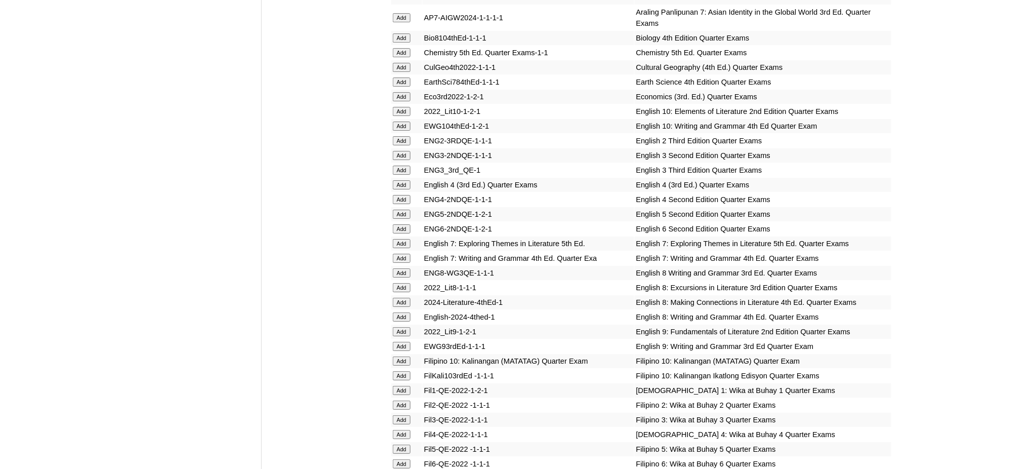
scroll to position [1215, 0]
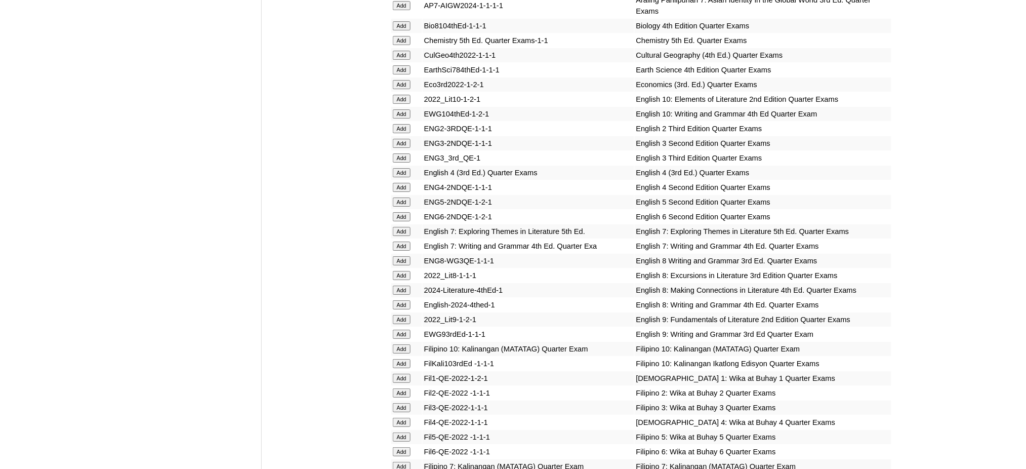
click at [408, 286] on input "Add" at bounding box center [402, 290] width 18 height 9
click at [395, 300] on input "Add" at bounding box center [402, 304] width 18 height 9
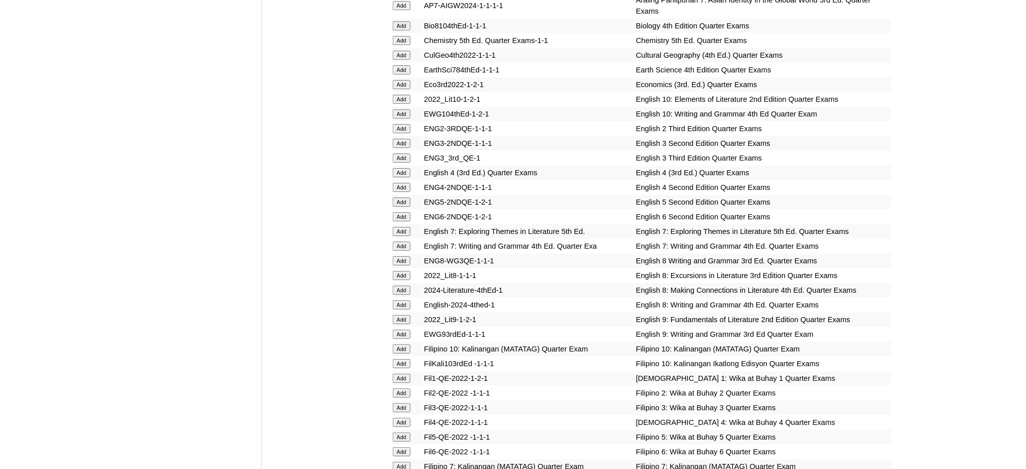
click at [395, 300] on input "Add" at bounding box center [402, 304] width 18 height 9
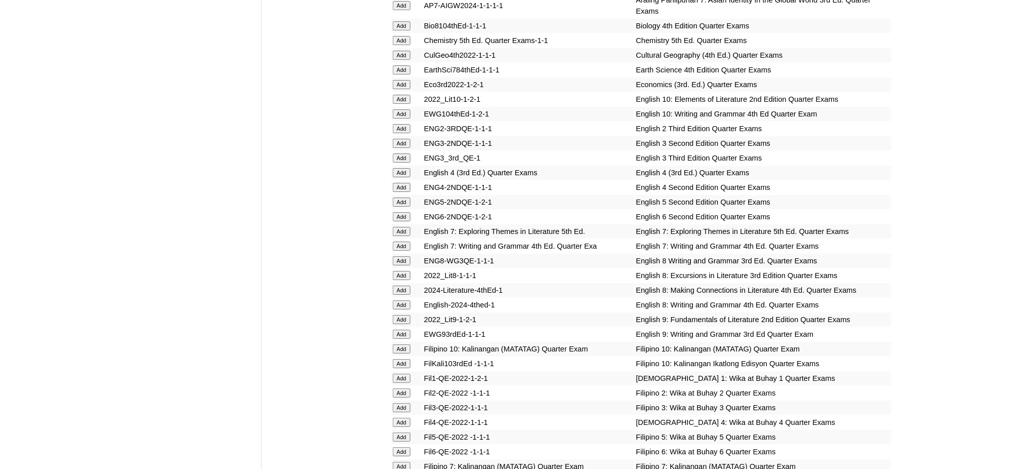
click at [395, 300] on input "Add" at bounding box center [402, 304] width 18 height 9
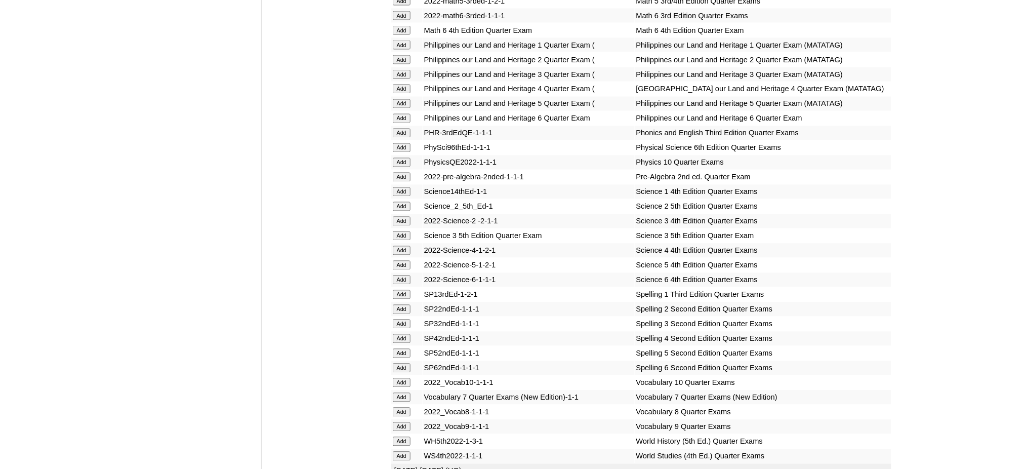
scroll to position [2025, 0]
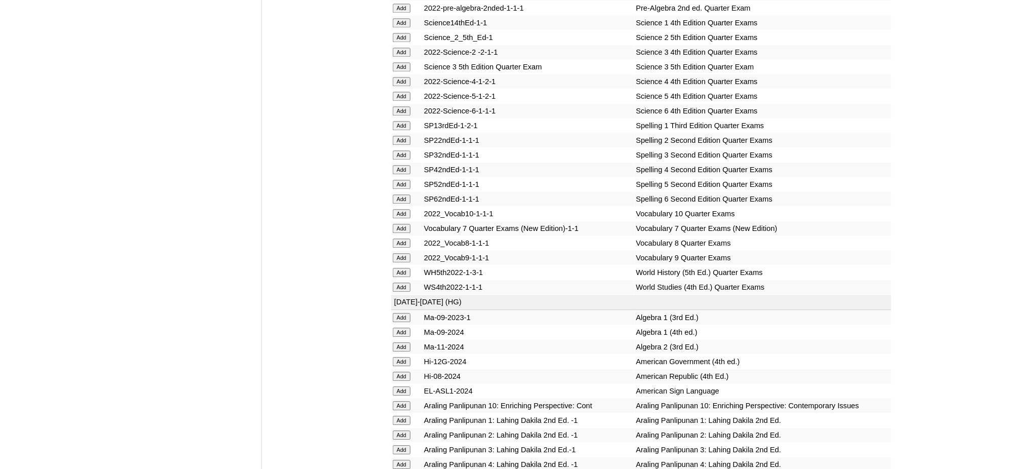
scroll to position [2228, 0]
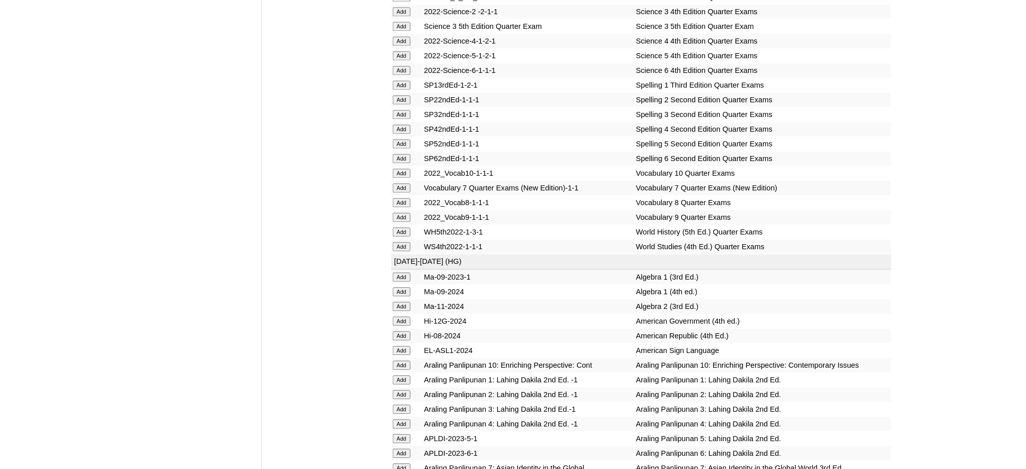
click at [402, 227] on input "Add" at bounding box center [402, 231] width 18 height 9
click at [405, 287] on input "Add" at bounding box center [402, 291] width 18 height 9
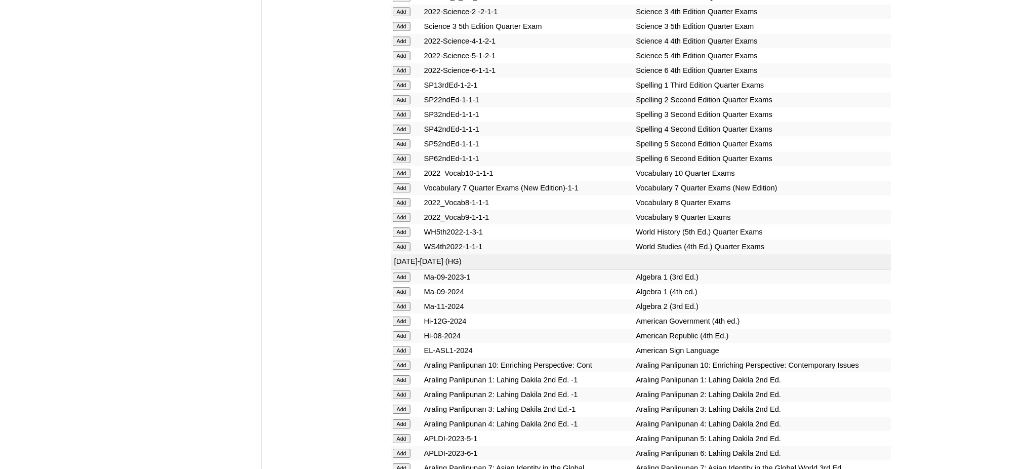
click at [405, 287] on input "Add" at bounding box center [402, 291] width 18 height 9
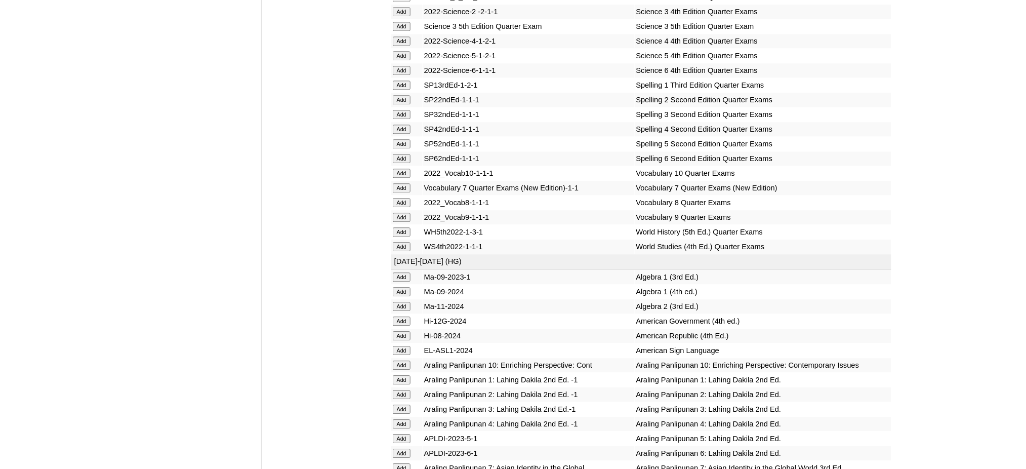
click at [405, 287] on input "Add" at bounding box center [402, 291] width 18 height 9
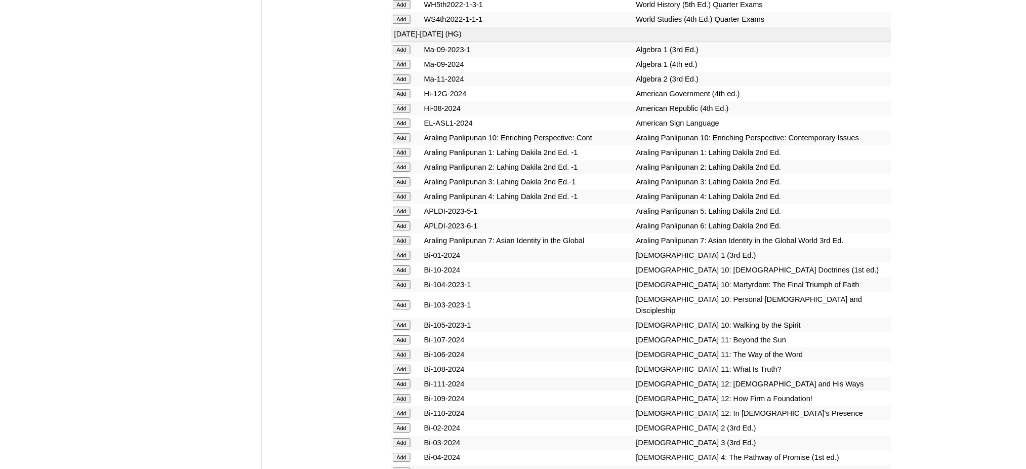
scroll to position [2565, 0]
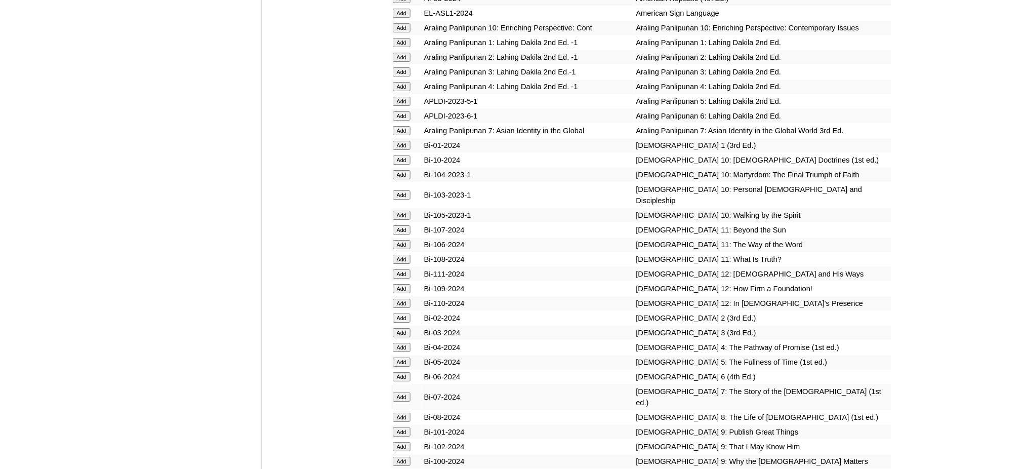
click at [402, 413] on input "Add" at bounding box center [402, 417] width 18 height 9
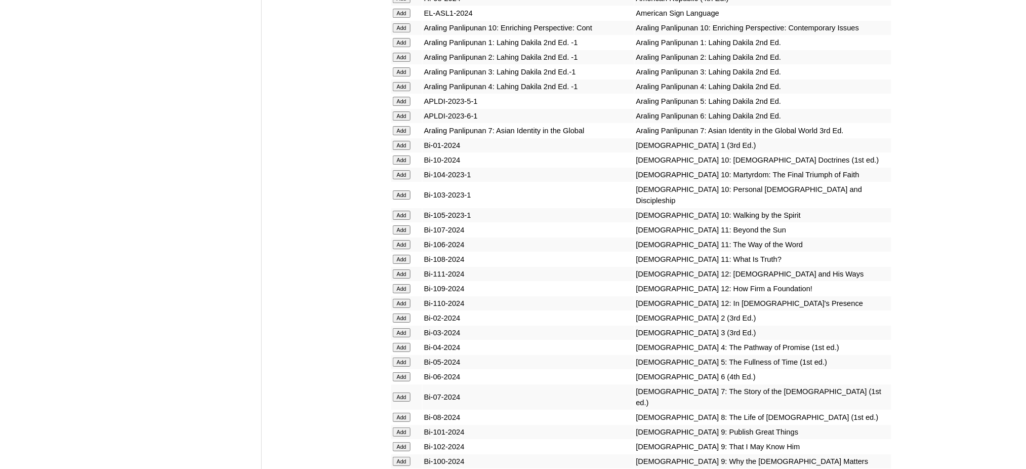
click at [402, 468] on input "Add" at bounding box center [402, 475] width 18 height 9
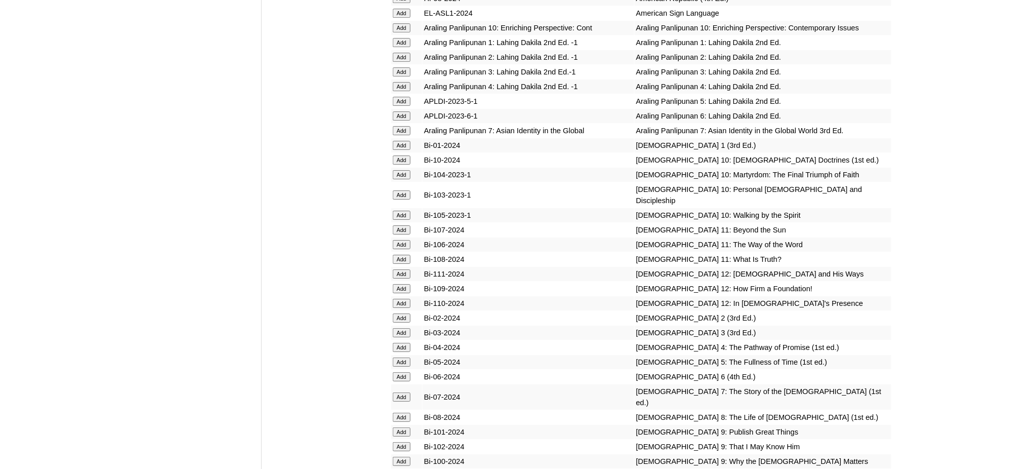
click at [402, 468] on input "Add" at bounding box center [402, 475] width 18 height 9
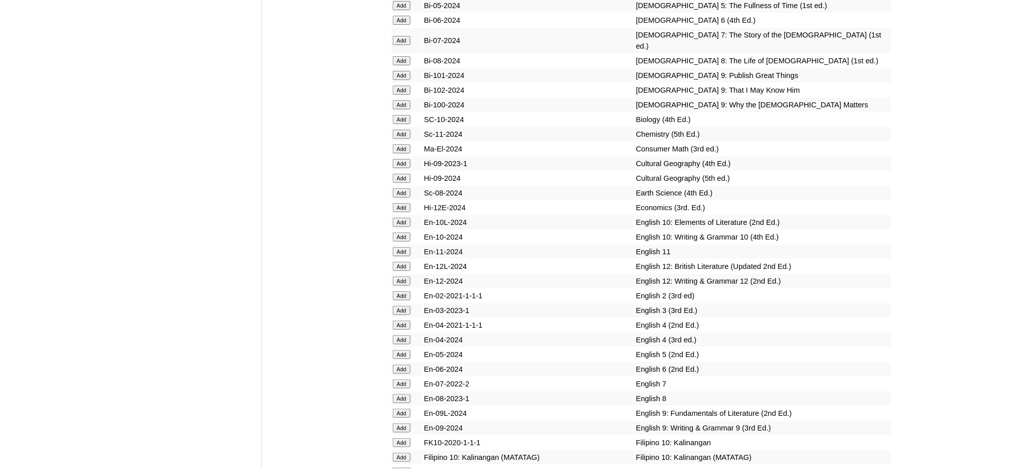
scroll to position [2970, 0]
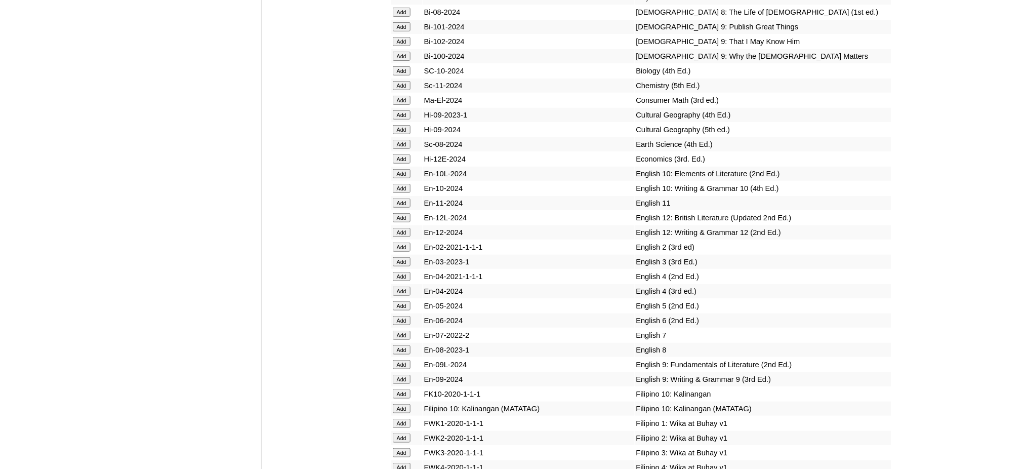
click at [403, 345] on input "Add" at bounding box center [402, 349] width 18 height 9
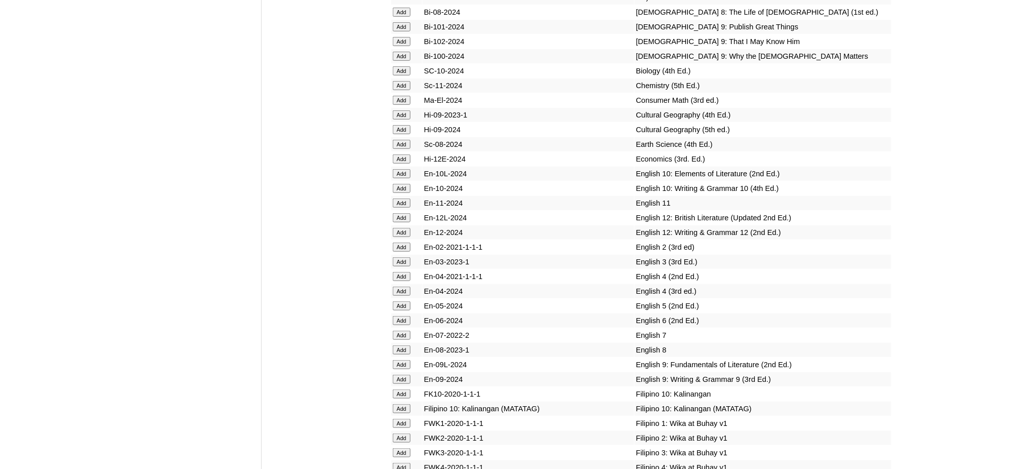
click at [403, 345] on input "Add" at bounding box center [402, 349] width 18 height 9
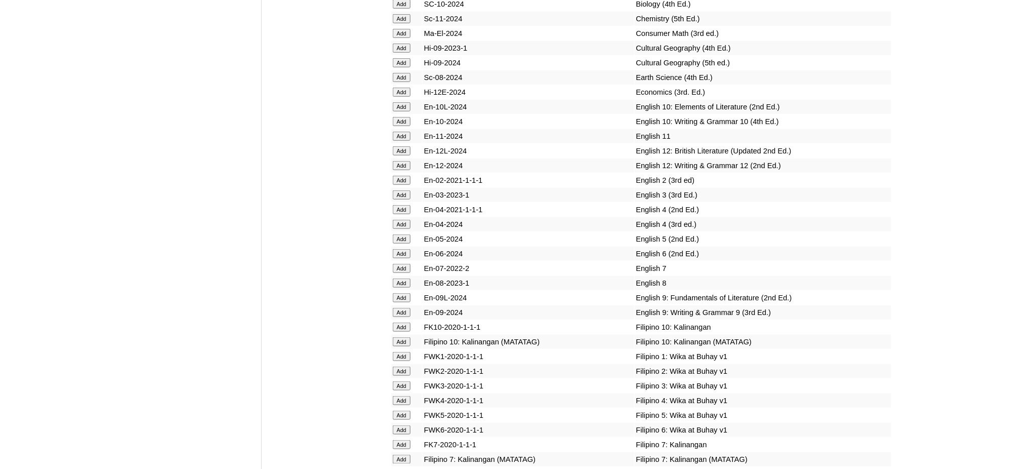
scroll to position [3038, 0]
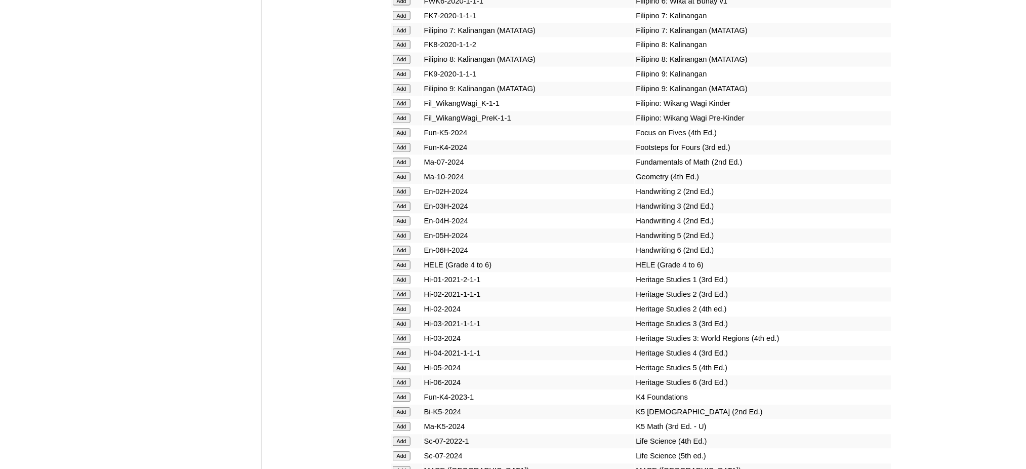
scroll to position [3510, 0]
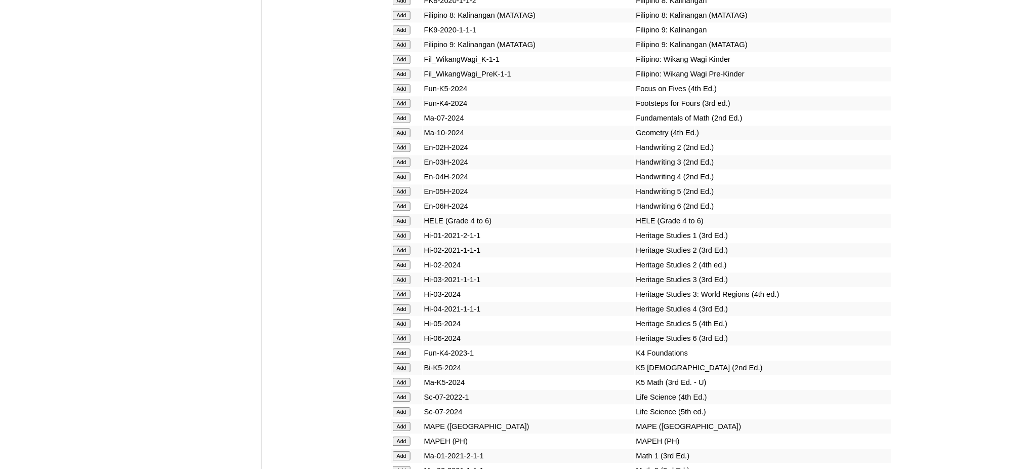
click at [400, 436] on input "Add" at bounding box center [402, 440] width 18 height 9
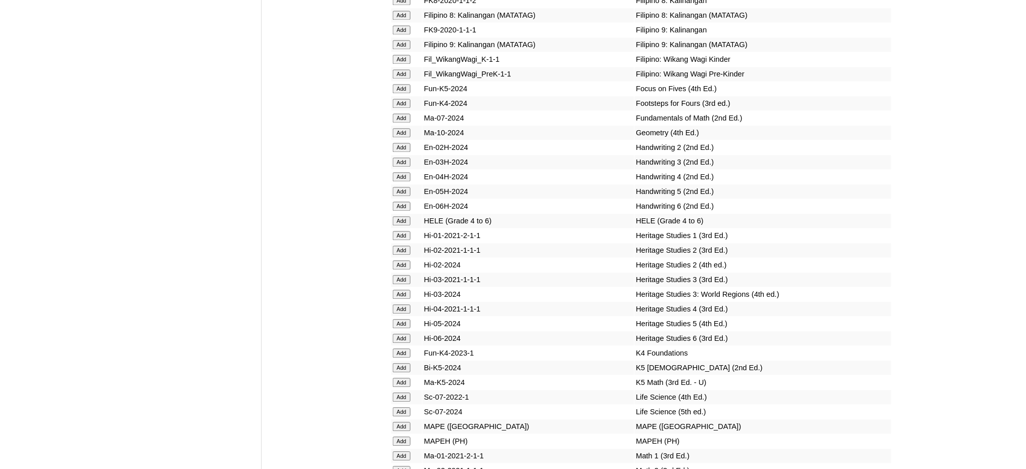
click at [400, 436] on input "Add" at bounding box center [402, 440] width 18 height 9
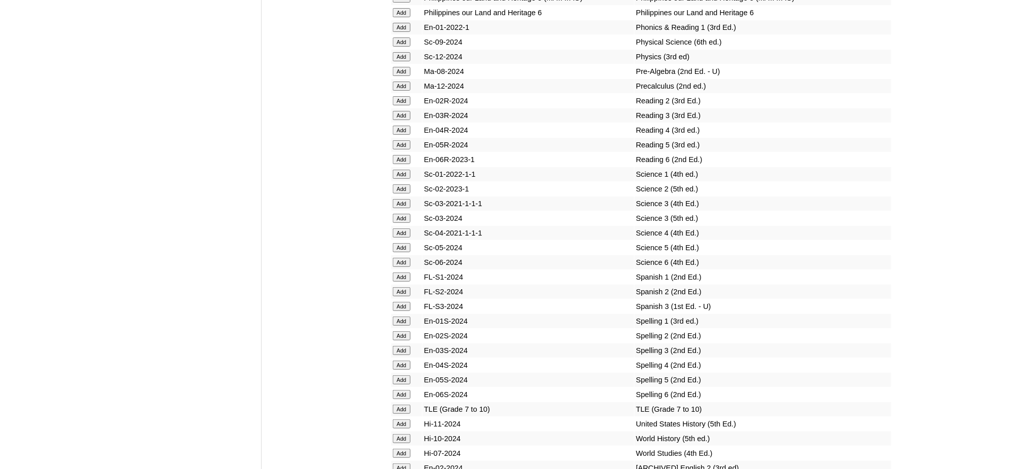
scroll to position [4185, 0]
click at [404, 404] on input "Add" at bounding box center [402, 408] width 18 height 9
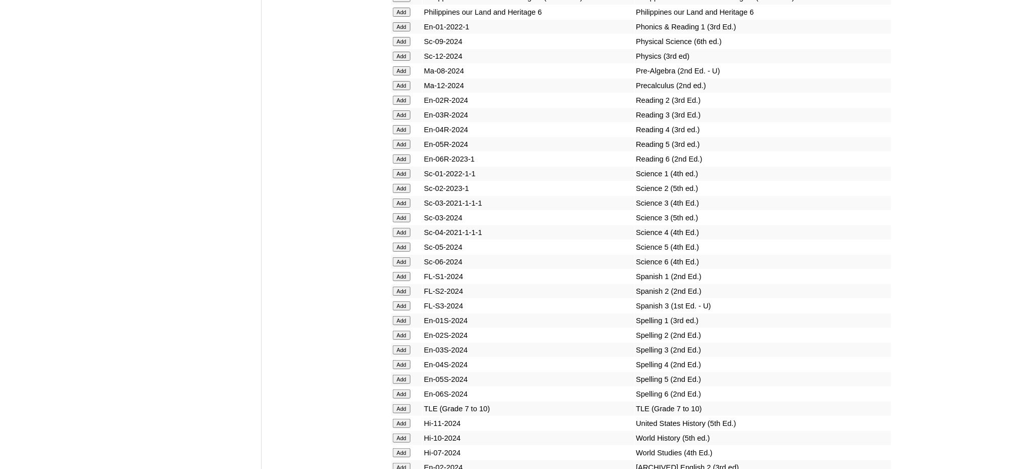
click at [404, 404] on input "Add" at bounding box center [402, 408] width 18 height 9
click at [404, 433] on input "Add" at bounding box center [402, 437] width 18 height 9
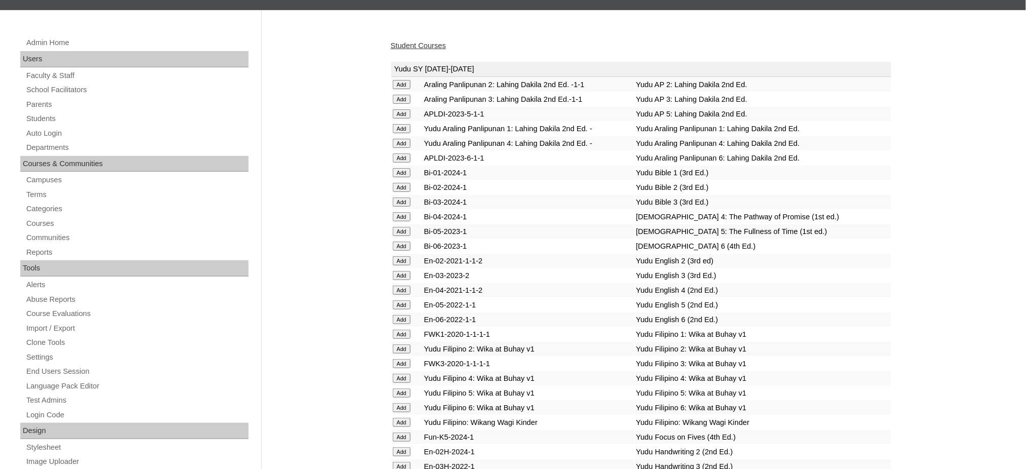
scroll to position [0, 0]
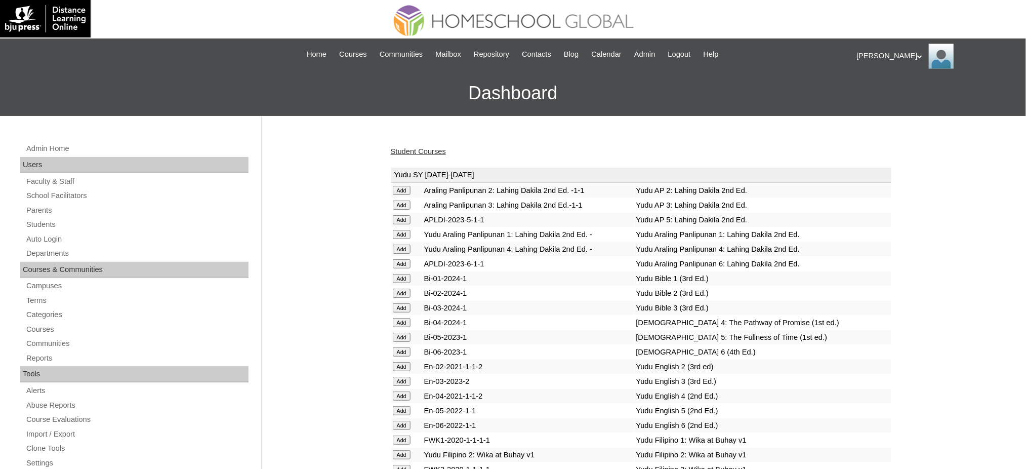
click at [404, 151] on link "Student Courses" at bounding box center [418, 151] width 55 height 8
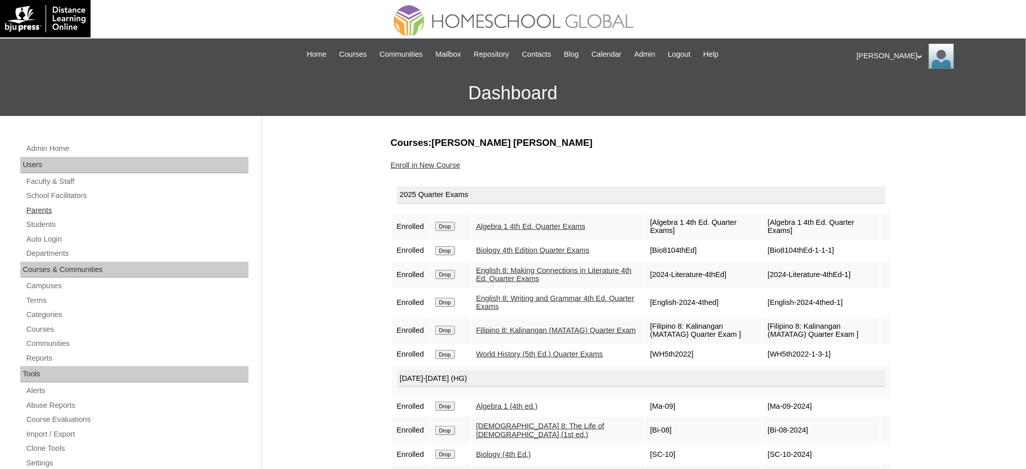
click at [45, 206] on link "Parents" at bounding box center [136, 210] width 223 height 13
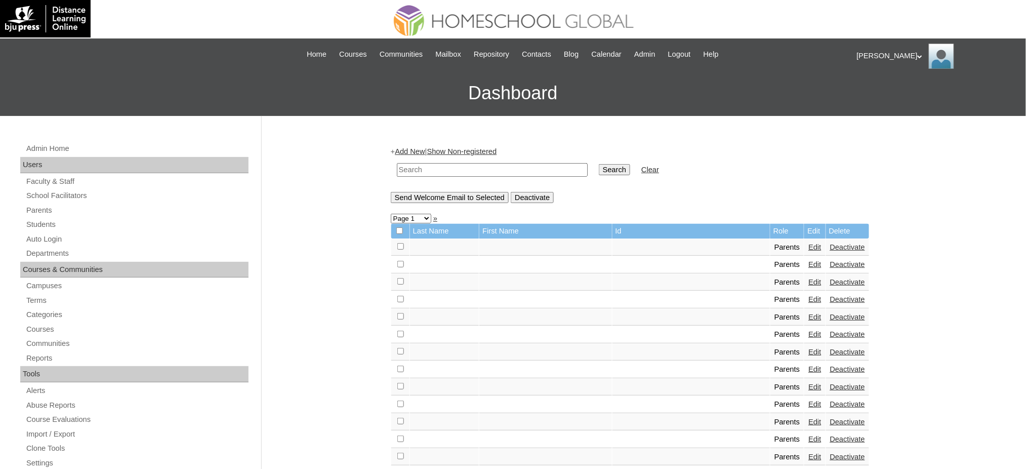
click at [450, 164] on input "text" at bounding box center [492, 170] width 191 height 14
paste input "MHP0210-TECHPH2025"
type input "MHP0210-TECHPH2025"
click at [599, 165] on input "Search" at bounding box center [614, 169] width 31 height 11
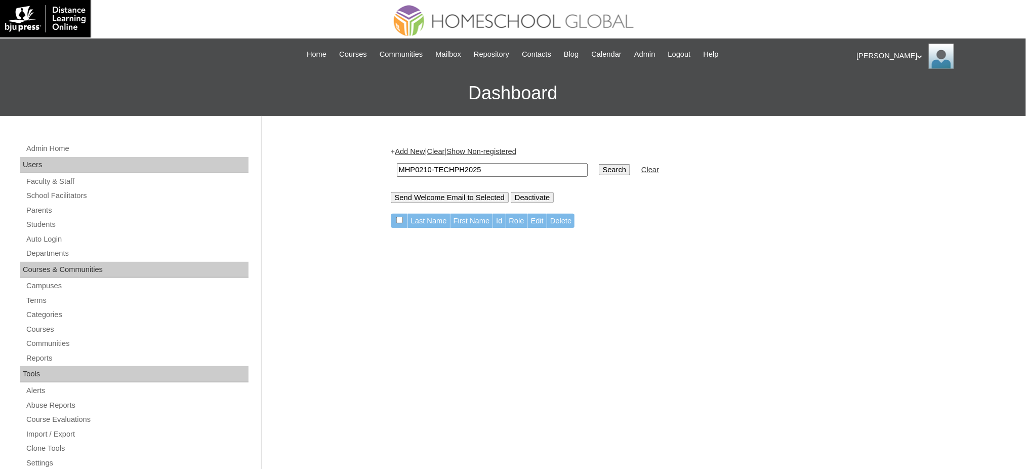
click at [418, 151] on link "Add New" at bounding box center [410, 151] width 30 height 8
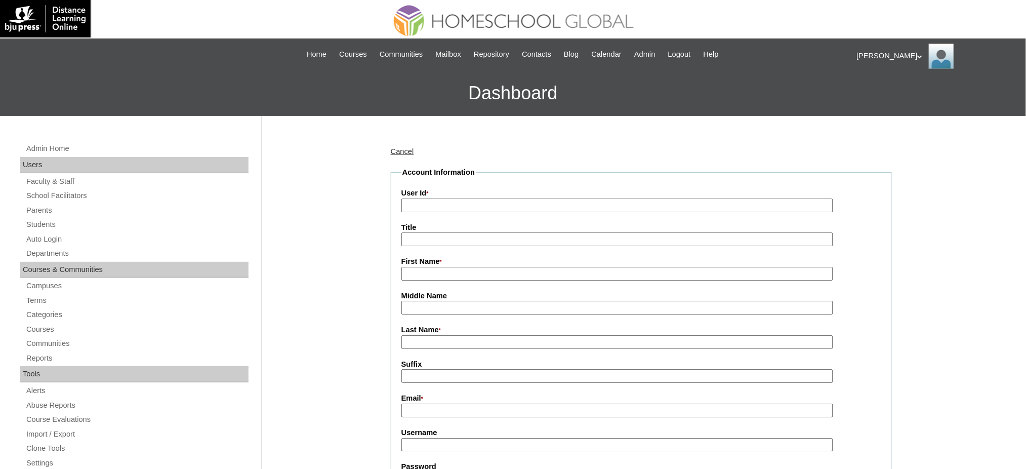
click at [411, 210] on input "User Id *" at bounding box center [618, 205] width 432 height 14
paste input "MHP0210-TECHPH2025"
type input "MHP0210-TECHPH2025"
drag, startPoint x: 422, startPoint y: 242, endPoint x: 428, endPoint y: 247, distance: 7.9
click at [422, 243] on input "Title" at bounding box center [618, 239] width 432 height 14
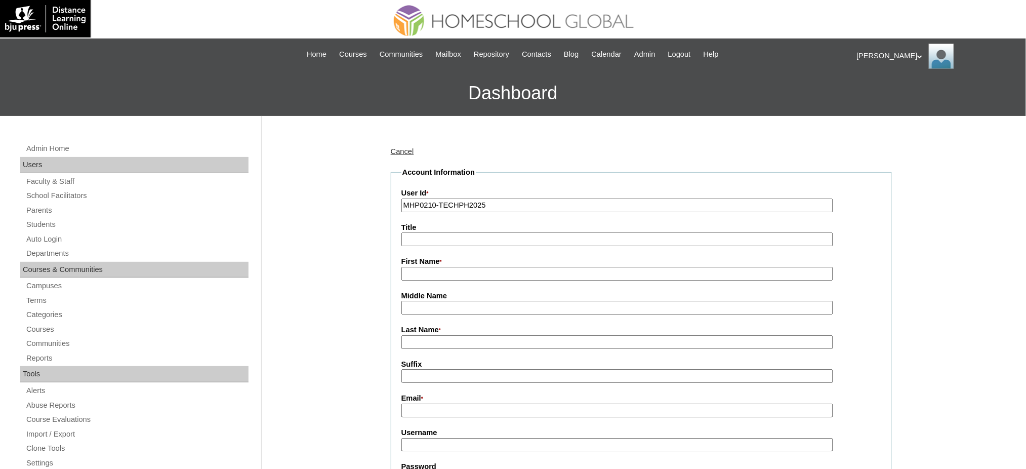
type input "Ms."
click at [466, 270] on input "First Name *" at bounding box center [618, 274] width 432 height 14
type input "Joy"
click at [443, 336] on input "Last Name *" at bounding box center [618, 342] width 432 height 14
type input "T"
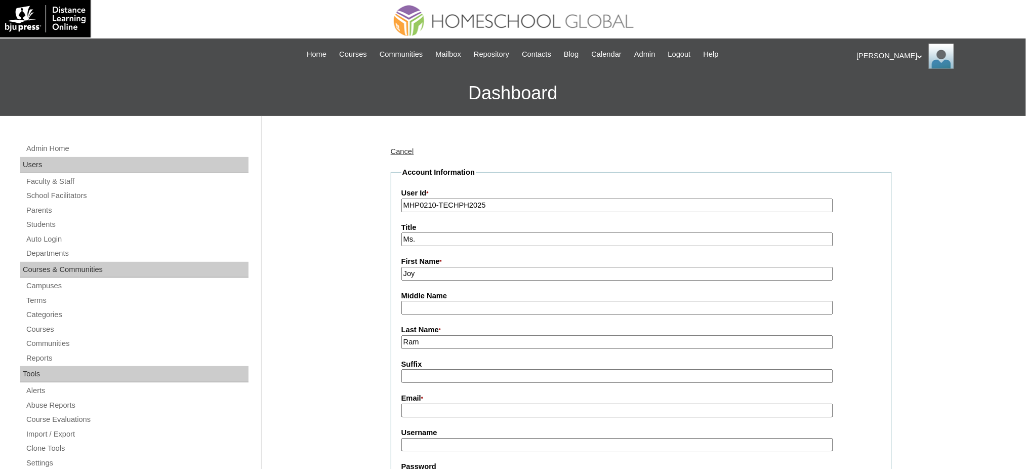
type input "[PERSON_NAME]"
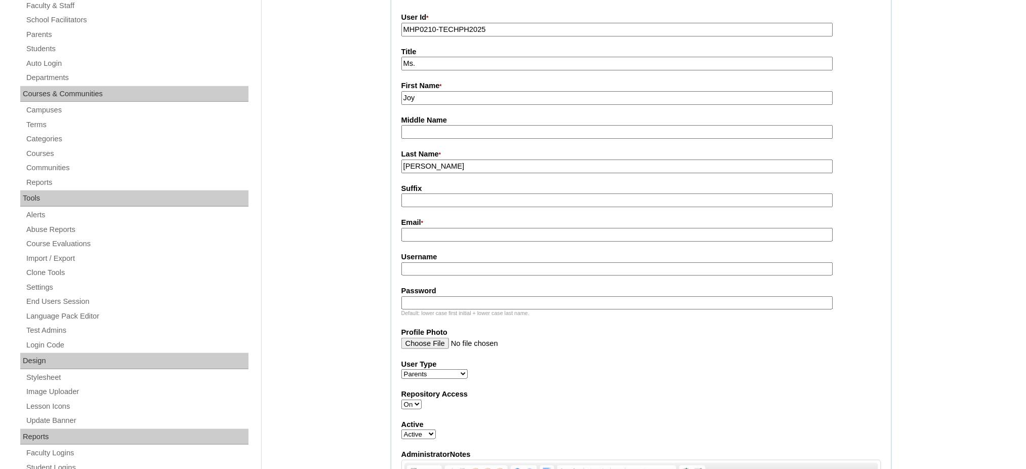
scroll to position [203, 0]
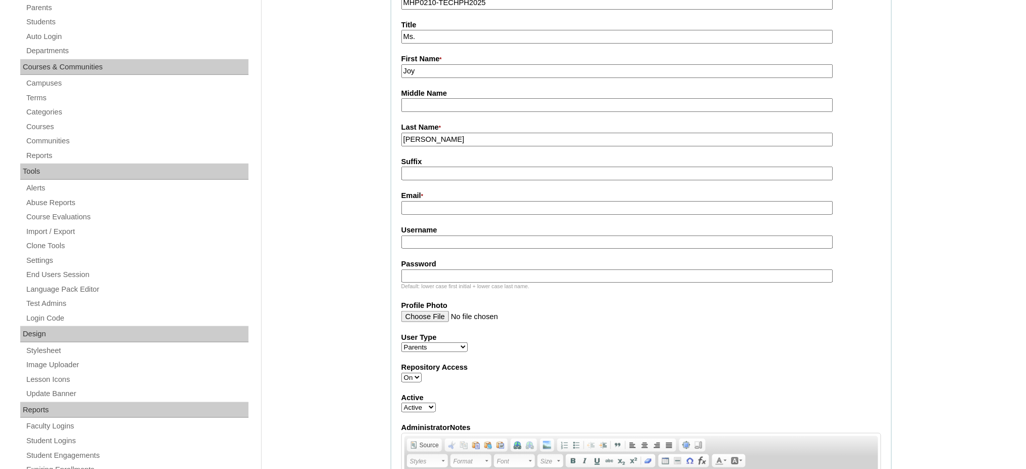
click at [440, 209] on input "Email *" at bounding box center [618, 208] width 432 height 14
paste input "[EMAIL_ADDRESS][DOMAIN_NAME]"
type input "[EMAIL_ADDRESS][DOMAIN_NAME]"
click at [432, 237] on input "Username" at bounding box center [618, 242] width 432 height 14
paste input "ramirezJ2025"
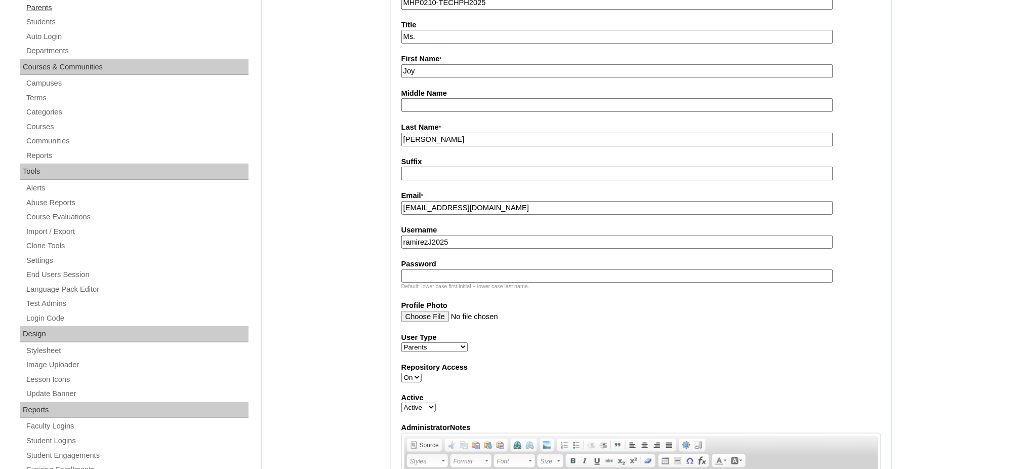
type input "ramirezJ2025"
click at [426, 269] on input "Password" at bounding box center [618, 276] width 432 height 14
paste input "techEpH453"
type input "techEpH453"
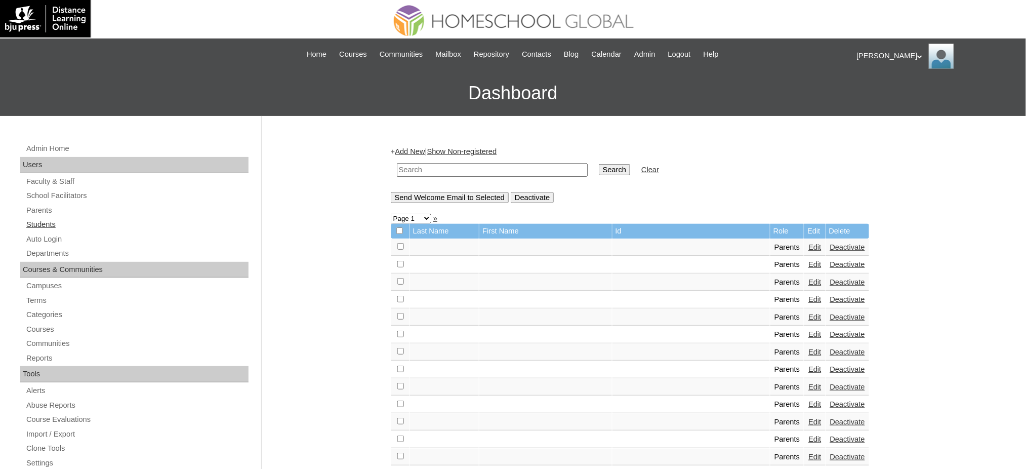
click at [36, 226] on link "Students" at bounding box center [136, 224] width 223 height 13
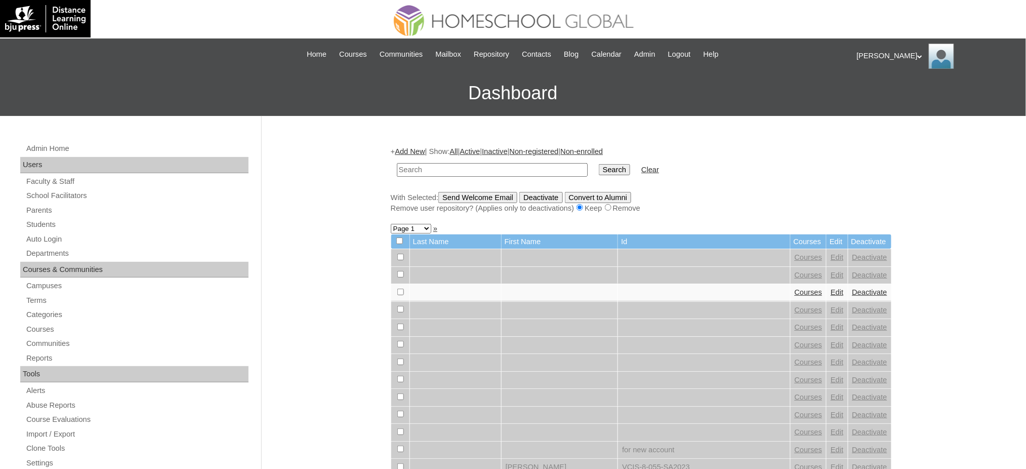
click at [405, 148] on link "Add New" at bounding box center [410, 151] width 30 height 8
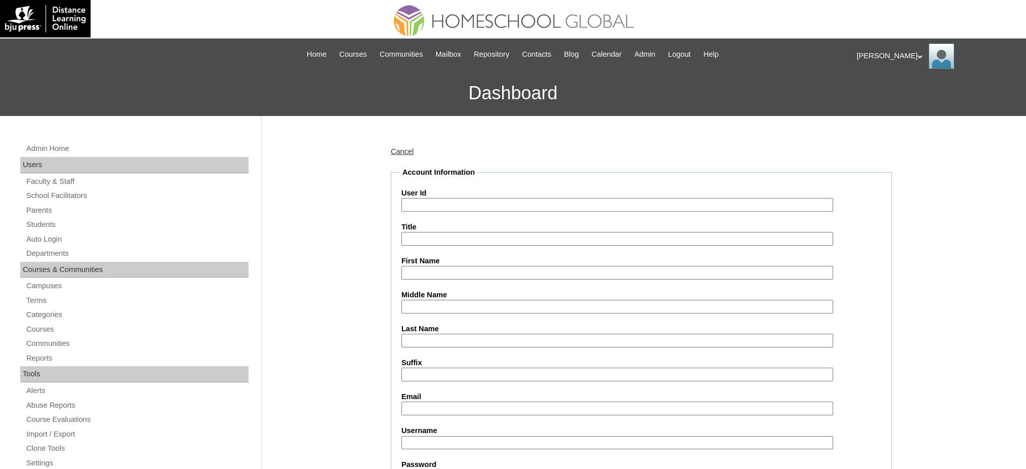
click at [430, 206] on input "User Id" at bounding box center [618, 205] width 432 height 14
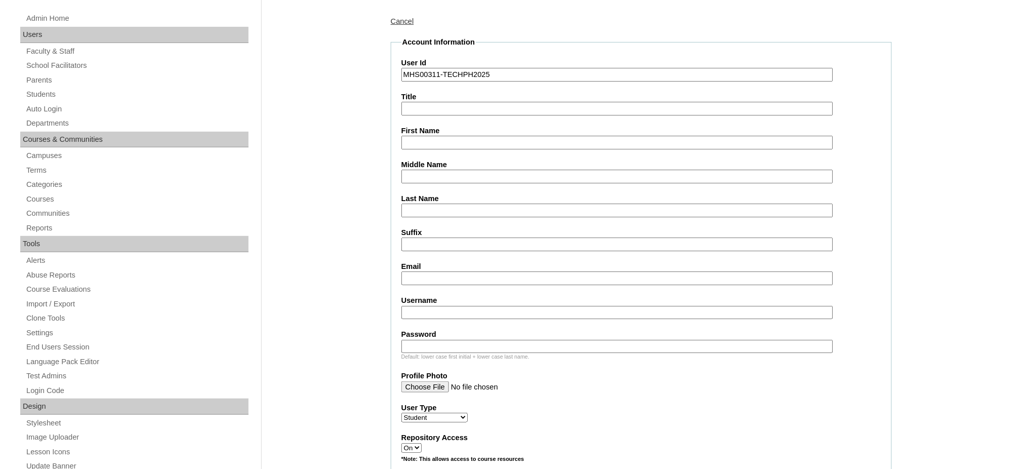
scroll to position [135, 0]
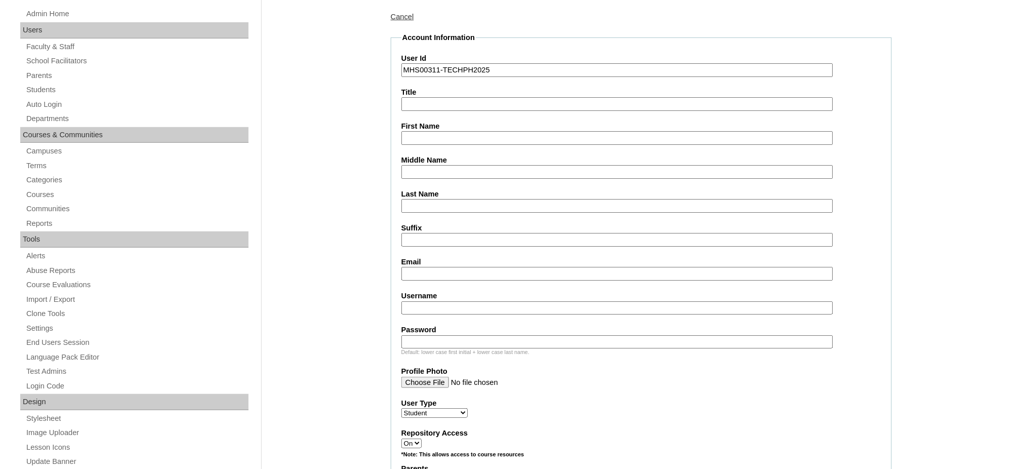
type input "MHS00311-TECHPH2025"
click at [441, 138] on input "First Name" at bounding box center [618, 138] width 432 height 14
paste input "Elijah Joaquin"
type input "Elijah Joaquin"
click at [440, 172] on input "Middle Name" at bounding box center [618, 172] width 432 height 14
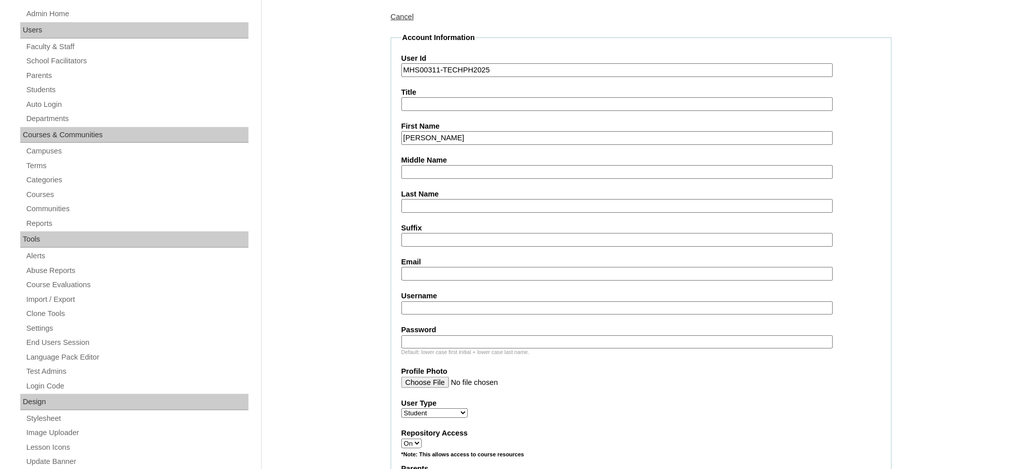
paste input "Olego"
type input "Olego"
click at [430, 201] on input "Last Name" at bounding box center [618, 206] width 432 height 14
type input "Ramirez"
click at [426, 269] on input "Email" at bounding box center [618, 274] width 432 height 14
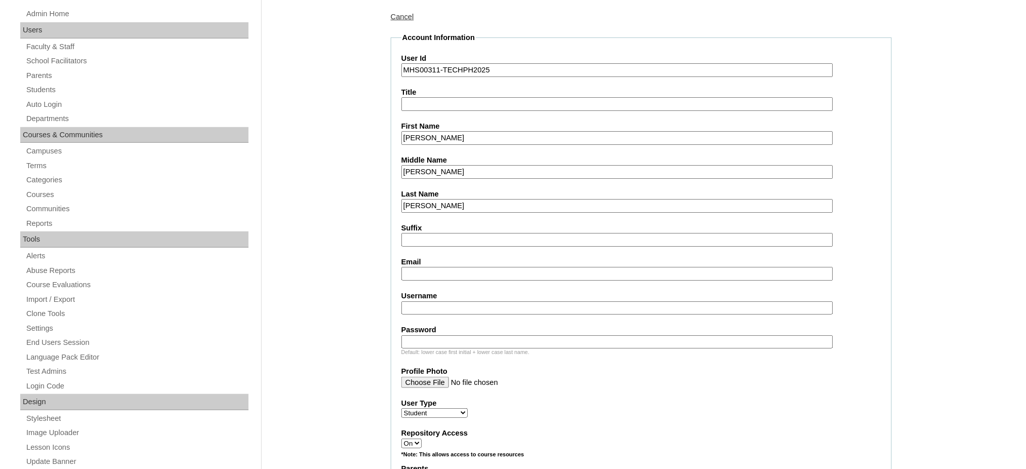
paste input "01ramirezjoy@gmail.com"
type input "01ramirezjoy@gmail.com"
click at [423, 301] on input "Username" at bounding box center [618, 308] width 432 height 14
paste input "elijahramirez"
type input "elijahramirez"
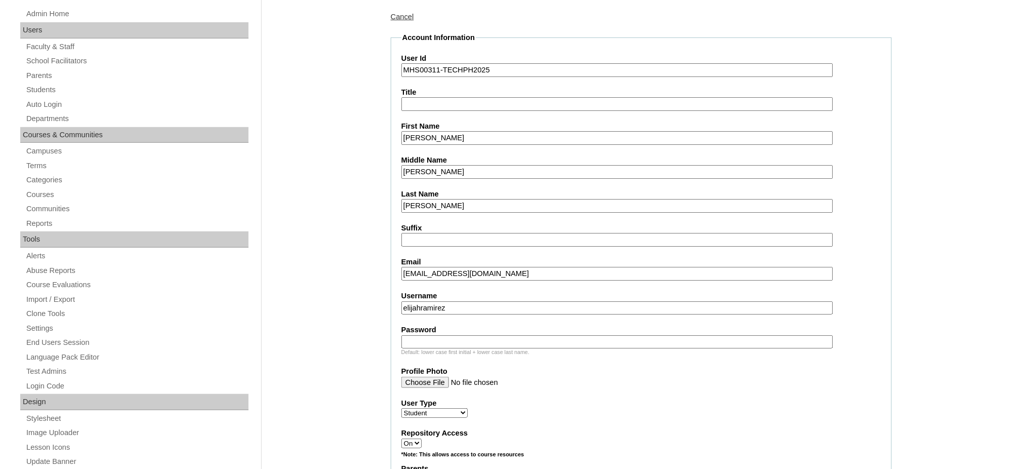
click at [464, 335] on input "Password" at bounding box center [618, 342] width 432 height 14
paste input "250006883"
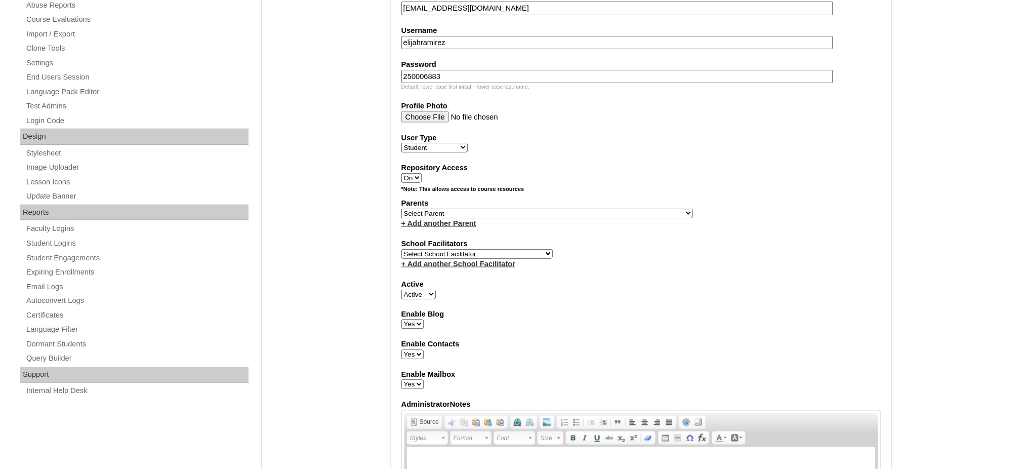
scroll to position [405, 0]
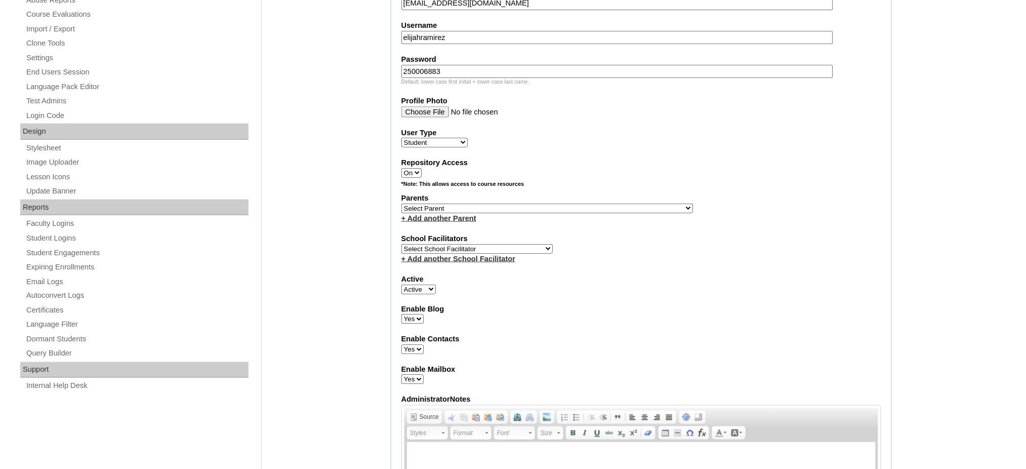
type input "250006883"
click at [577, 204] on select "Select Parent , , , , , , , , , , , , , , , , , , , , , , , , , , , , , , , , ,…" at bounding box center [548, 209] width 292 height 10
select select "44012"
click at [402, 204] on select "Select Parent , , , , , , , , , , , , , , , , , , , , , , , , , , , , , , , , ,…" at bounding box center [548, 209] width 292 height 10
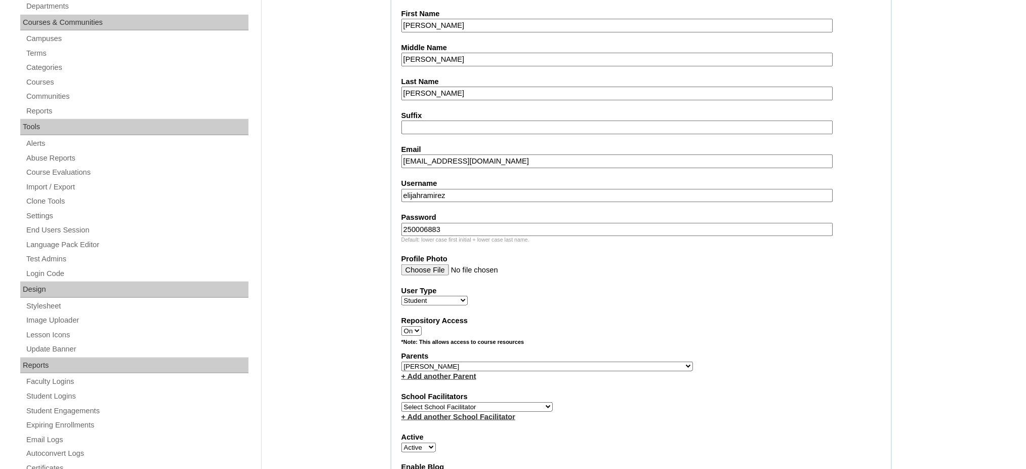
scroll to position [203, 0]
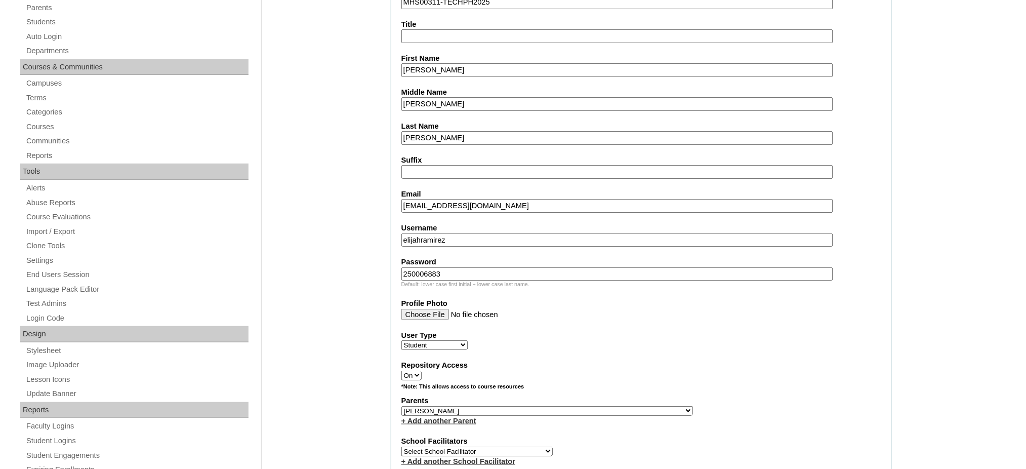
click at [442, 75] on fieldset "Account Information User Id MHS00311-TECHPH2025 Title First Name Elijah Joaquin…" at bounding box center [641, 374] width 501 height 819
click at [446, 69] on input "Elijah Joaquin" at bounding box center [618, 70] width 432 height 14
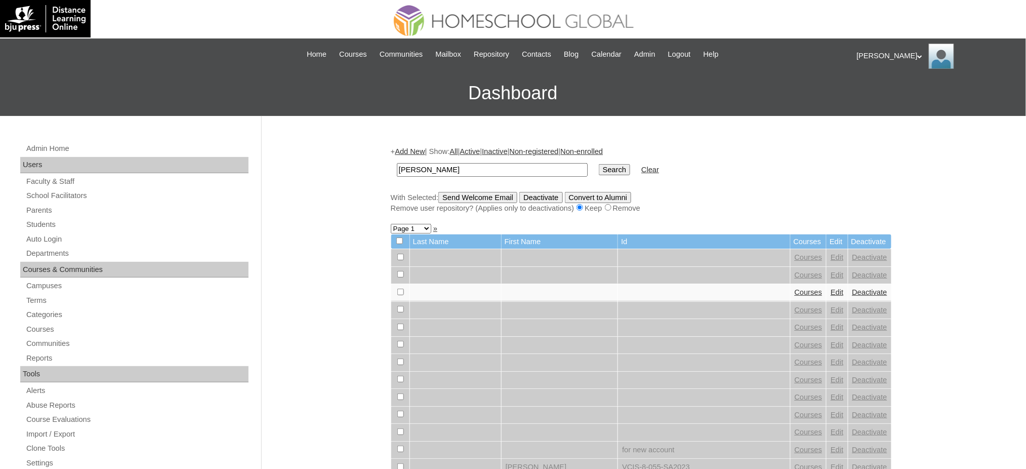
type input "[PERSON_NAME]"
click at [599, 171] on input "Search" at bounding box center [614, 169] width 31 height 11
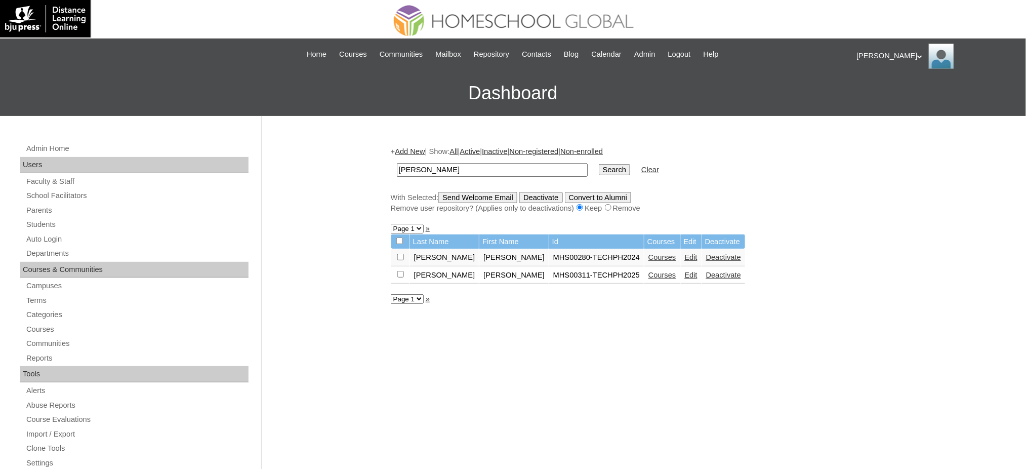
click at [649, 272] on link "Courses" at bounding box center [663, 275] width 28 height 8
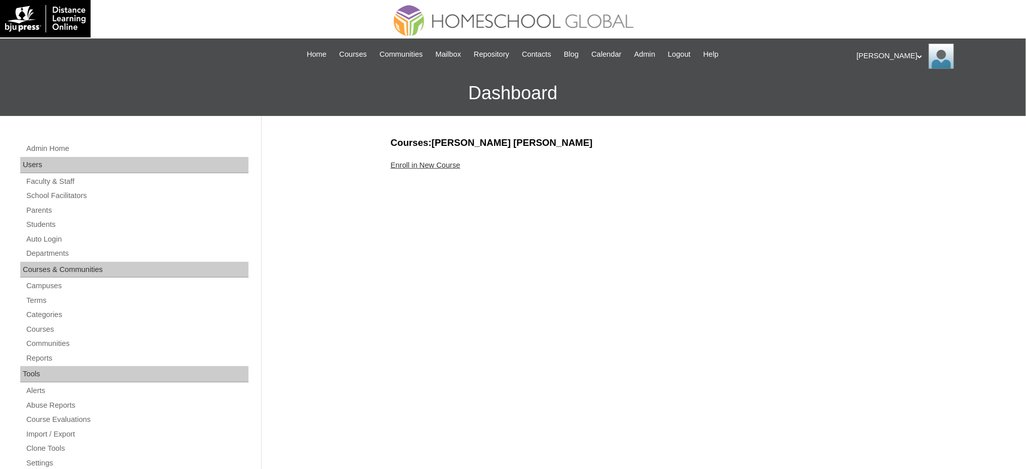
click at [442, 163] on link "Enroll in New Course" at bounding box center [426, 165] width 70 height 8
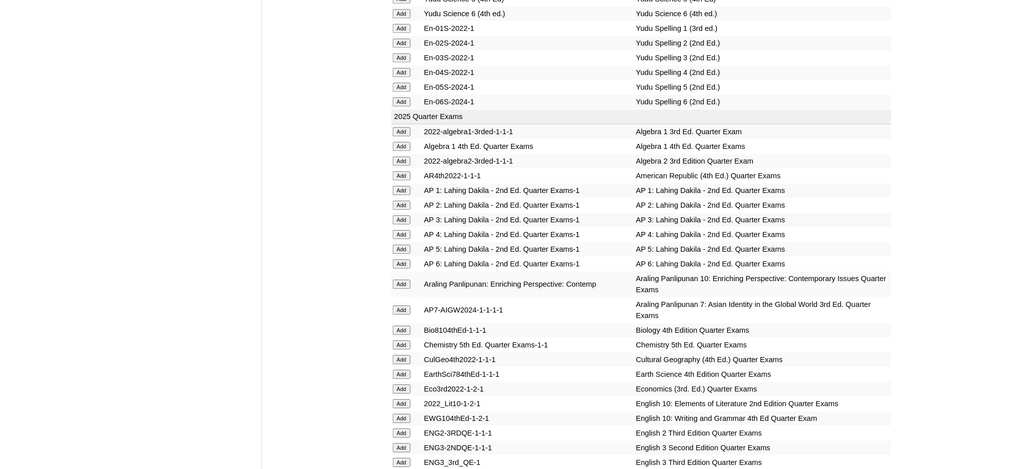
scroll to position [945, 0]
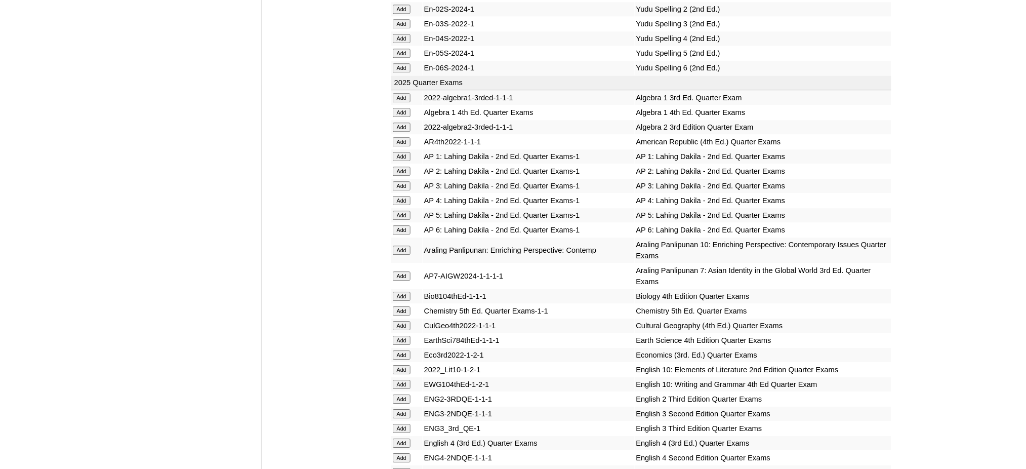
click at [398, 123] on input "Add" at bounding box center [402, 127] width 18 height 9
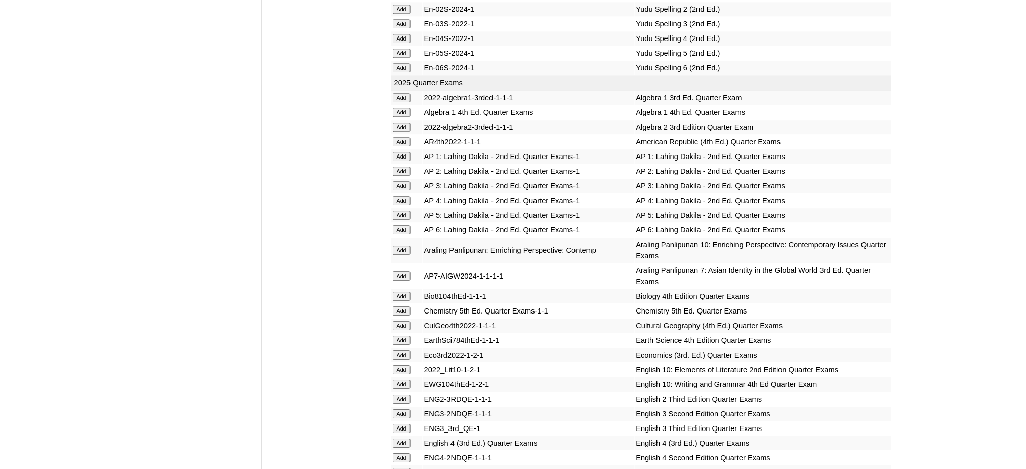
click at [398, 123] on input "Add" at bounding box center [402, 127] width 18 height 9
click at [403, 306] on input "Add" at bounding box center [402, 310] width 18 height 9
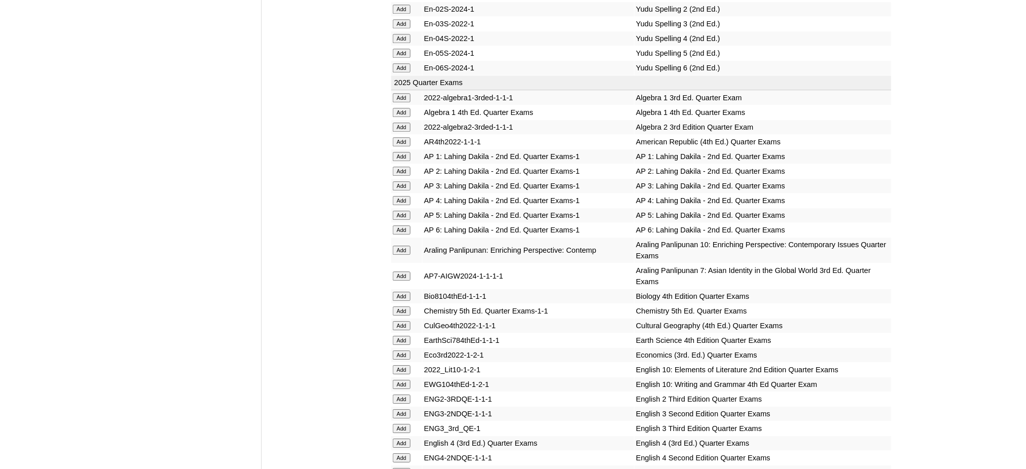
click at [403, 306] on input "Add" at bounding box center [402, 310] width 18 height 9
click at [398, 350] on input "Add" at bounding box center [402, 354] width 18 height 9
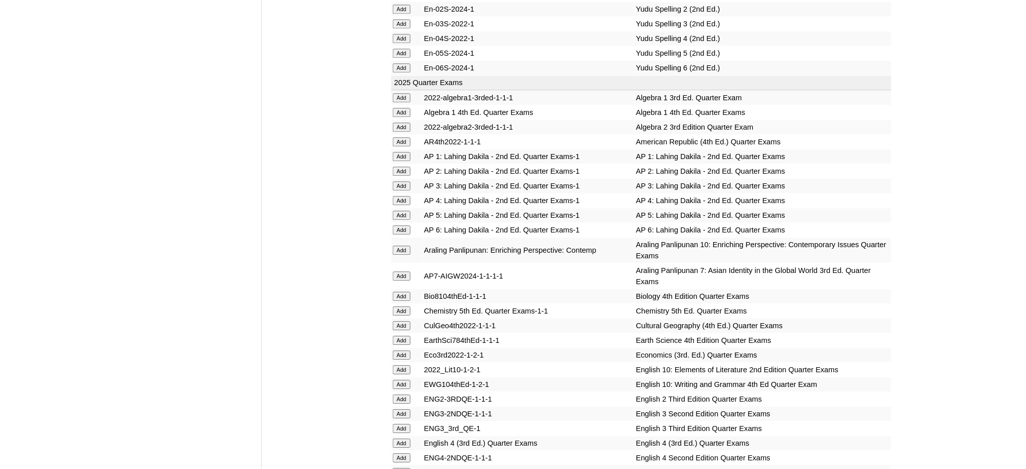
click at [398, 350] on input "Add" at bounding box center [402, 354] width 18 height 9
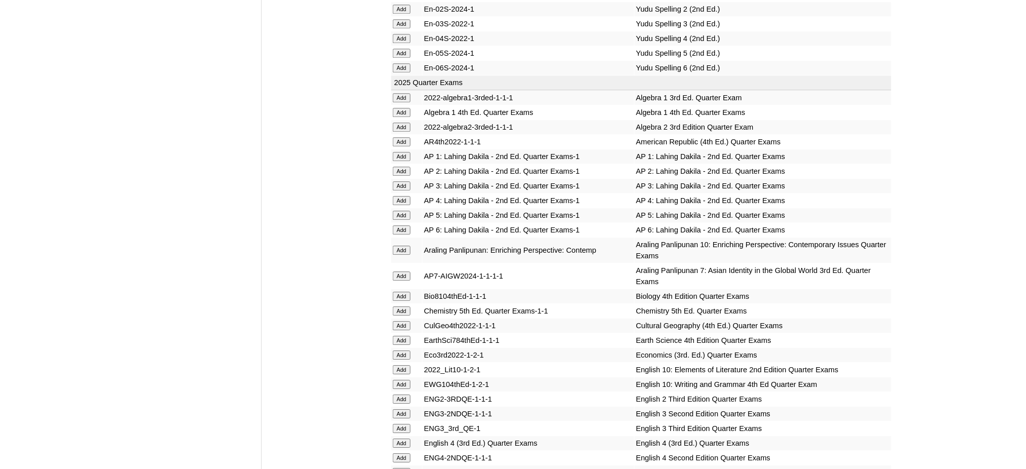
click at [398, 350] on input "Add" at bounding box center [402, 354] width 18 height 9
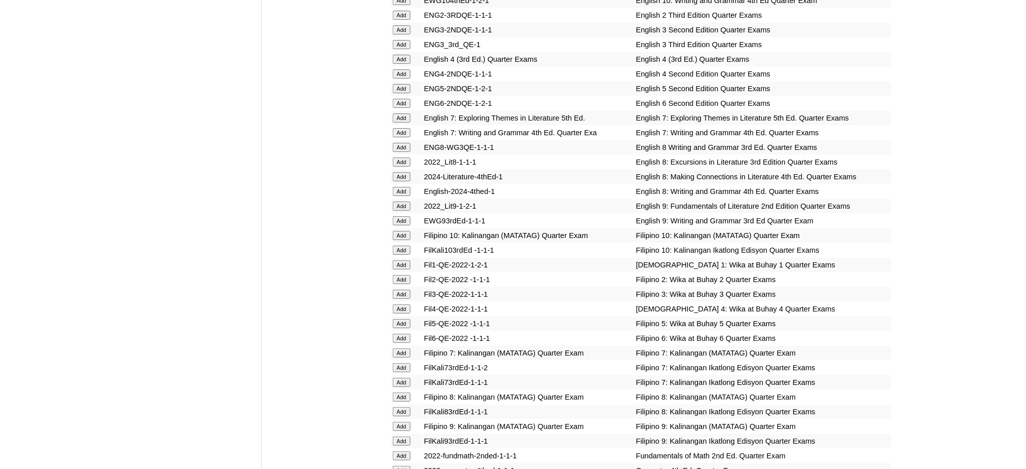
scroll to position [1350, 0]
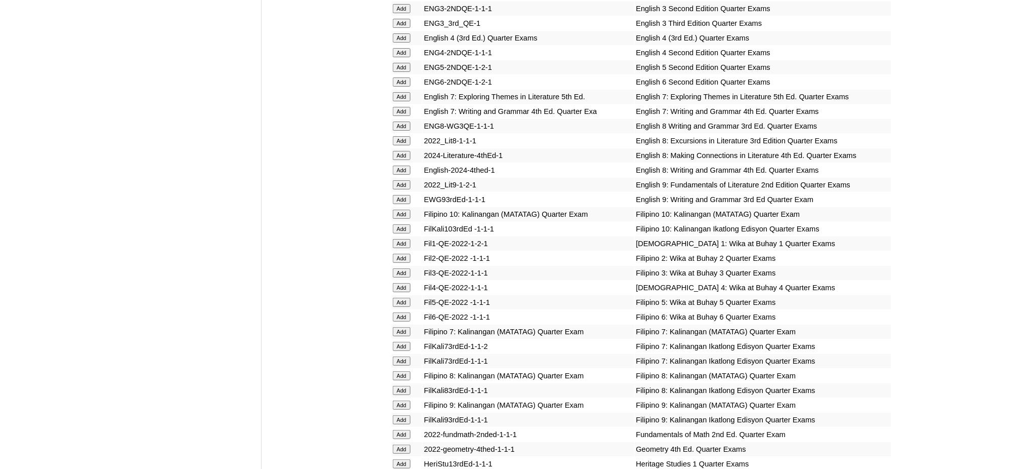
click at [410, 180] on input "Add" at bounding box center [402, 184] width 18 height 9
click at [400, 195] on input "Add" at bounding box center [402, 199] width 18 height 9
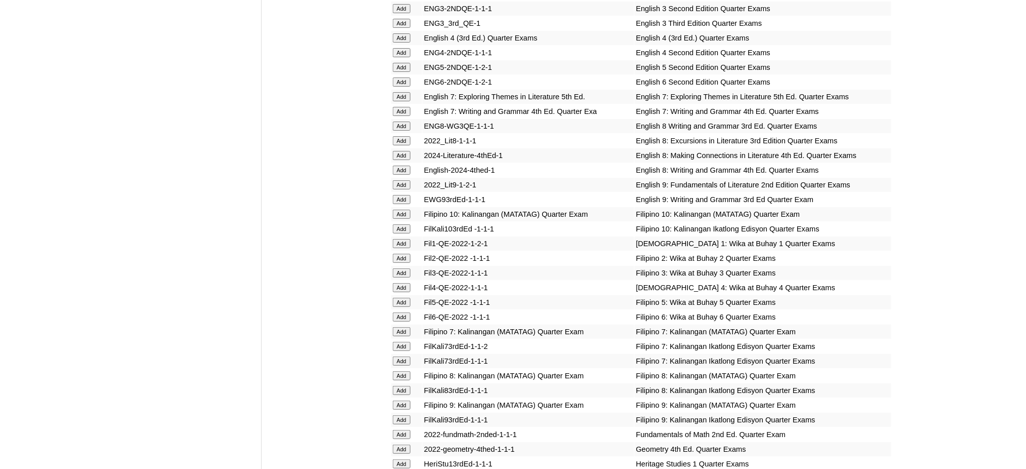
click at [400, 195] on input "Add" at bounding box center [402, 199] width 18 height 9
click at [398, 195] on input "Add" at bounding box center [402, 199] width 18 height 9
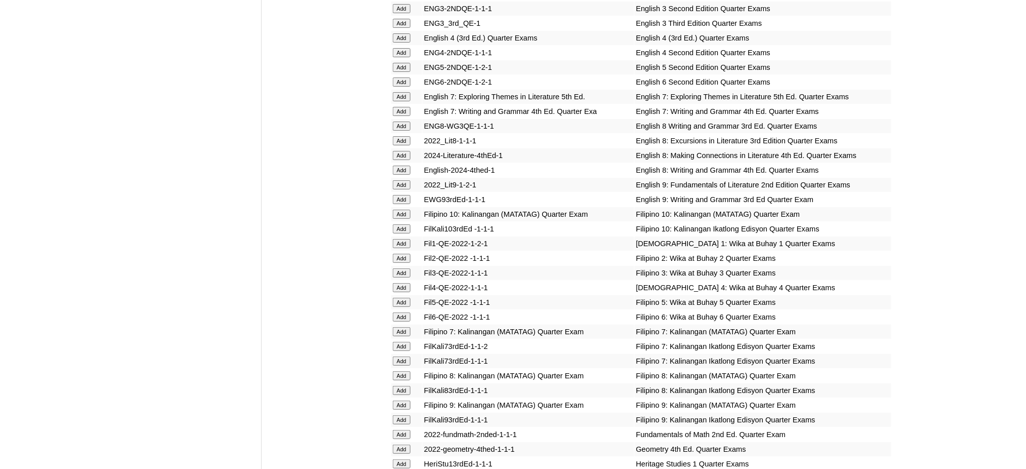
click at [402, 401] on input "Add" at bounding box center [402, 405] width 18 height 9
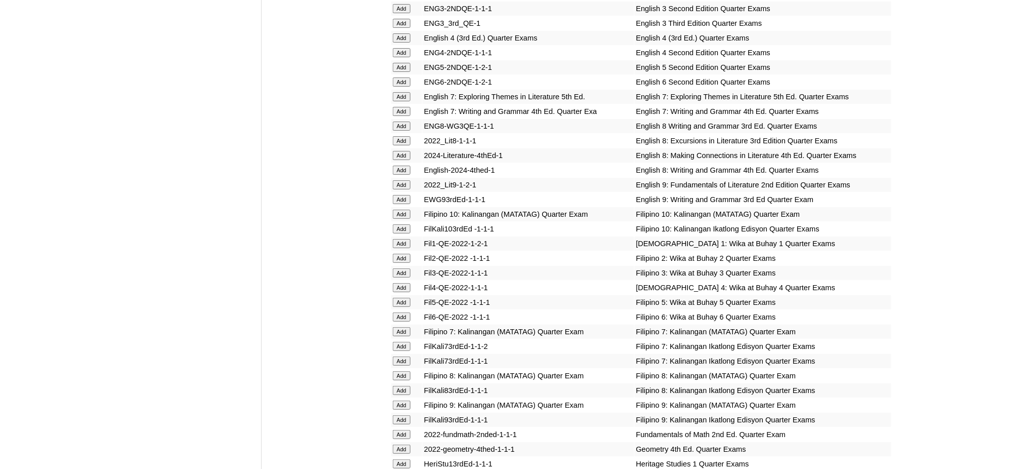
click at [402, 401] on input "Add" at bounding box center [402, 405] width 18 height 9
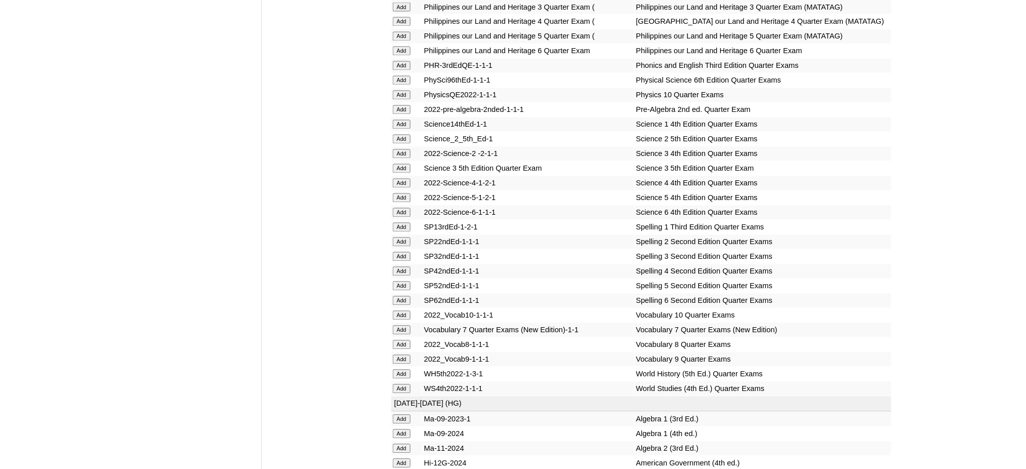
scroll to position [2093, 0]
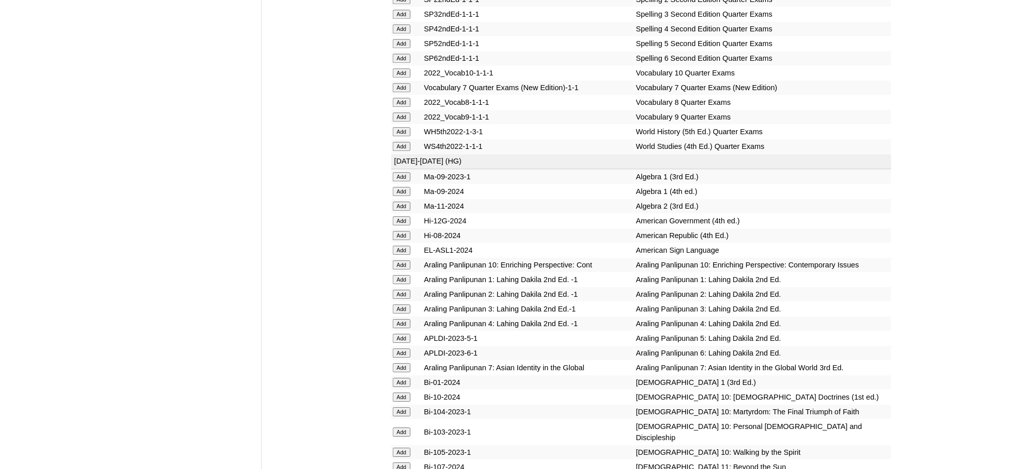
scroll to position [2363, 0]
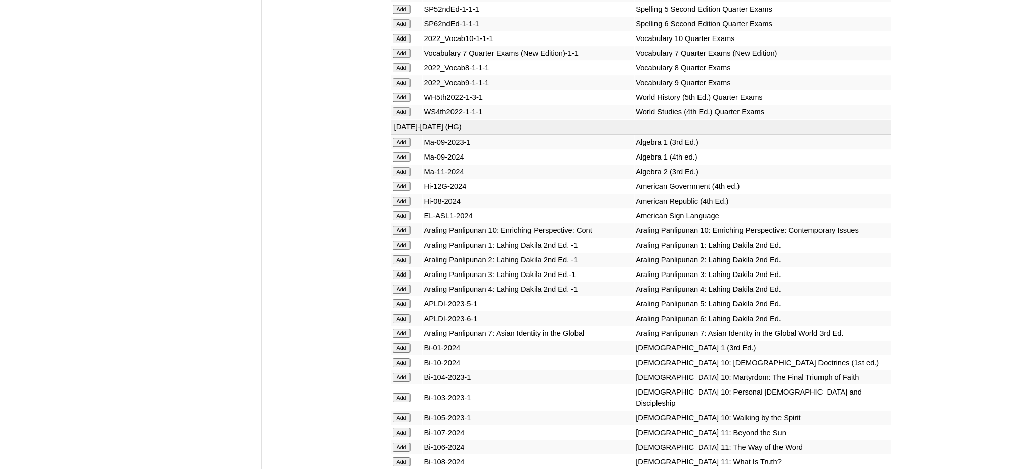
click at [398, 78] on input "Add" at bounding box center [402, 82] width 18 height 9
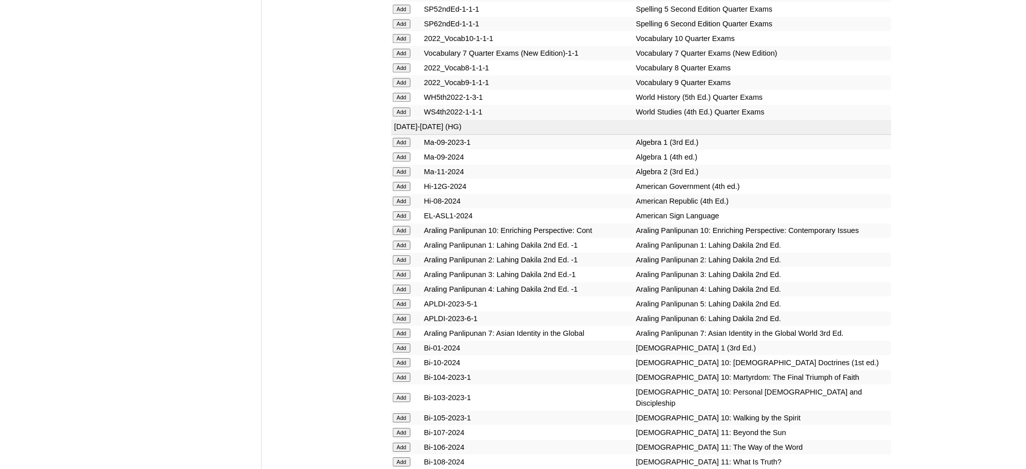
click at [404, 167] on input "Add" at bounding box center [402, 171] width 18 height 9
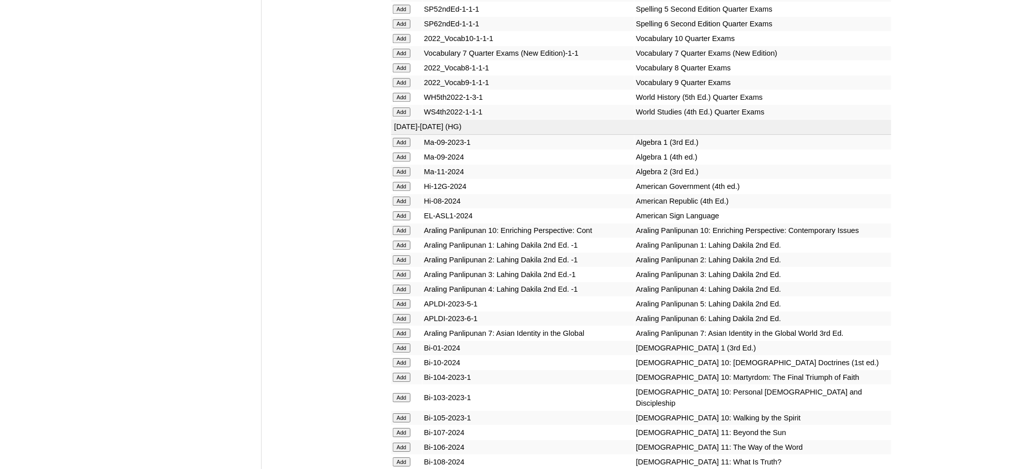
click at [404, 167] on input "Add" at bounding box center [402, 171] width 18 height 9
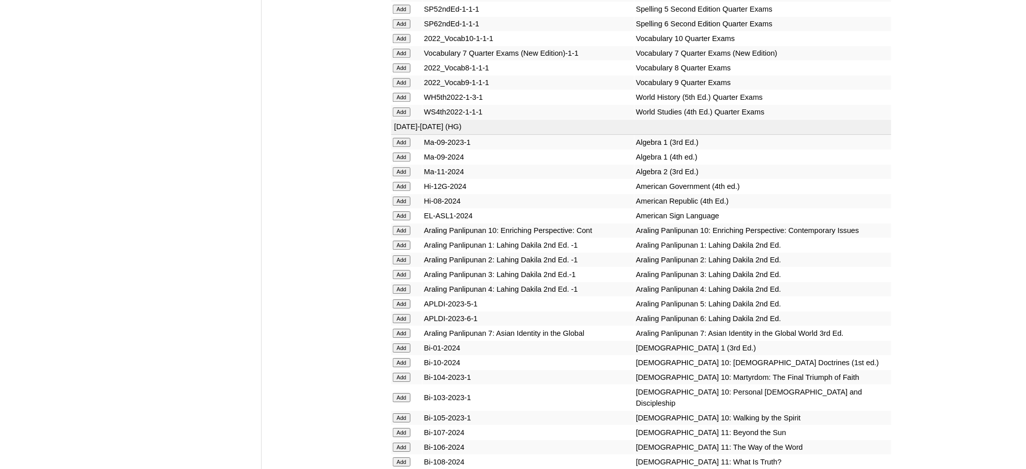
click at [404, 167] on input "Add" at bounding box center [402, 171] width 18 height 9
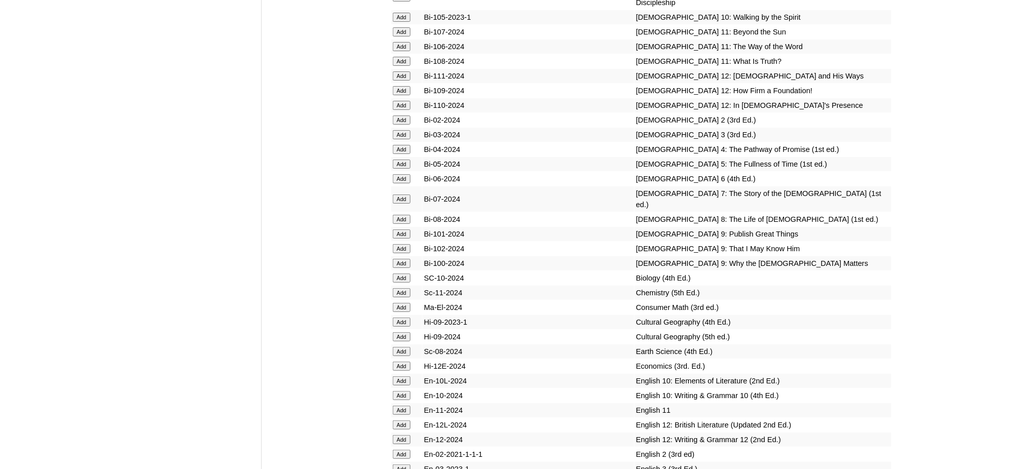
scroll to position [2768, 0]
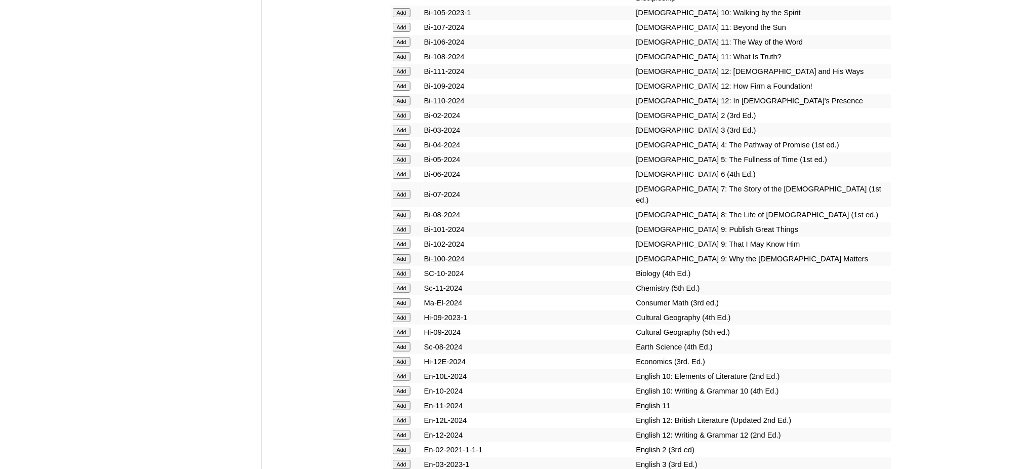
click at [400, 225] on input "Add" at bounding box center [402, 229] width 18 height 9
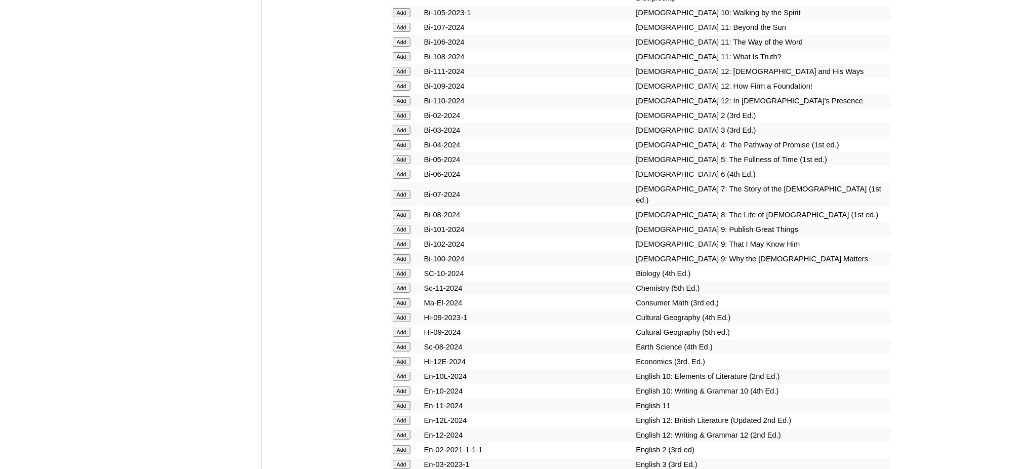
click at [400, 239] on input "Add" at bounding box center [402, 243] width 18 height 9
click at [400, 254] on input "Add" at bounding box center [402, 258] width 18 height 9
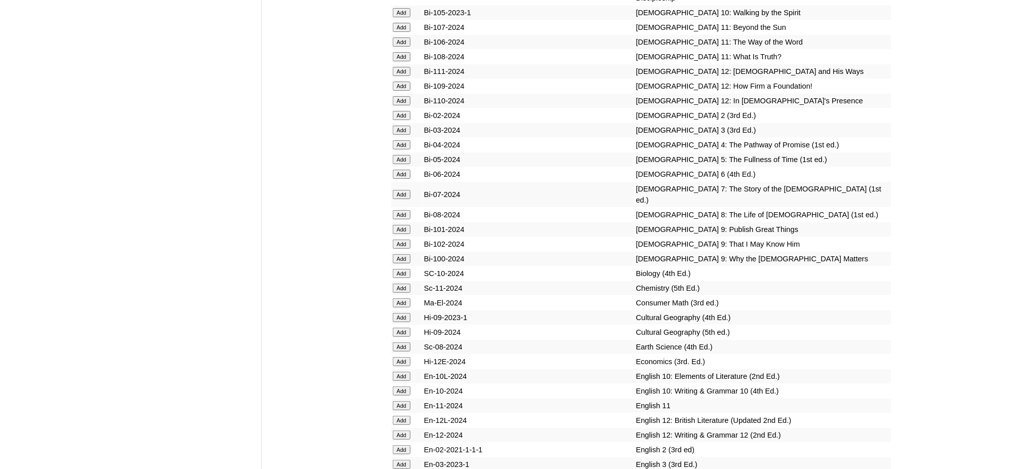
click at [400, 254] on input "Add" at bounding box center [402, 258] width 18 height 9
click at [405, 284] on input "Add" at bounding box center [402, 288] width 18 height 9
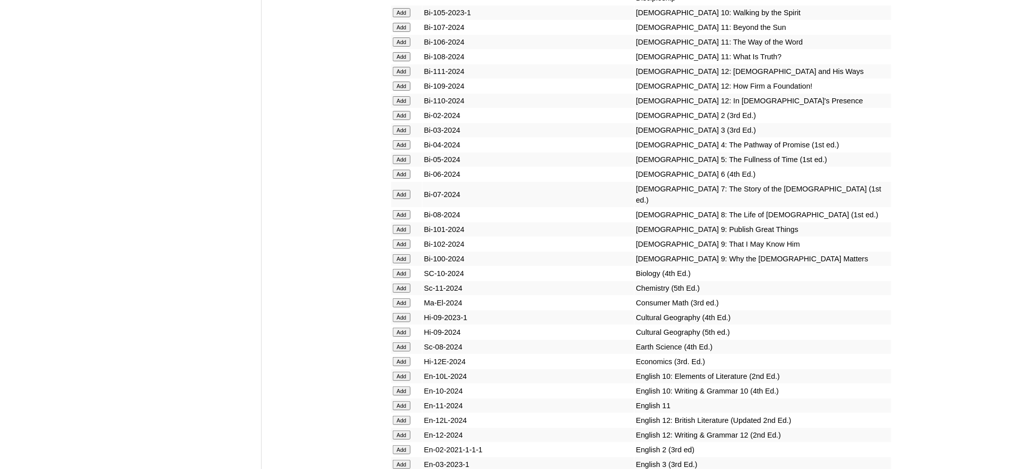
click at [405, 284] on input "Add" at bounding box center [402, 288] width 18 height 9
click at [394, 357] on input "Add" at bounding box center [402, 361] width 18 height 9
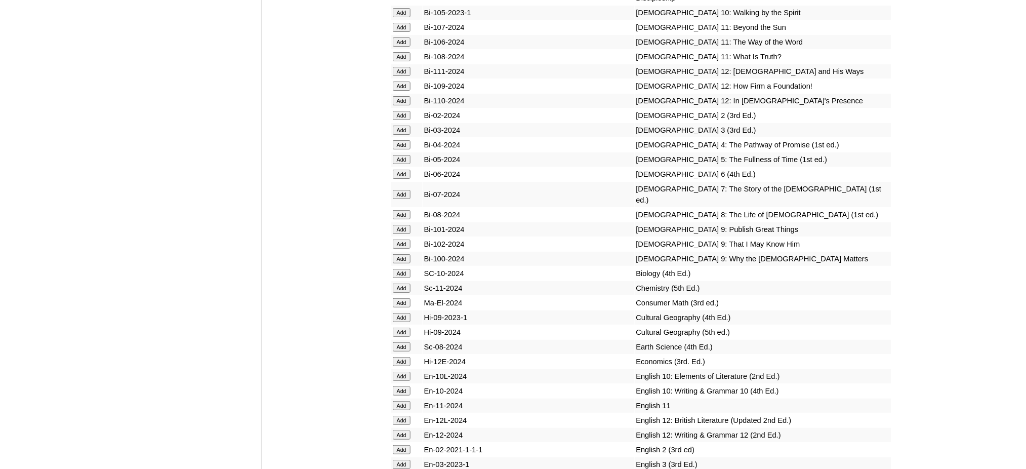
click at [394, 357] on input "Add" at bounding box center [402, 361] width 18 height 9
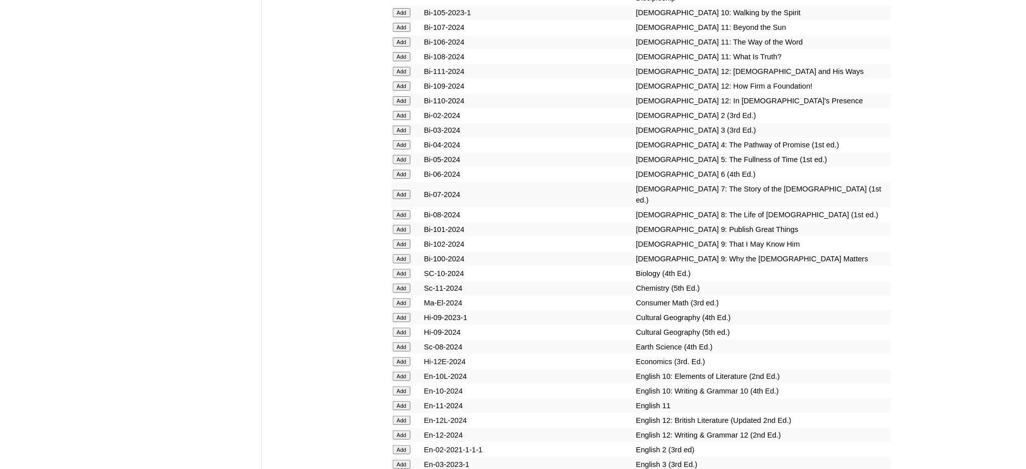
click at [394, 357] on input "Add" at bounding box center [402, 361] width 18 height 9
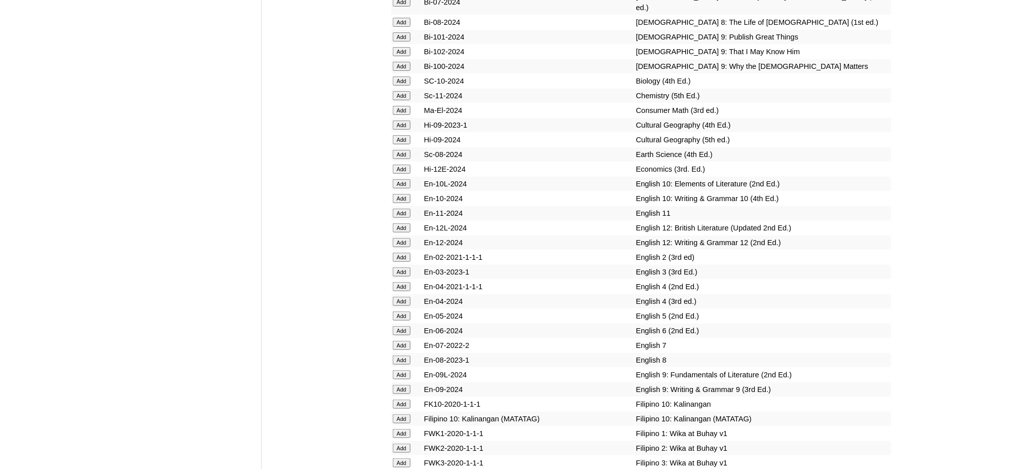
scroll to position [3038, 0]
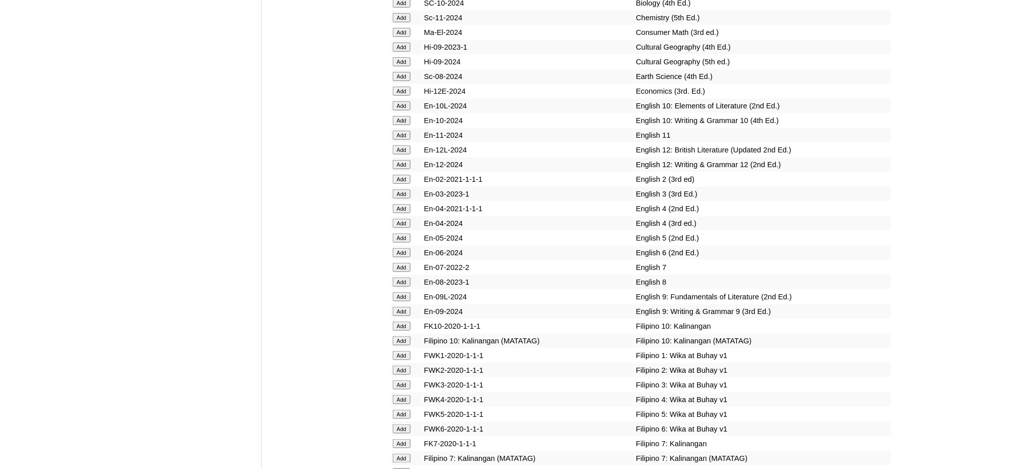
click at [408, 292] on input "Add" at bounding box center [402, 296] width 18 height 9
click at [407, 307] on input "Add" at bounding box center [402, 311] width 18 height 9
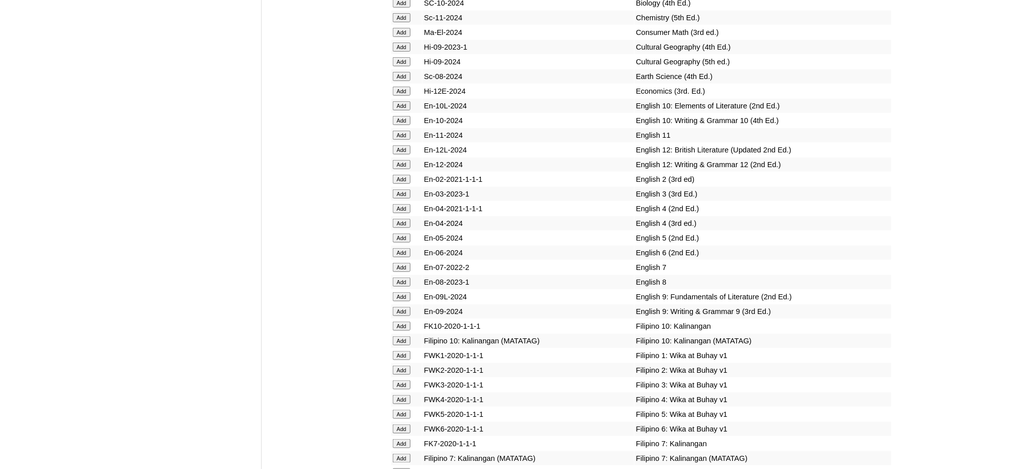
click at [407, 307] on input "Add" at bounding box center [402, 311] width 18 height 9
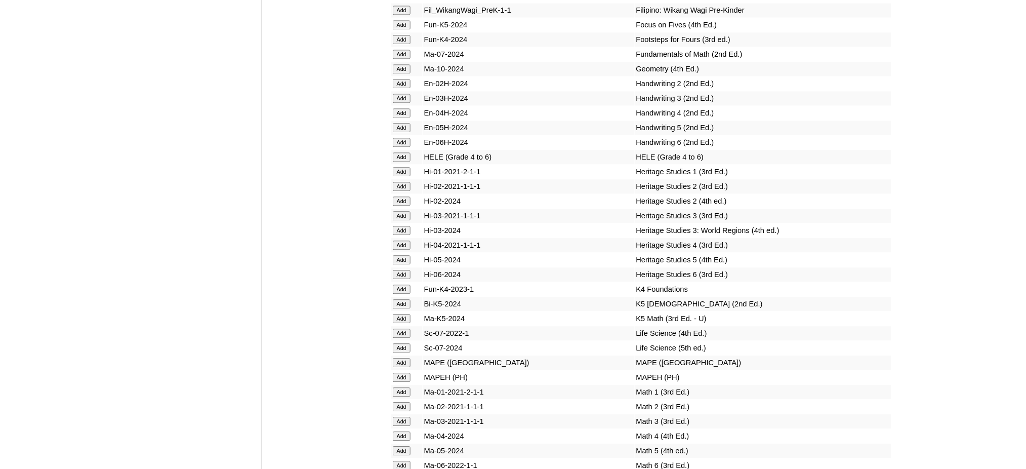
scroll to position [3578, 0]
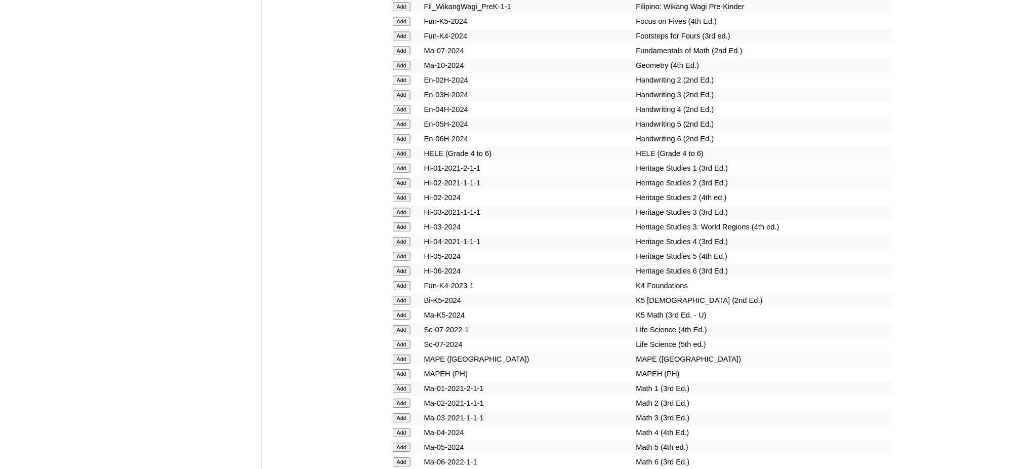
click at [403, 369] on input "Add" at bounding box center [402, 373] width 18 height 9
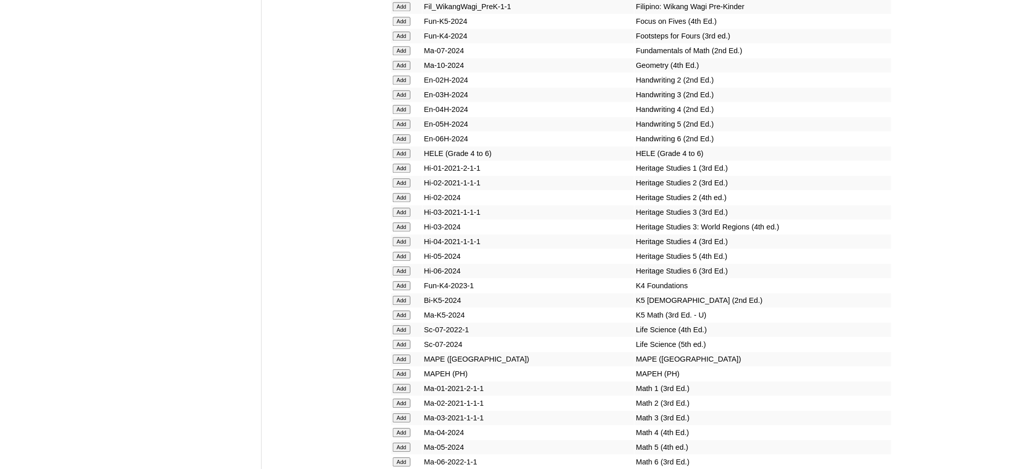
click at [403, 369] on input "Add" at bounding box center [402, 373] width 18 height 9
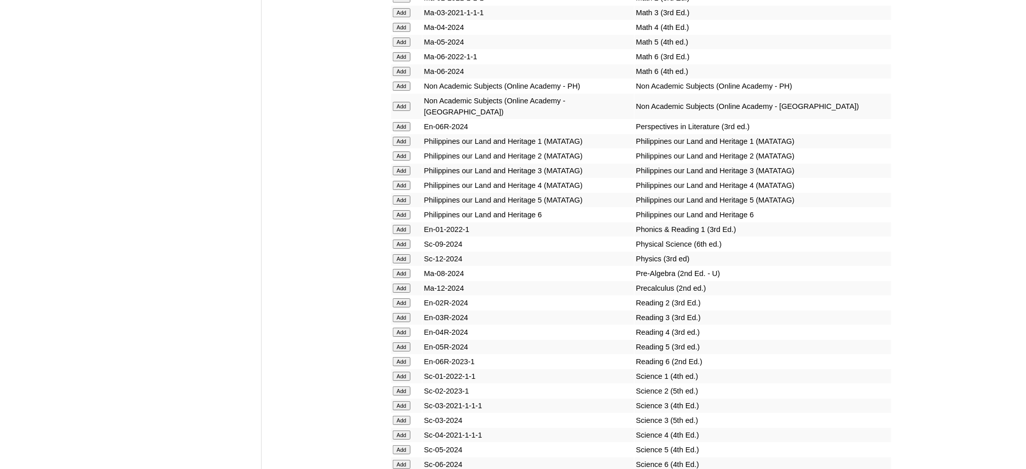
scroll to position [4321, 0]
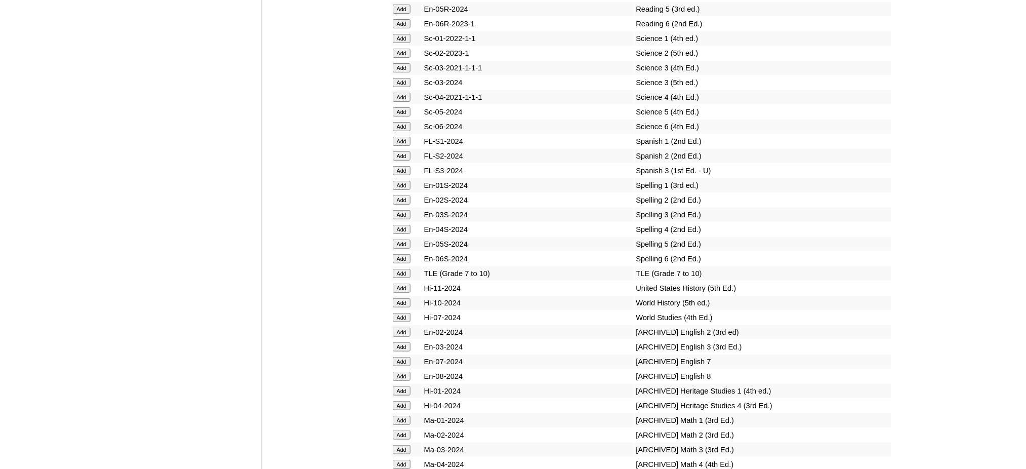
click at [401, 269] on input "Add" at bounding box center [402, 273] width 18 height 9
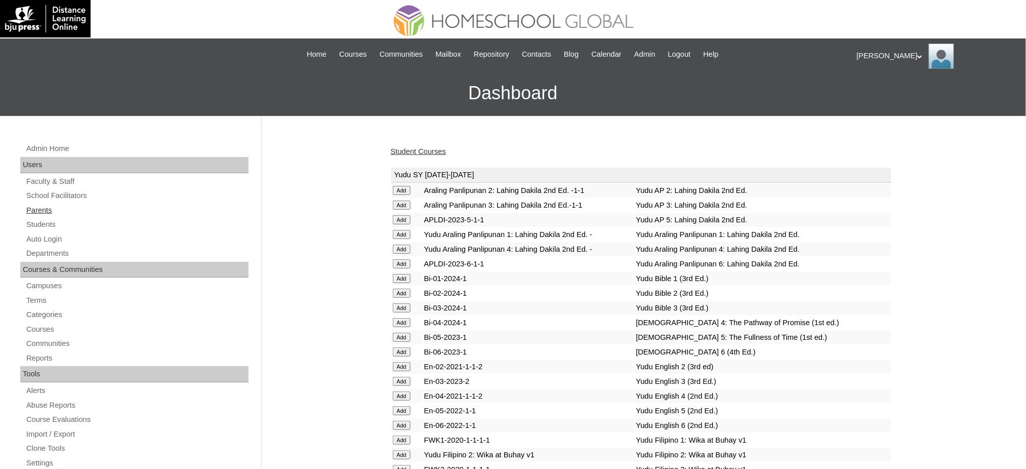
click at [39, 213] on link "Parents" at bounding box center [136, 210] width 223 height 13
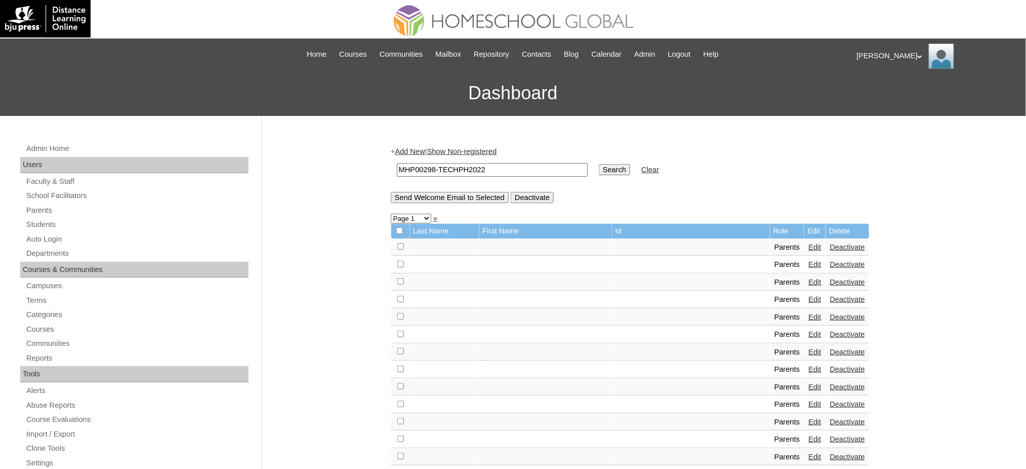
type input "MHP00298-TECHPH2022"
click at [599, 169] on input "Search" at bounding box center [614, 169] width 31 height 11
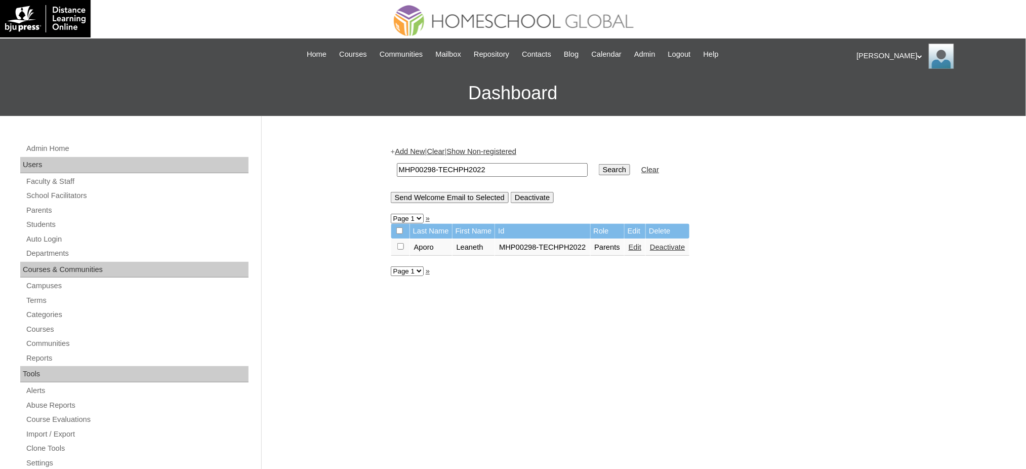
click at [638, 243] on link "Edit" at bounding box center [635, 247] width 13 height 8
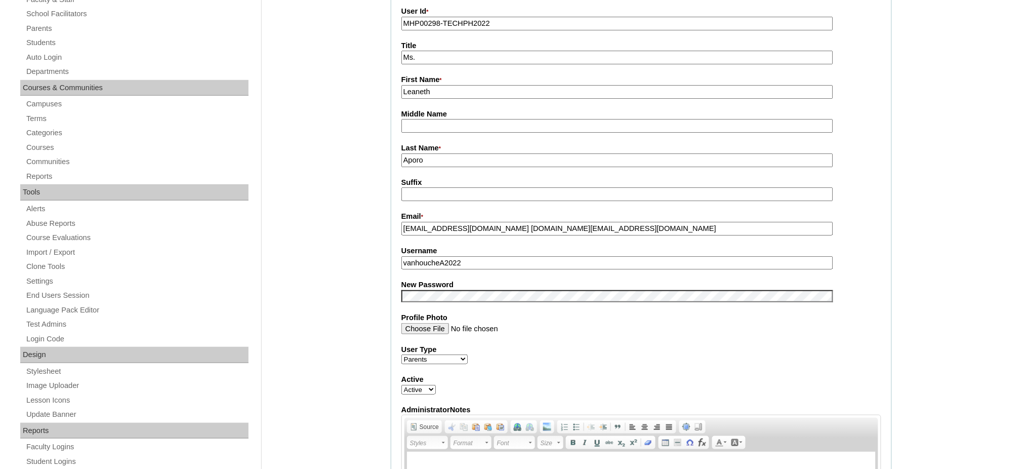
scroll to position [203, 0]
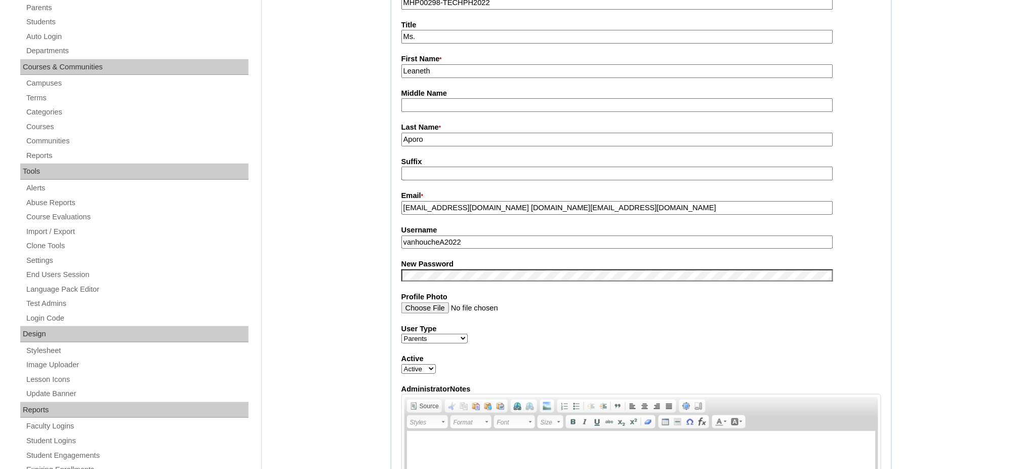
click at [454, 237] on input "vanhoucheA2022" at bounding box center [618, 242] width 432 height 14
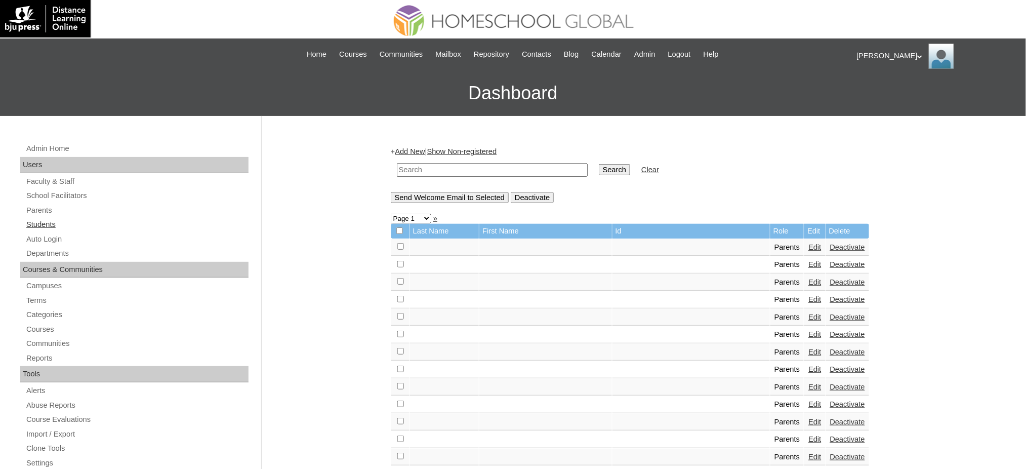
click at [42, 226] on link "Students" at bounding box center [136, 224] width 223 height 13
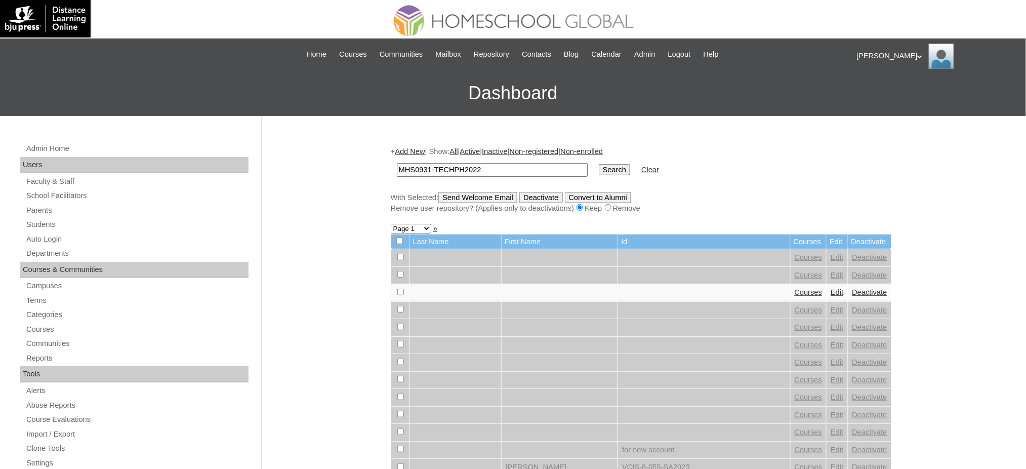
type input "MHS0931-TECHPH2022"
click at [599, 166] on input "Search" at bounding box center [614, 169] width 31 height 11
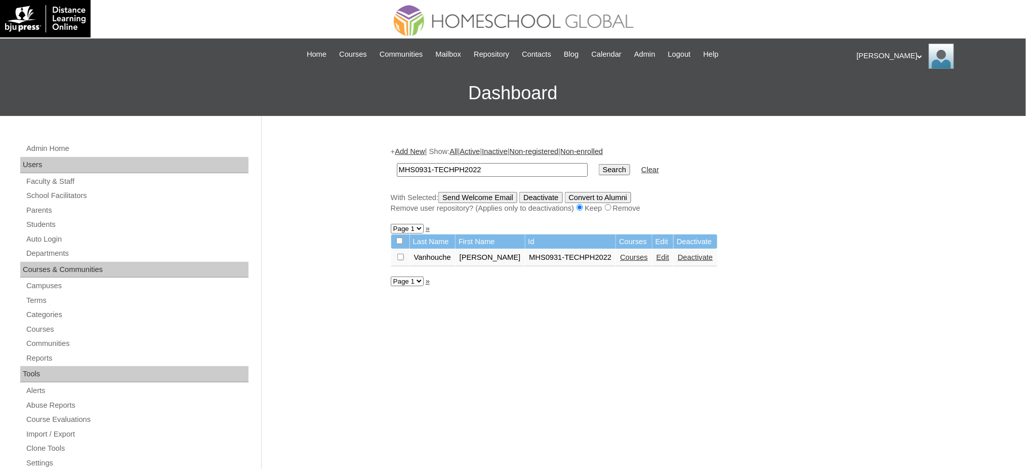
click at [657, 253] on link "Edit" at bounding box center [663, 257] width 13 height 8
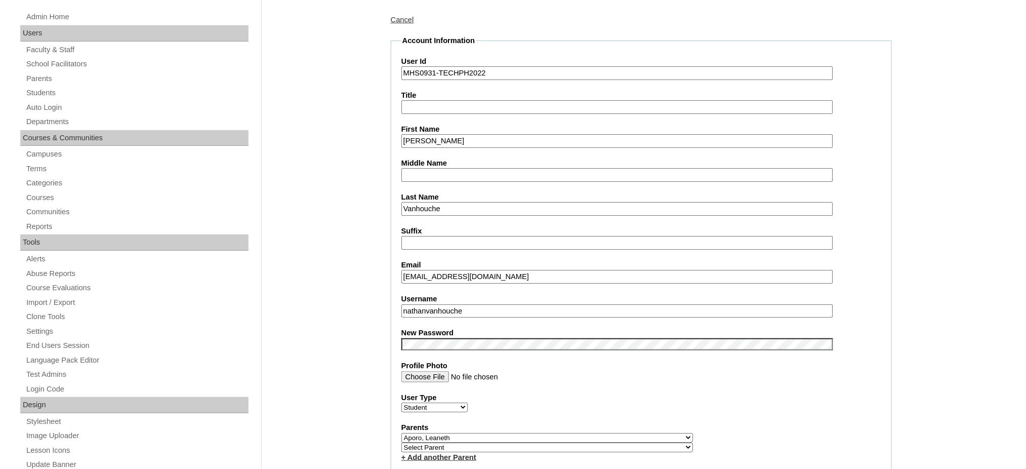
scroll to position [135, 0]
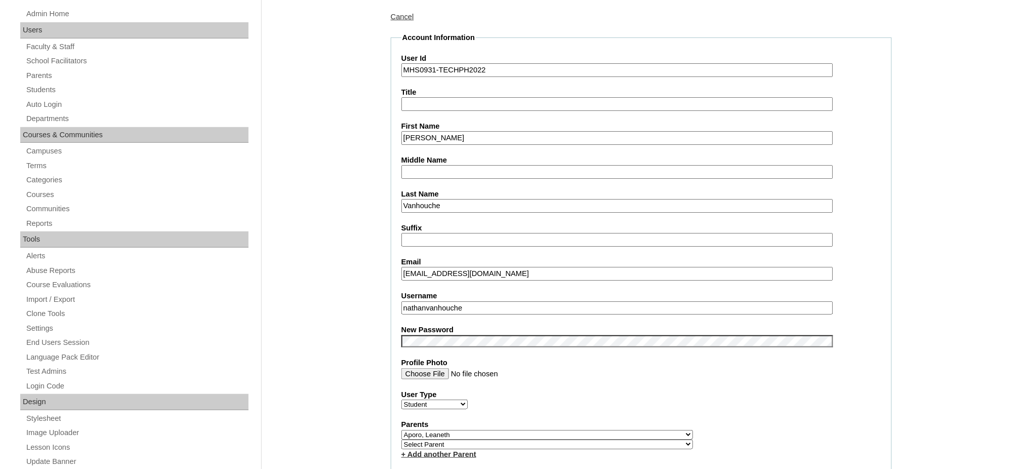
click at [498, 306] on fieldset "Account Information User Id MHS0931-TECHPH2022 Title First Name [PERSON_NAME] M…" at bounding box center [641, 442] width 501 height 820
click at [501, 301] on input "nathanvanhouche" at bounding box center [618, 308] width 432 height 14
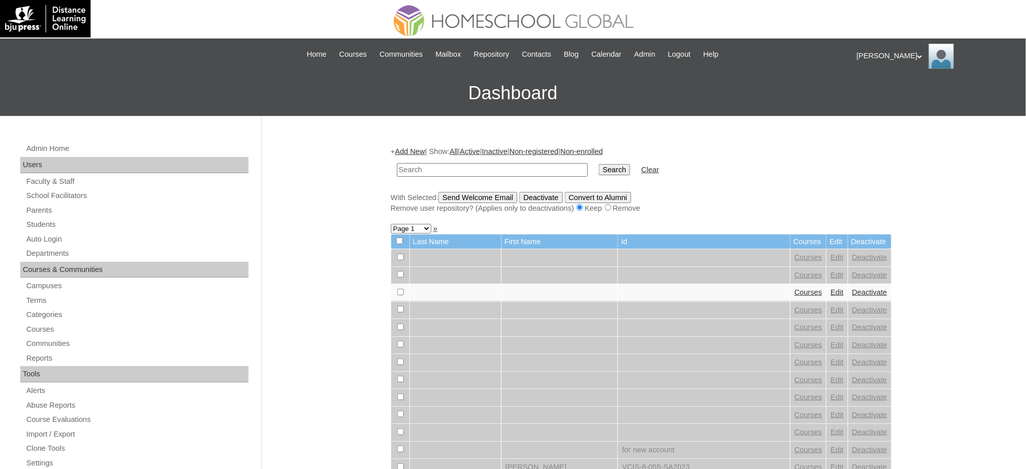
paste input "240004253"
click at [484, 172] on input "240004253" at bounding box center [492, 170] width 191 height 14
paste input "Vanhouche"
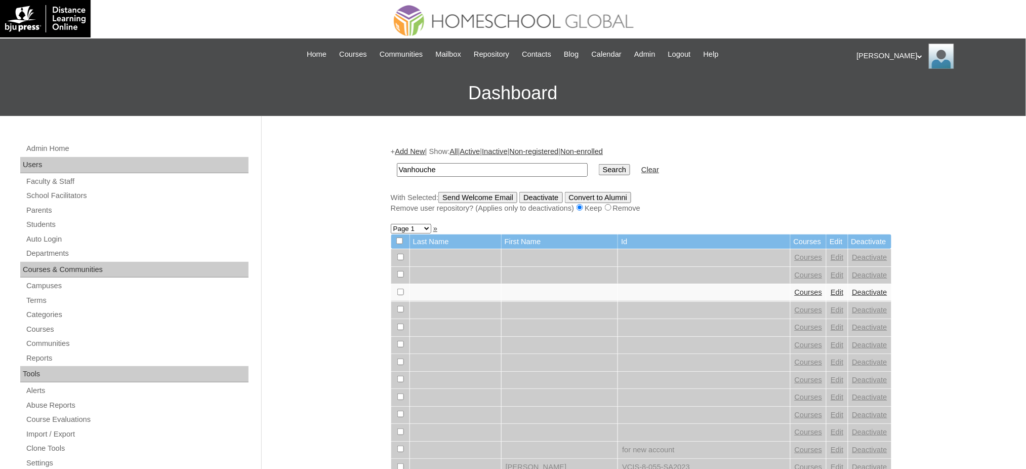
type input "Vanhouche"
click at [599, 170] on input "Search" at bounding box center [614, 169] width 31 height 11
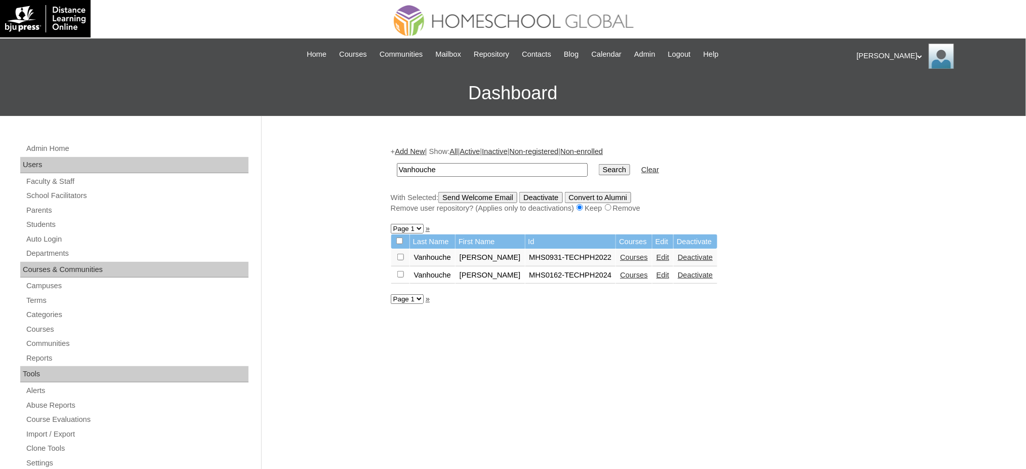
click at [620, 254] on link "Courses" at bounding box center [634, 257] width 28 height 8
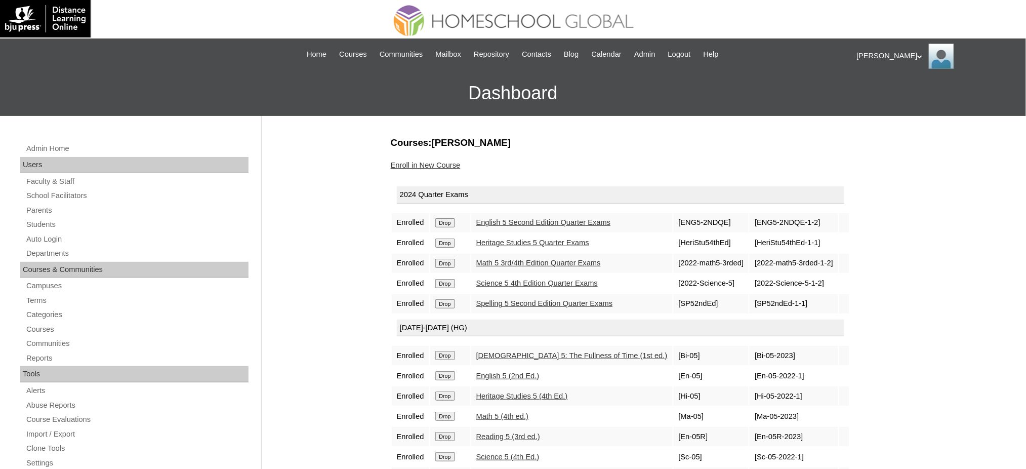
click at [454, 221] on input "Drop" at bounding box center [445, 222] width 20 height 9
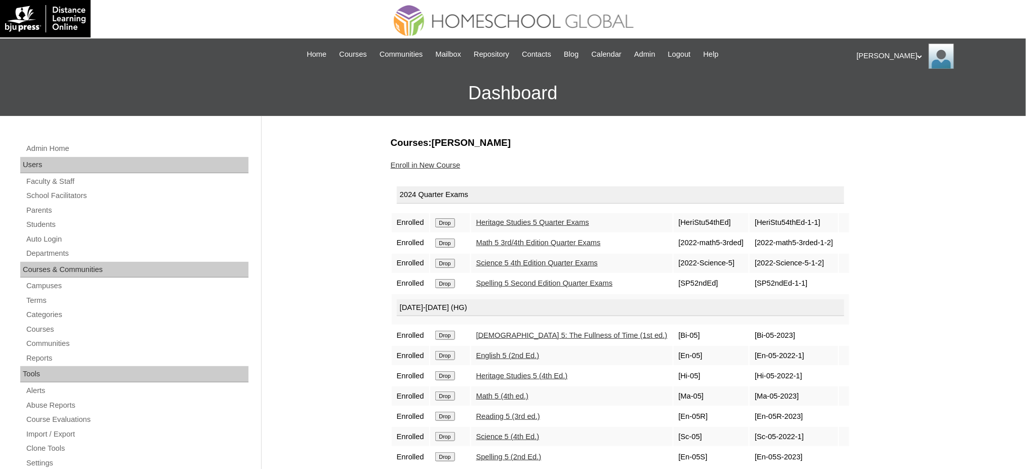
click at [443, 220] on input "Drop" at bounding box center [445, 222] width 20 height 9
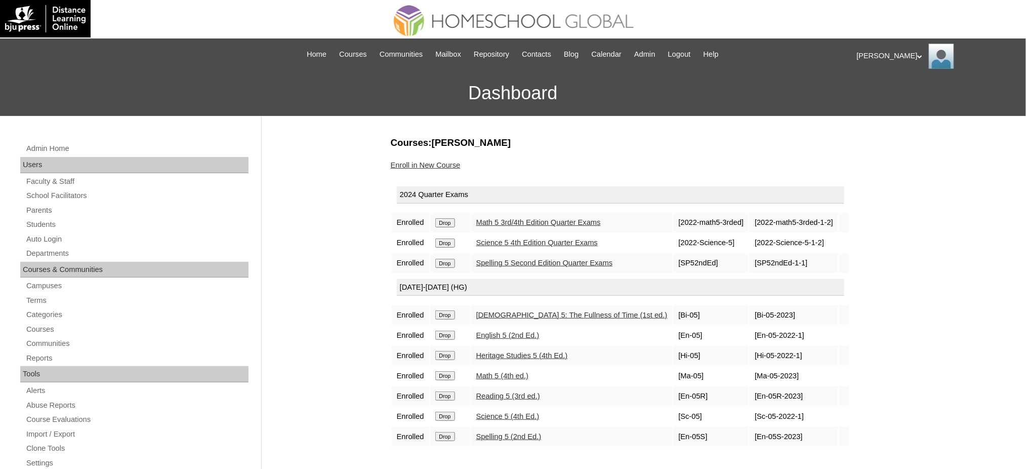
click at [449, 222] on input "Drop" at bounding box center [445, 222] width 20 height 9
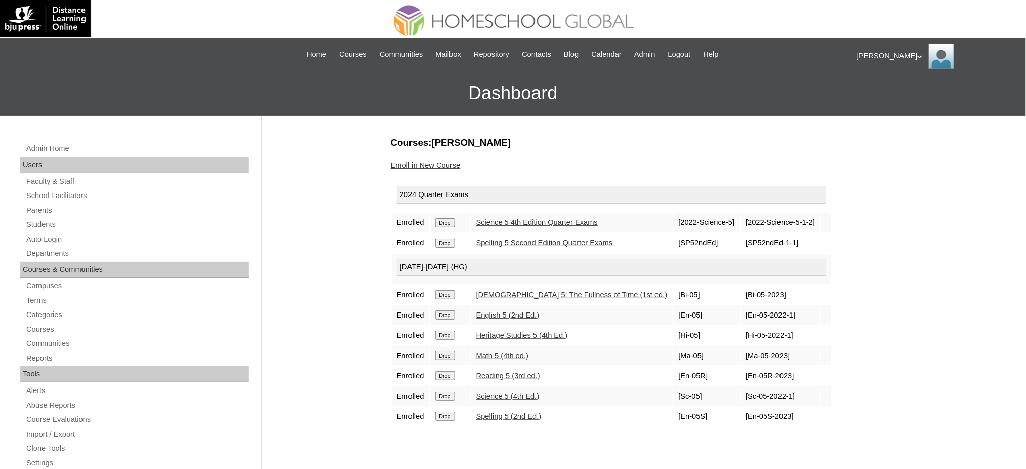
click at [447, 222] on input "Drop" at bounding box center [445, 222] width 20 height 9
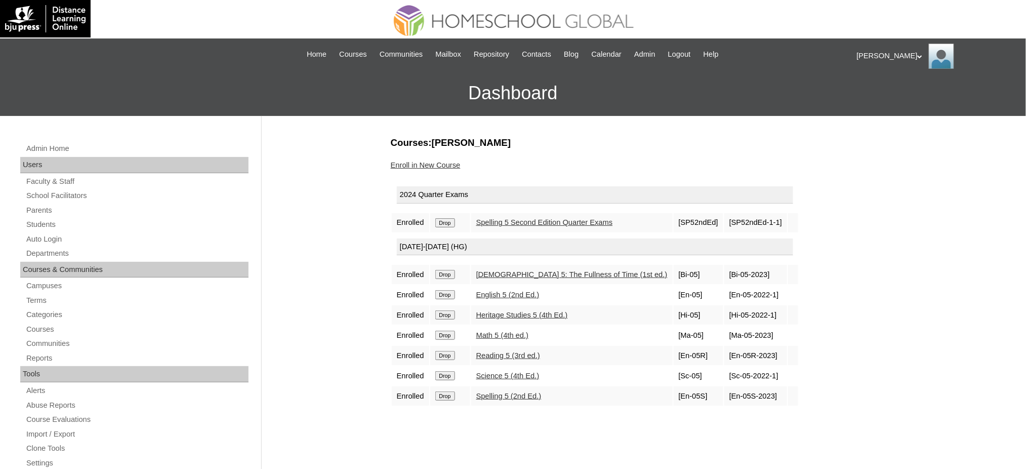
click at [448, 221] on input "Drop" at bounding box center [445, 222] width 20 height 9
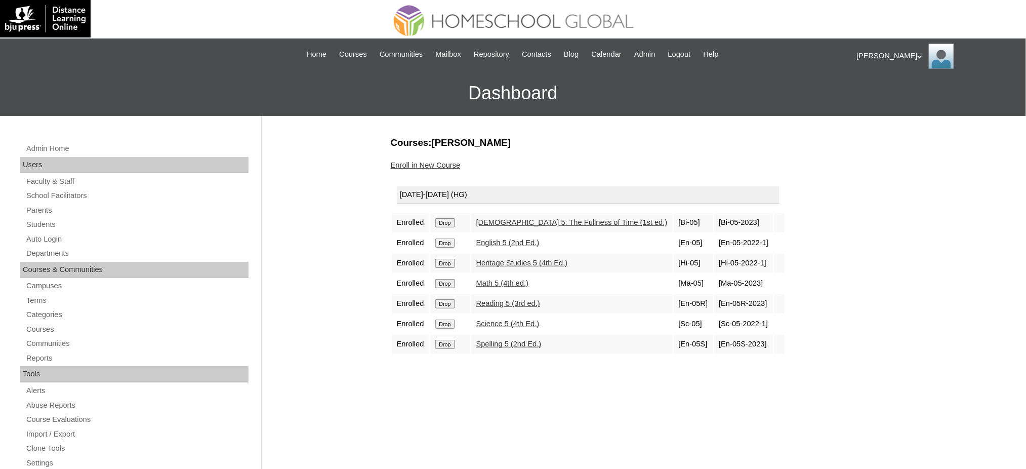
click at [452, 222] on input "Drop" at bounding box center [445, 222] width 20 height 9
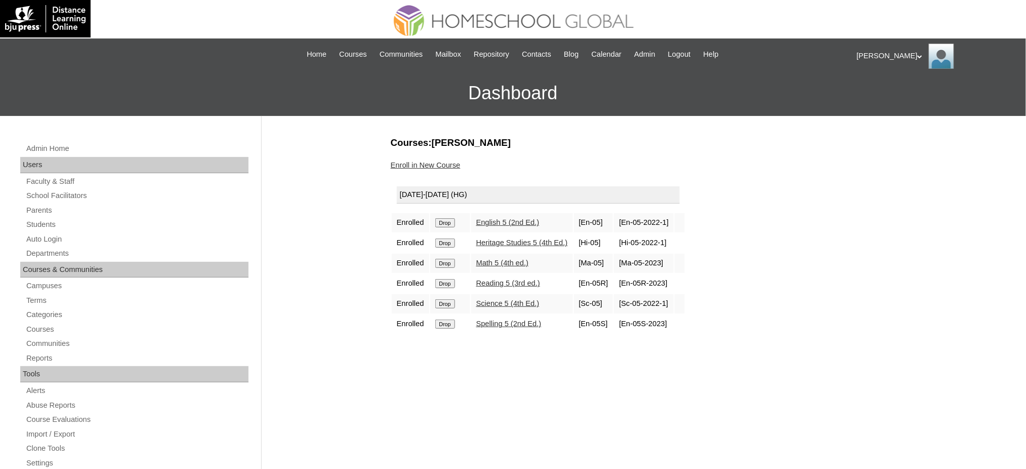
click at [449, 223] on input "Drop" at bounding box center [445, 222] width 20 height 9
click at [448, 219] on input "Drop" at bounding box center [445, 222] width 20 height 9
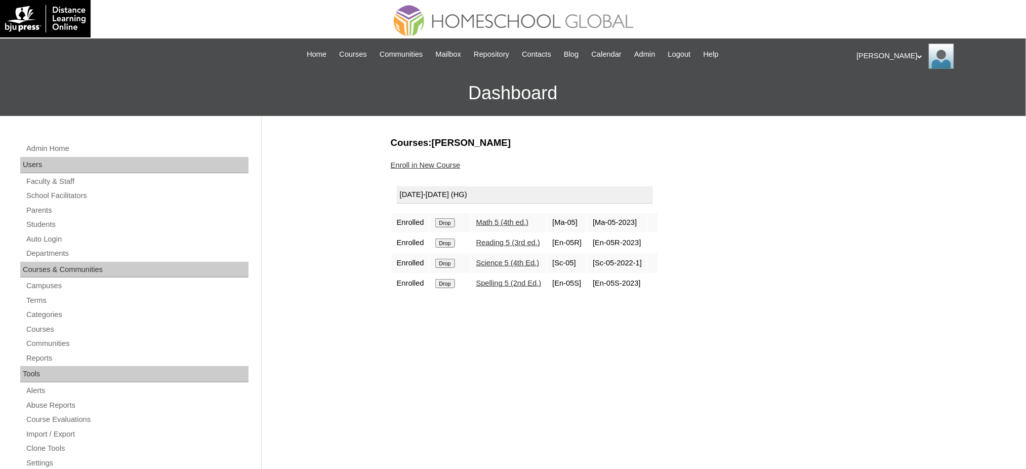
click at [448, 219] on input "Drop" at bounding box center [445, 222] width 20 height 9
click at [452, 221] on input "Drop" at bounding box center [445, 222] width 20 height 9
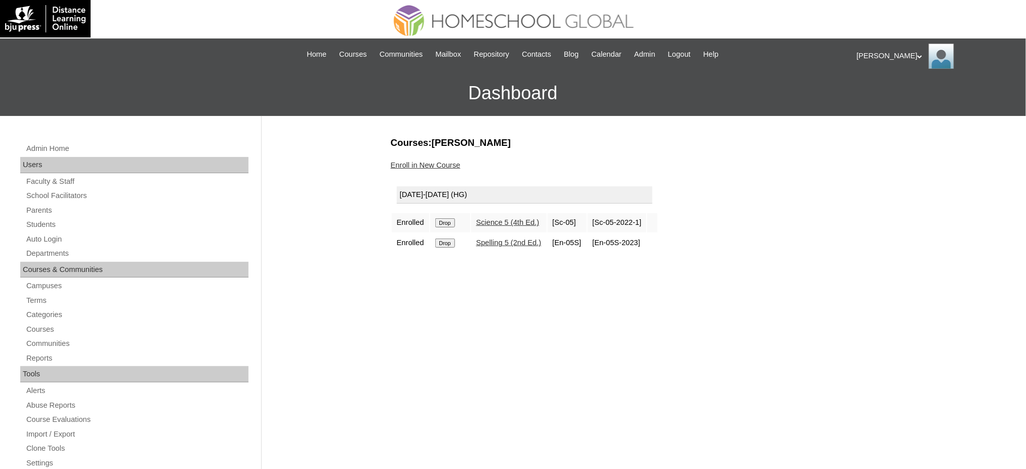
click at [448, 222] on input "Drop" at bounding box center [445, 222] width 20 height 9
click at [447, 221] on input "Drop" at bounding box center [445, 222] width 20 height 9
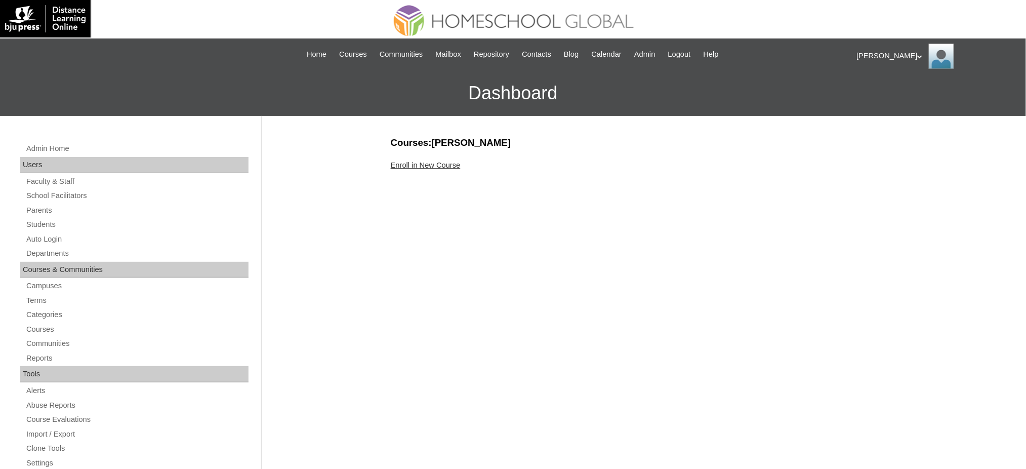
click at [401, 163] on link "Enroll in New Course" at bounding box center [426, 165] width 70 height 8
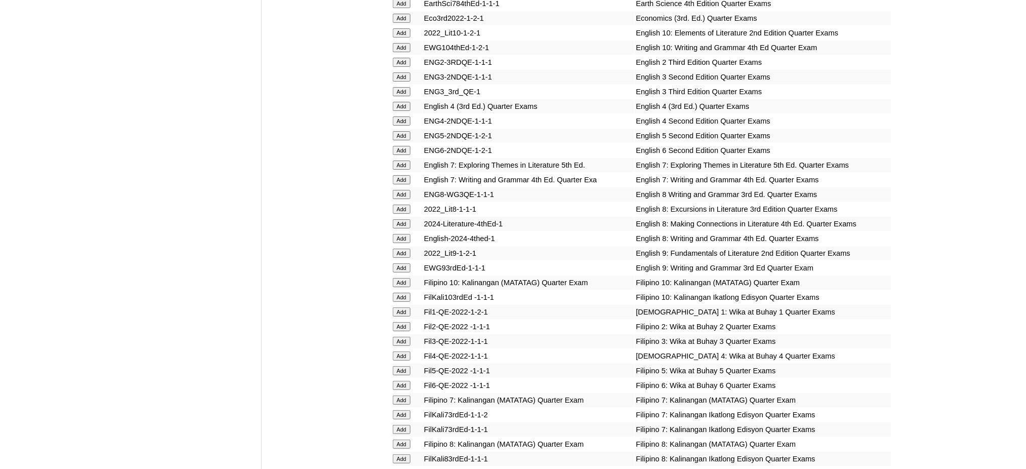
scroll to position [1283, 0]
click at [401, 145] on input "Add" at bounding box center [402, 149] width 18 height 9
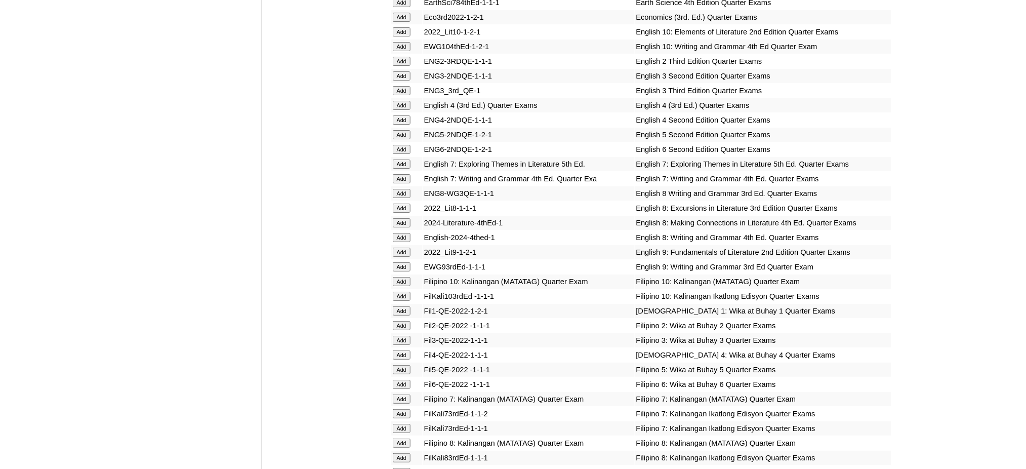
click at [401, 145] on input "Add" at bounding box center [402, 149] width 18 height 9
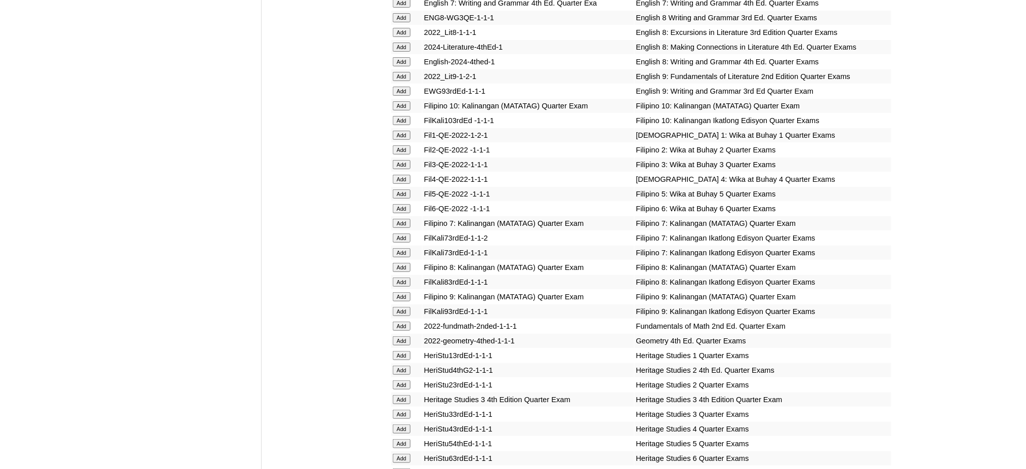
scroll to position [1552, 0]
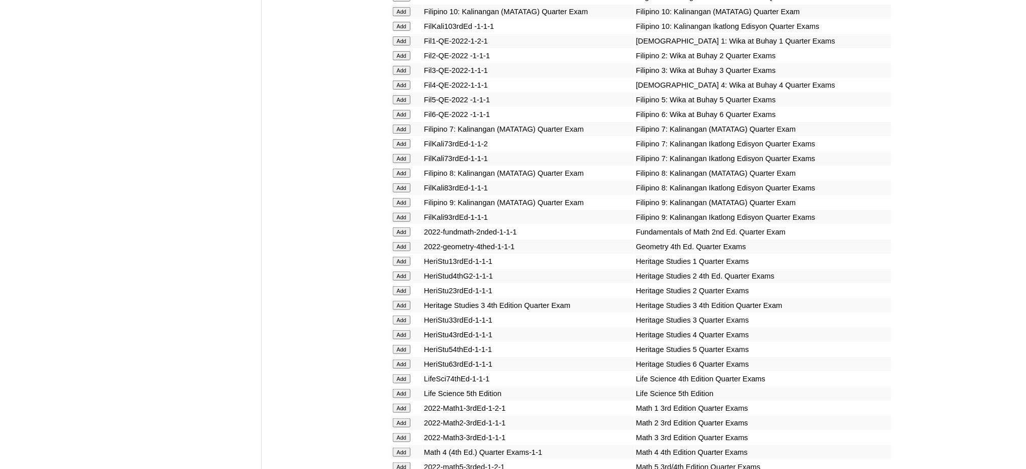
click at [406, 360] on input "Add" at bounding box center [402, 364] width 18 height 9
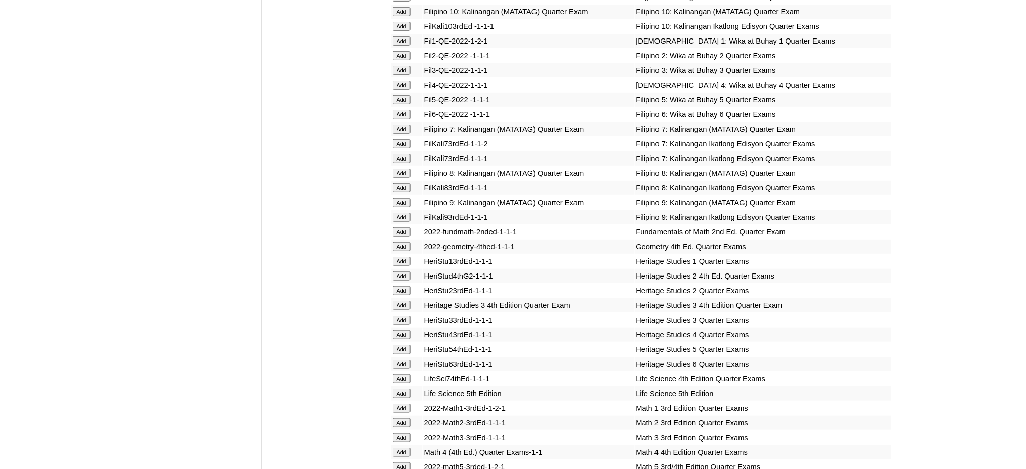
click at [406, 360] on input "Add" at bounding box center [402, 364] width 18 height 9
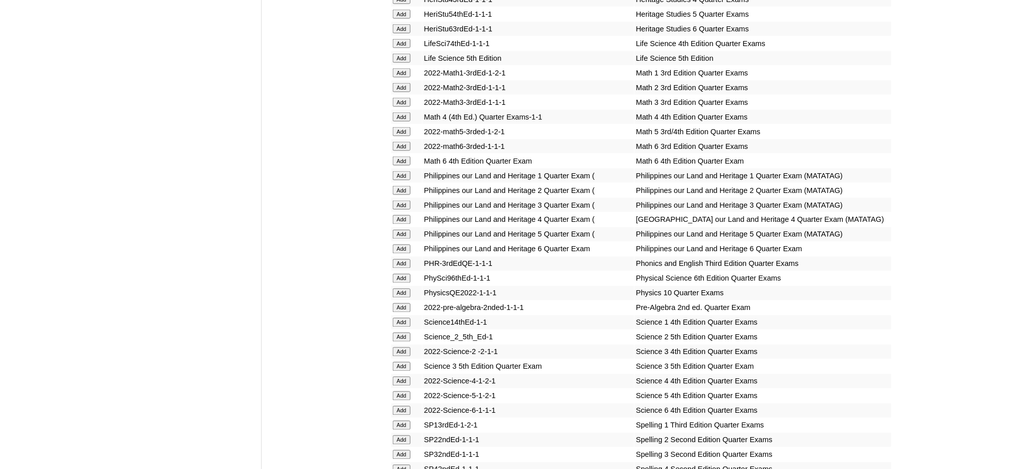
scroll to position [2025, 0]
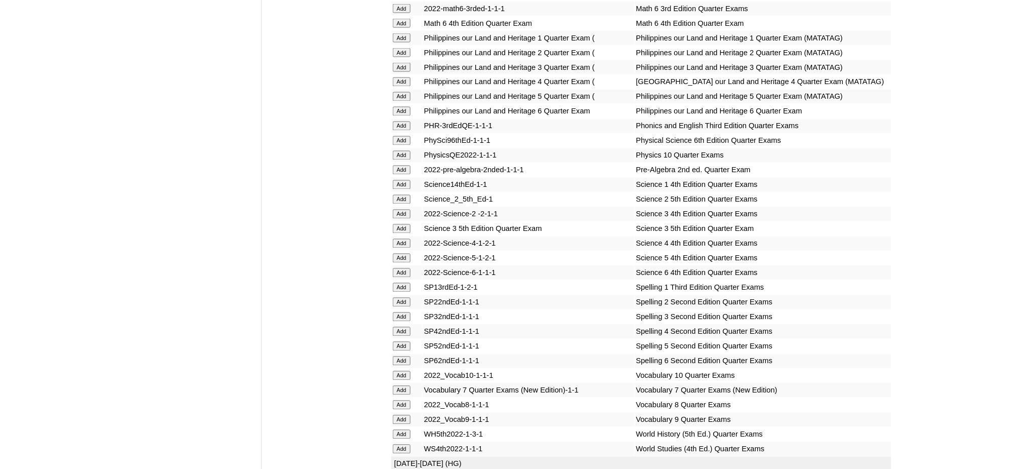
click at [403, 268] on input "Add" at bounding box center [402, 272] width 18 height 9
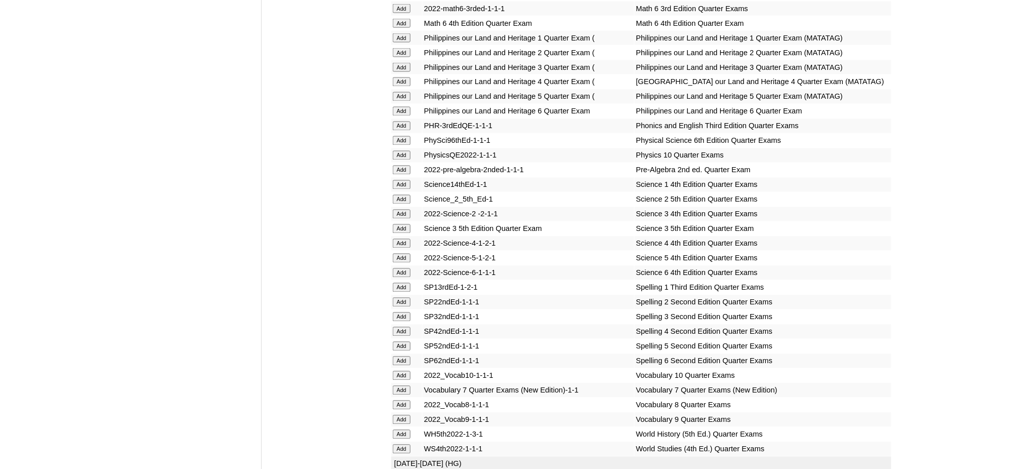
click at [396, 356] on input "Add" at bounding box center [402, 360] width 18 height 9
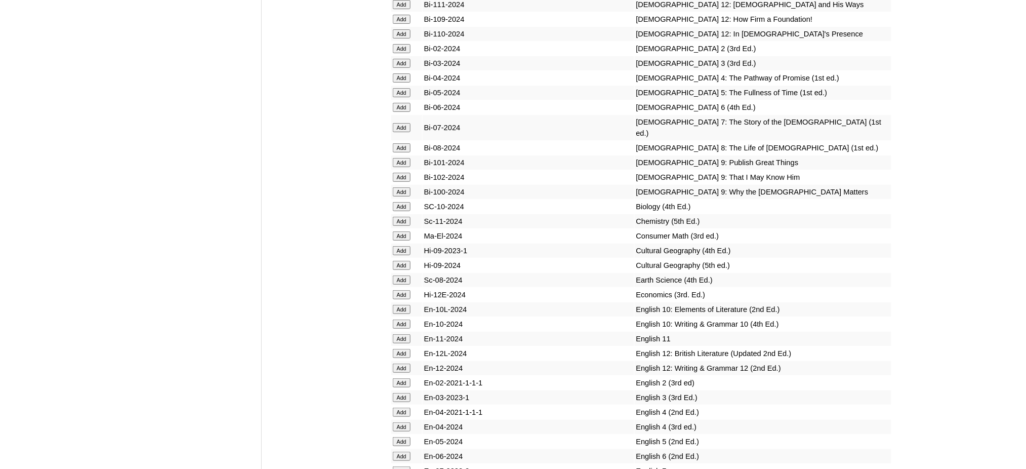
scroll to position [2835, 0]
click at [397, 102] on input "Add" at bounding box center [402, 106] width 18 height 9
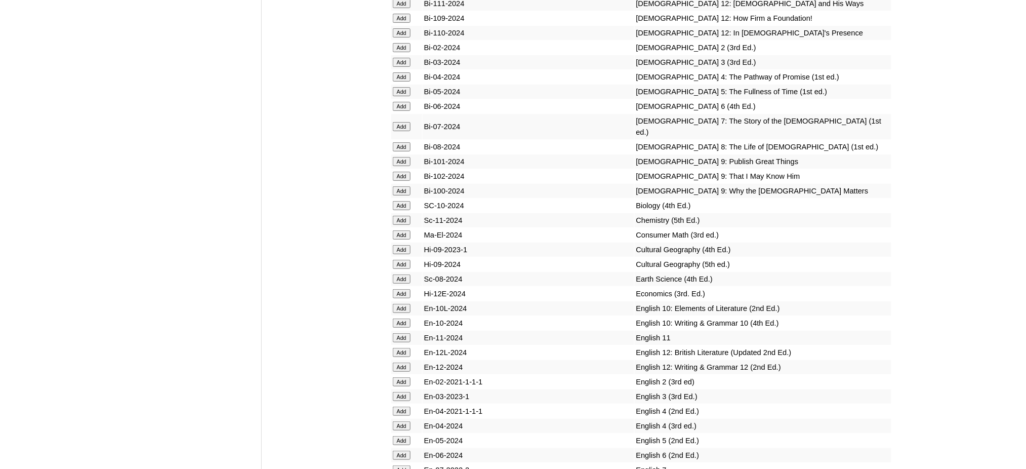
click at [397, 102] on input "Add" at bounding box center [402, 106] width 18 height 9
click at [407, 451] on input "Add" at bounding box center [402, 455] width 18 height 9
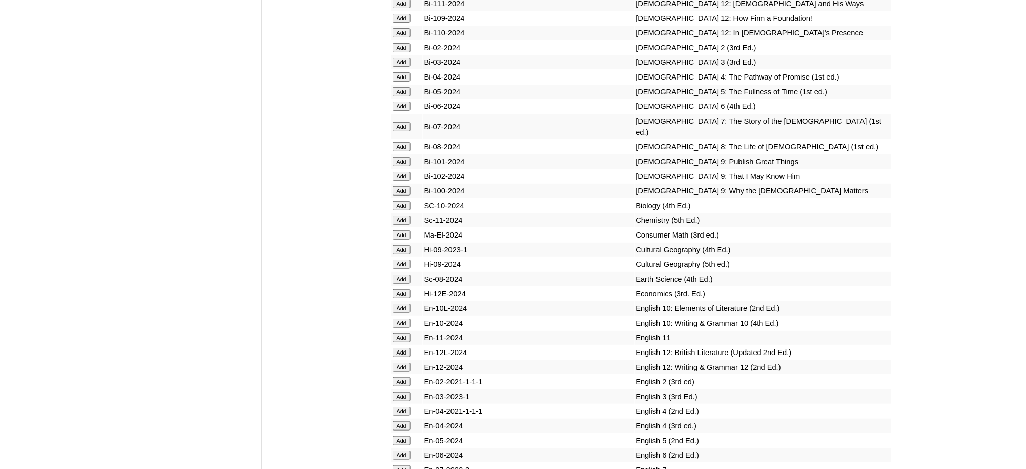
click at [407, 451] on input "Add" at bounding box center [402, 455] width 18 height 9
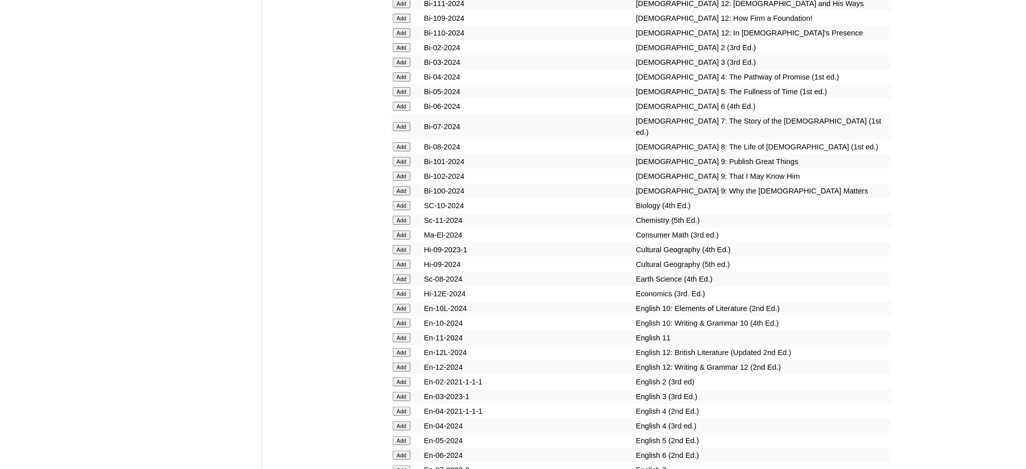
click at [407, 451] on input "Add" at bounding box center [402, 455] width 18 height 9
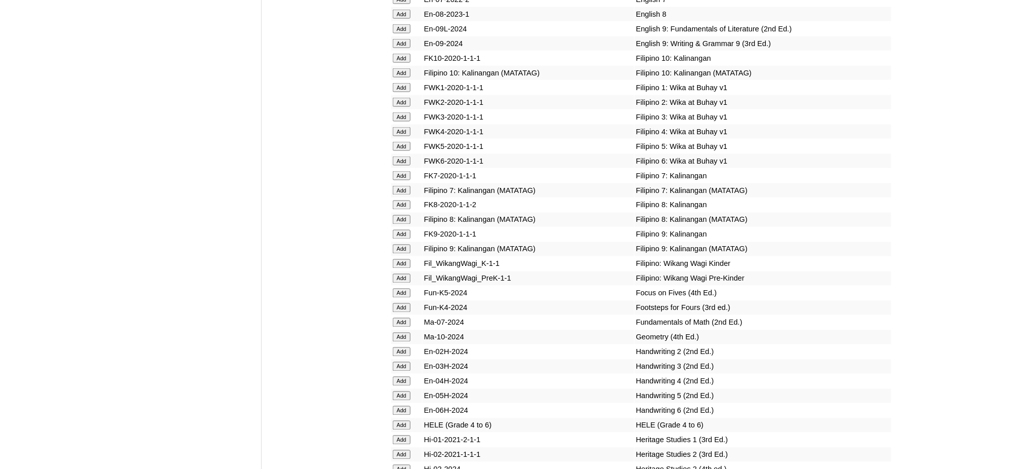
scroll to position [3308, 0]
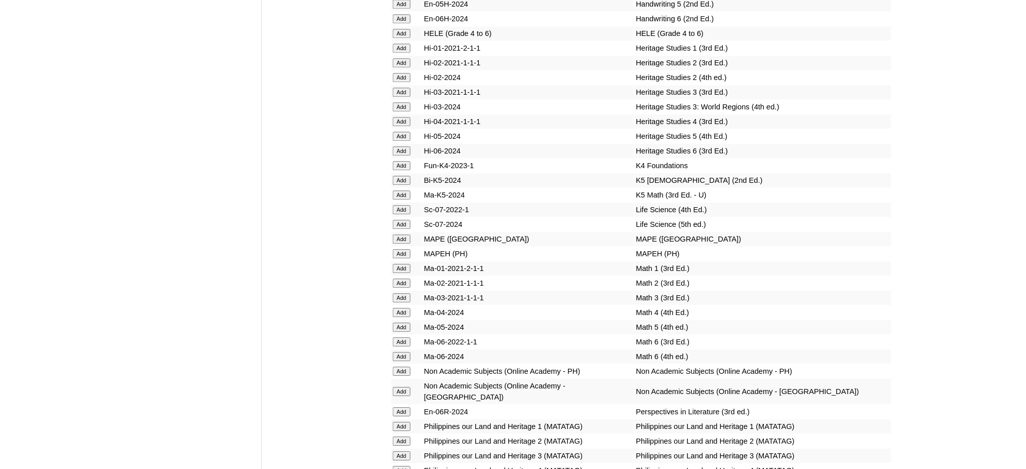
scroll to position [3713, 0]
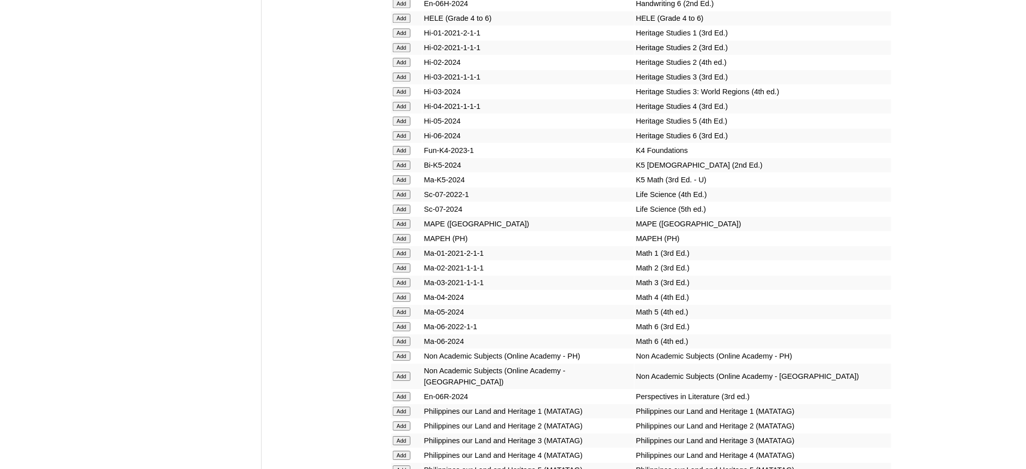
click at [395, 131] on input "Add" at bounding box center [402, 135] width 18 height 9
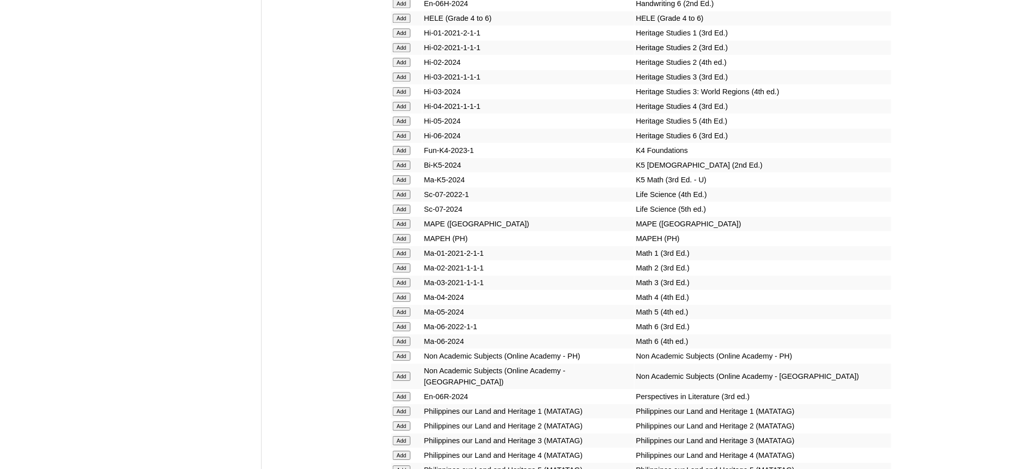
click at [395, 131] on input "Add" at bounding box center [402, 135] width 18 height 9
click at [408, 219] on input "Add" at bounding box center [402, 223] width 18 height 9
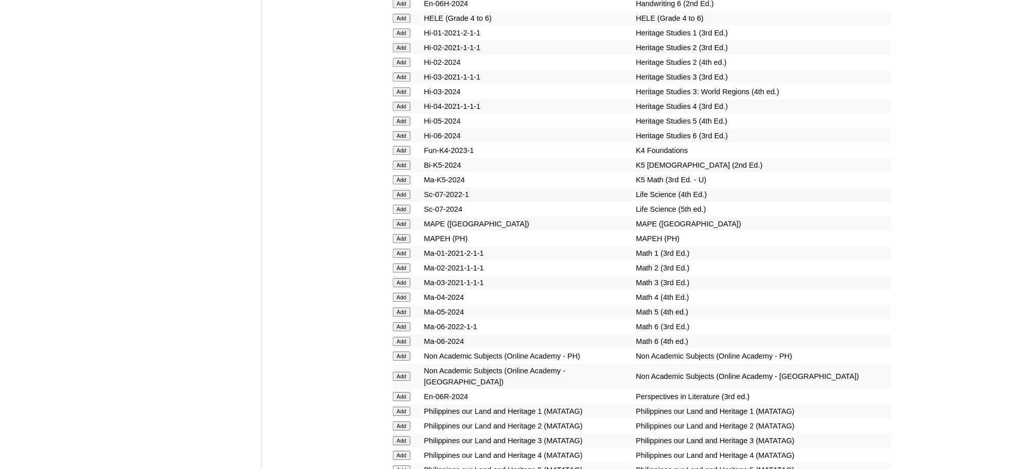
click at [408, 219] on input "Add" at bounding box center [402, 223] width 18 height 9
click at [402, 337] on input "Add" at bounding box center [402, 341] width 18 height 9
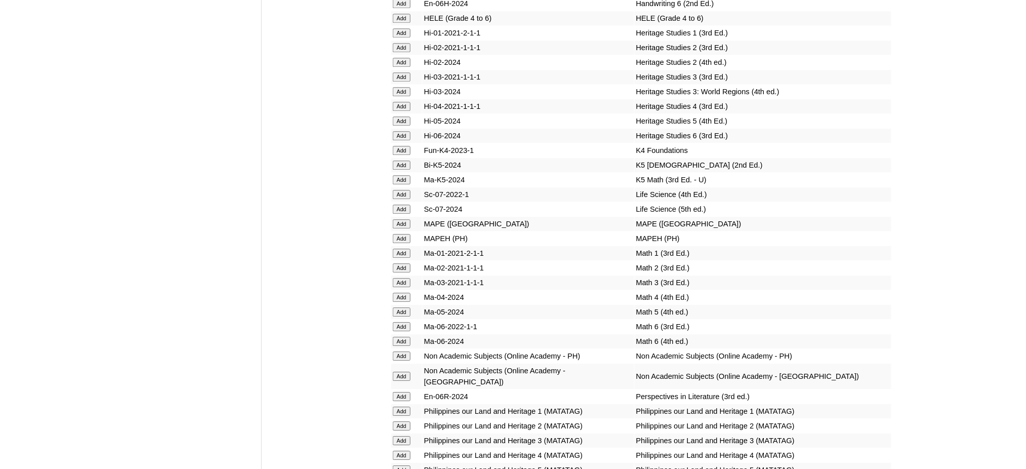
click at [402, 337] on input "Add" at bounding box center [402, 341] width 18 height 9
click at [399, 392] on input "Add" at bounding box center [402, 396] width 18 height 9
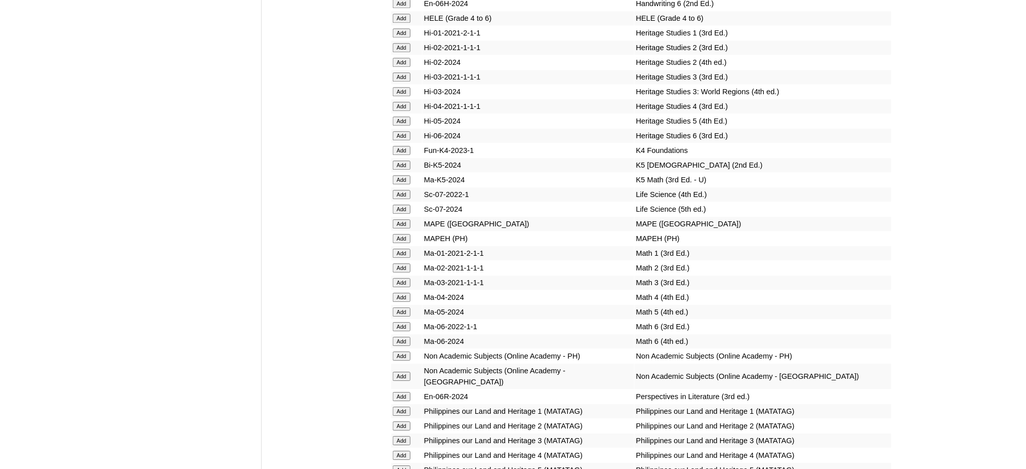
click at [399, 392] on input "Add" at bounding box center [402, 396] width 18 height 9
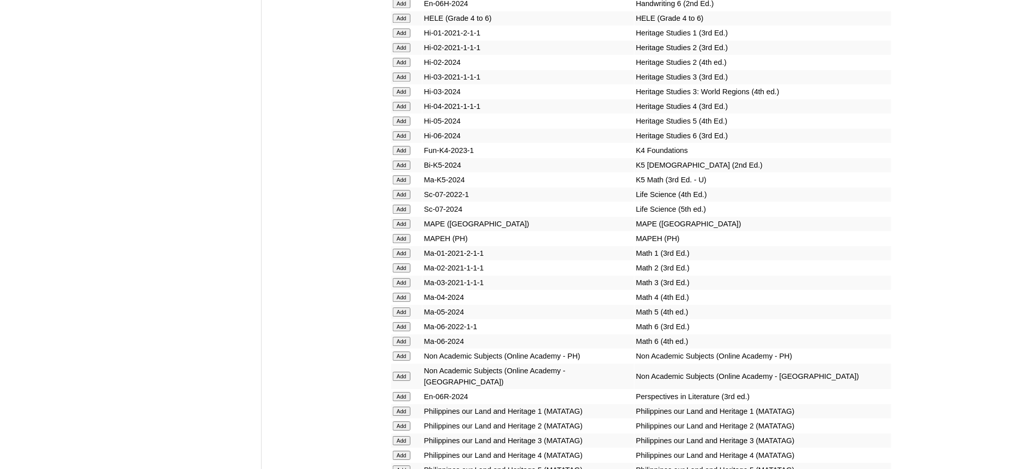
click at [399, 392] on input "Add" at bounding box center [402, 396] width 18 height 9
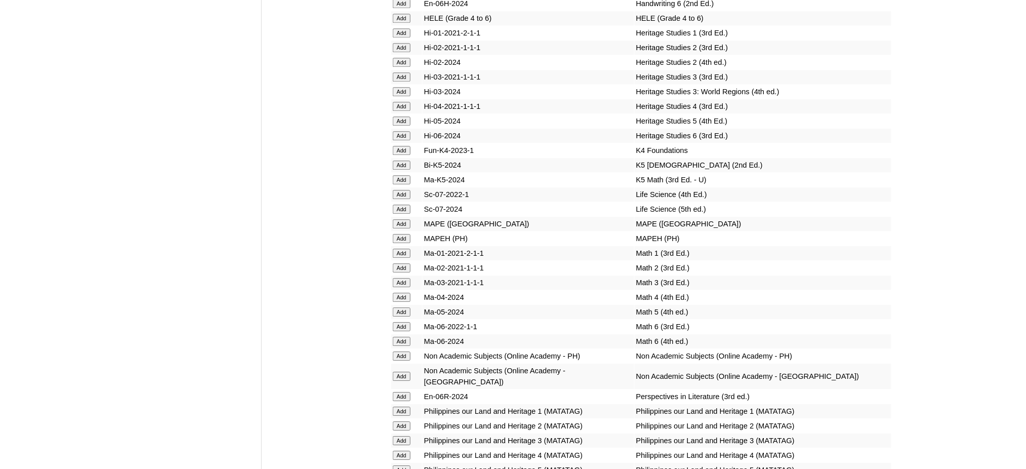
click at [399, 392] on input "Add" at bounding box center [402, 396] width 18 height 9
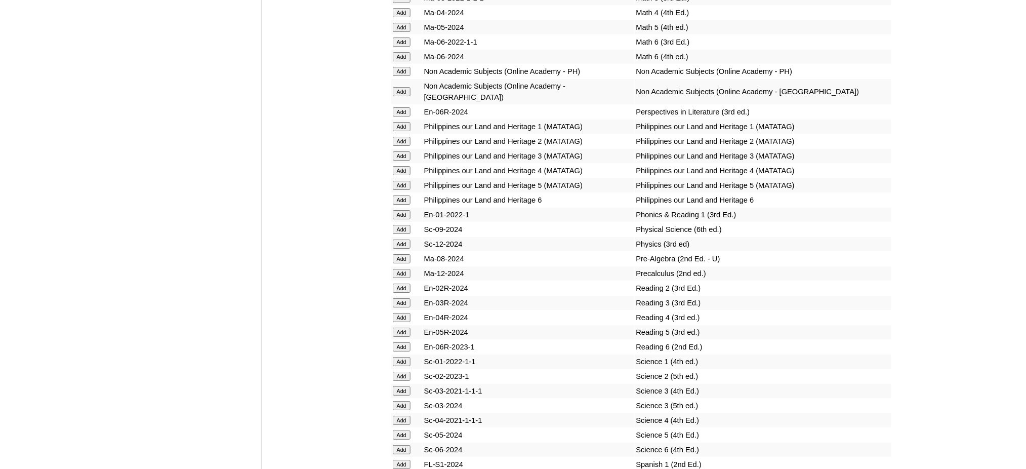
scroll to position [4051, 0]
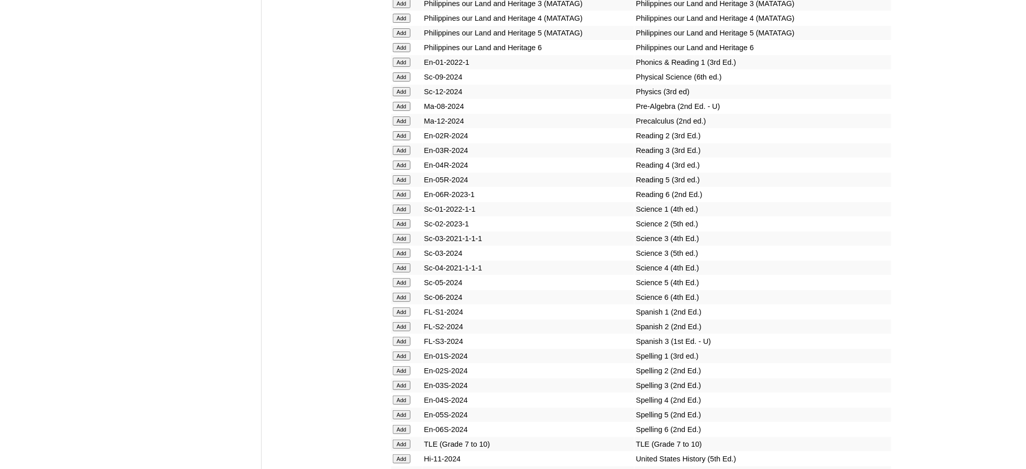
scroll to position [4292, 0]
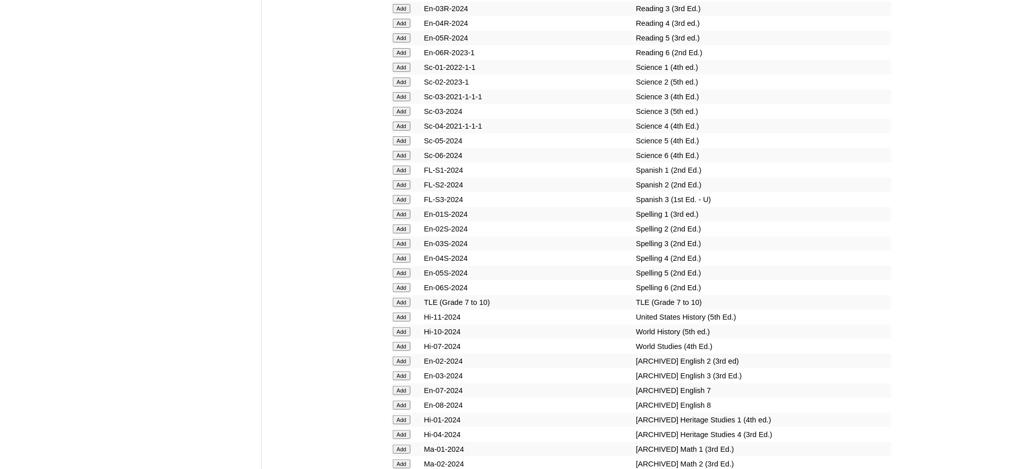
click at [402, 151] on input "Add" at bounding box center [402, 155] width 18 height 9
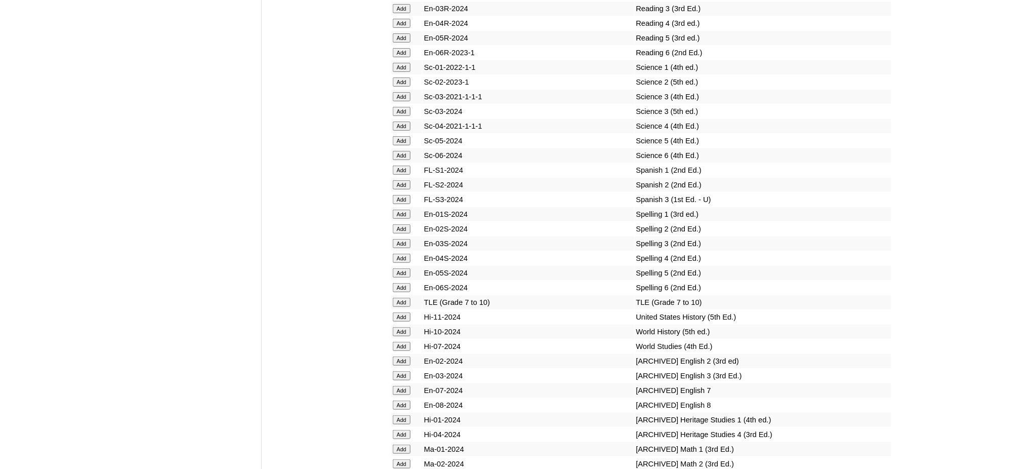
click at [402, 283] on input "Add" at bounding box center [402, 287] width 18 height 9
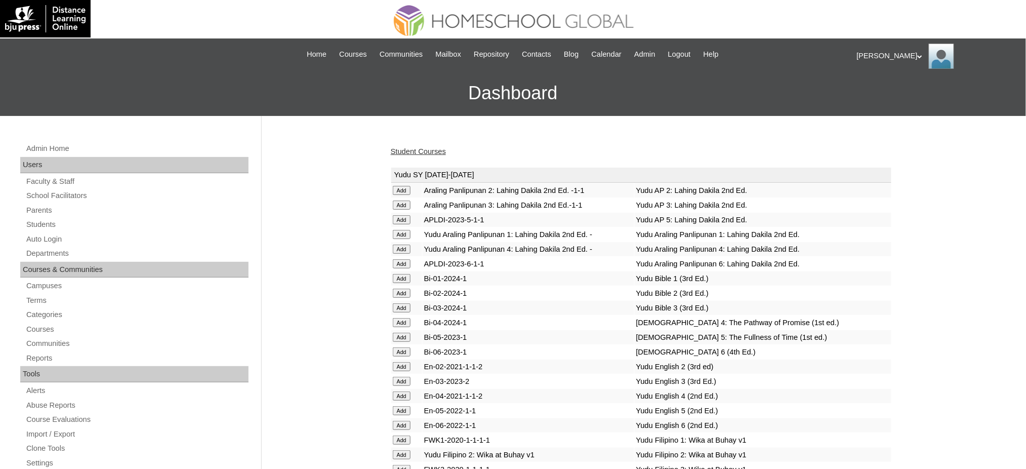
click at [401, 150] on link "Student Courses" at bounding box center [418, 151] width 55 height 8
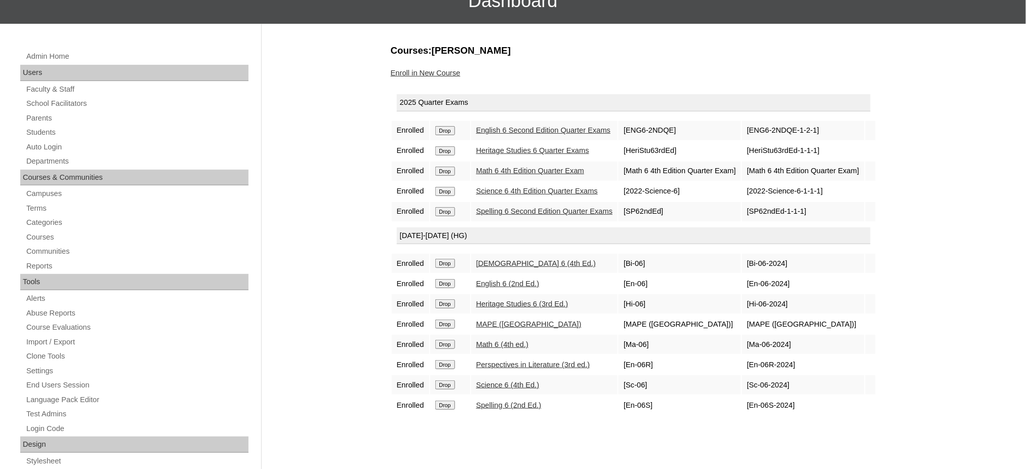
scroll to position [67, 0]
